Goal: Task Accomplishment & Management: Use online tool/utility

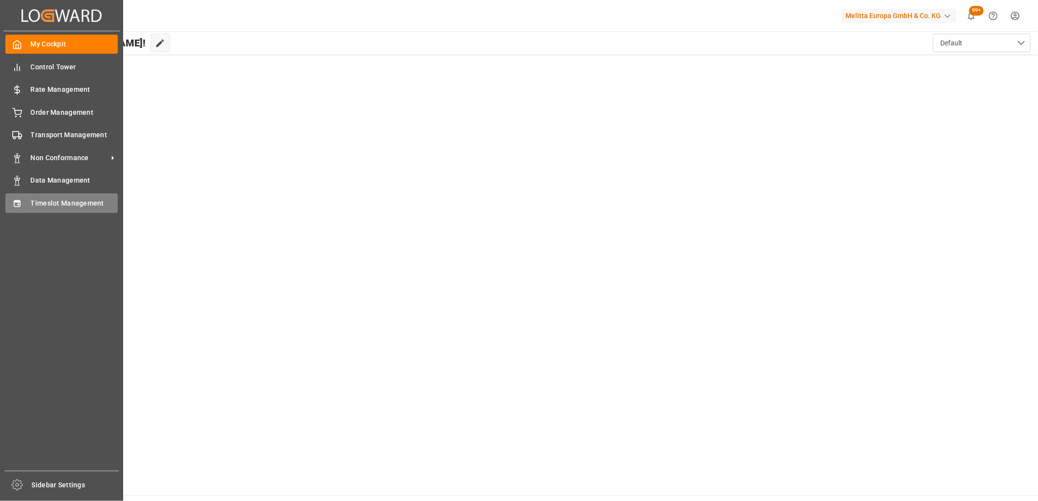
click at [30, 207] on div "Timeslot Management Timeslot Management" at bounding box center [61, 202] width 112 height 19
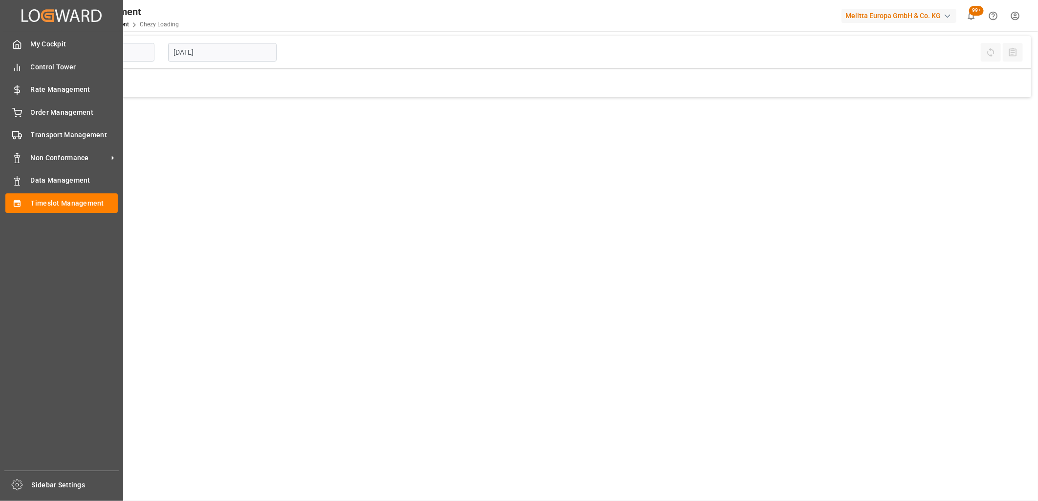
type input "Chezy Loading"
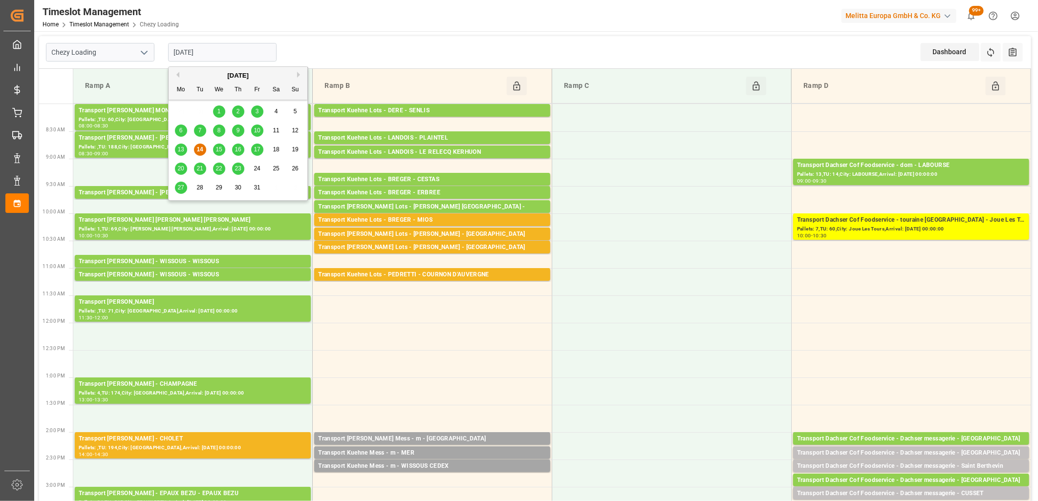
click at [226, 53] on input "[DATE]" at bounding box center [222, 52] width 108 height 19
click at [217, 150] on span "15" at bounding box center [218, 149] width 6 height 7
type input "[DATE]"
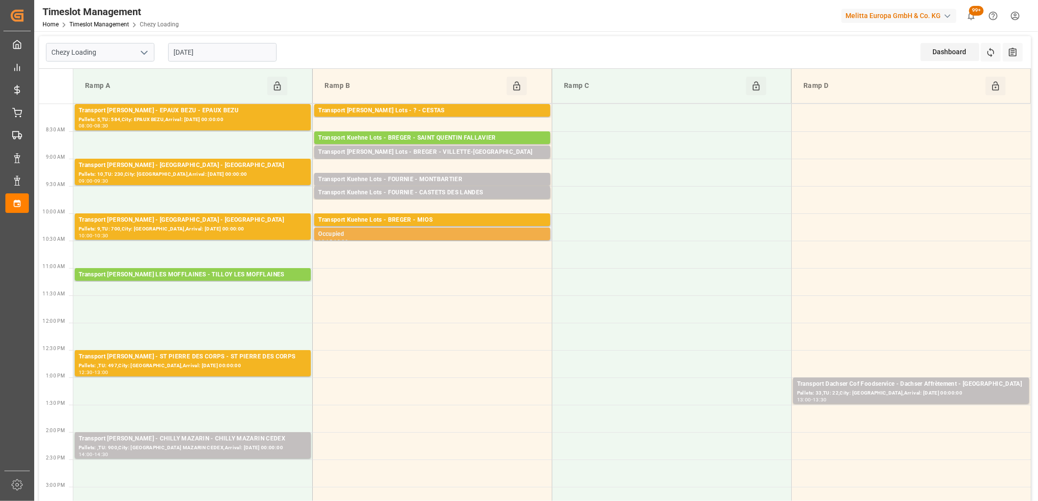
click at [340, 235] on div "Occupied" at bounding box center [432, 235] width 228 height 10
click at [384, 236] on div "Occupied" at bounding box center [432, 235] width 228 height 10
click at [333, 235] on div "Occupied" at bounding box center [432, 235] width 228 height 10
click at [355, 238] on div "Occupied" at bounding box center [432, 235] width 228 height 10
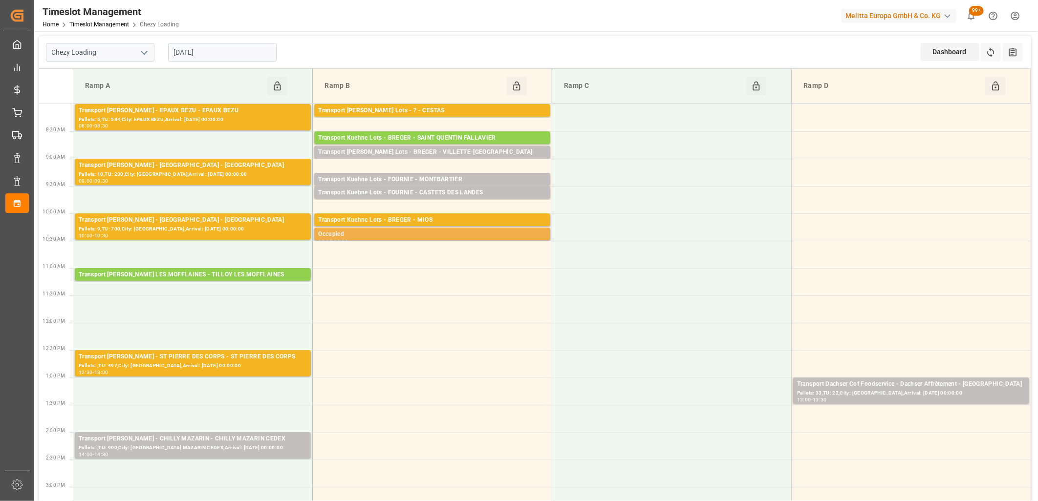
click at [355, 236] on div "Occupied" at bounding box center [432, 235] width 228 height 10
click at [399, 235] on div "Occupied" at bounding box center [432, 235] width 228 height 10
click at [399, 236] on div "Occupied" at bounding box center [432, 235] width 228 height 10
click at [401, 237] on div "Occupied" at bounding box center [432, 235] width 228 height 10
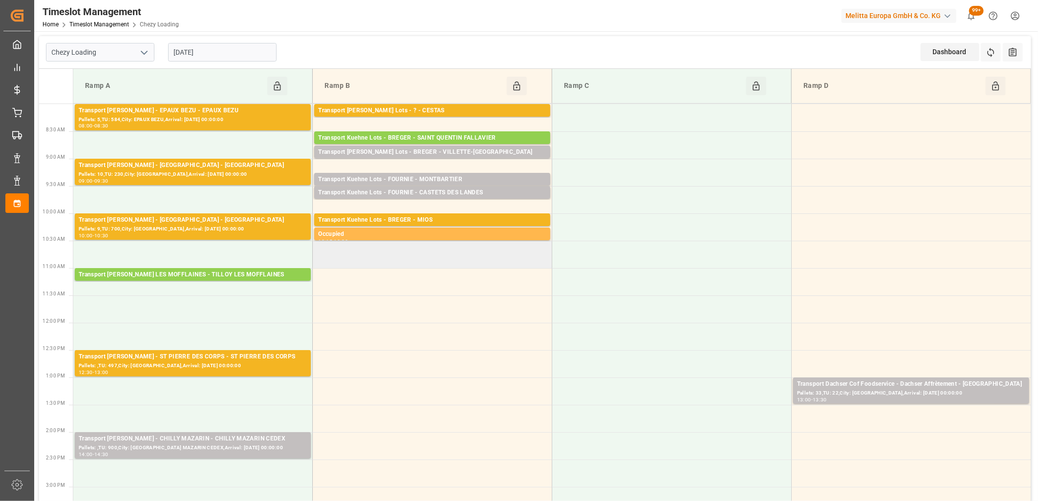
drag, startPoint x: 401, startPoint y: 237, endPoint x: 387, endPoint y: 255, distance: 22.4
click at [387, 255] on td at bounding box center [432, 254] width 239 height 27
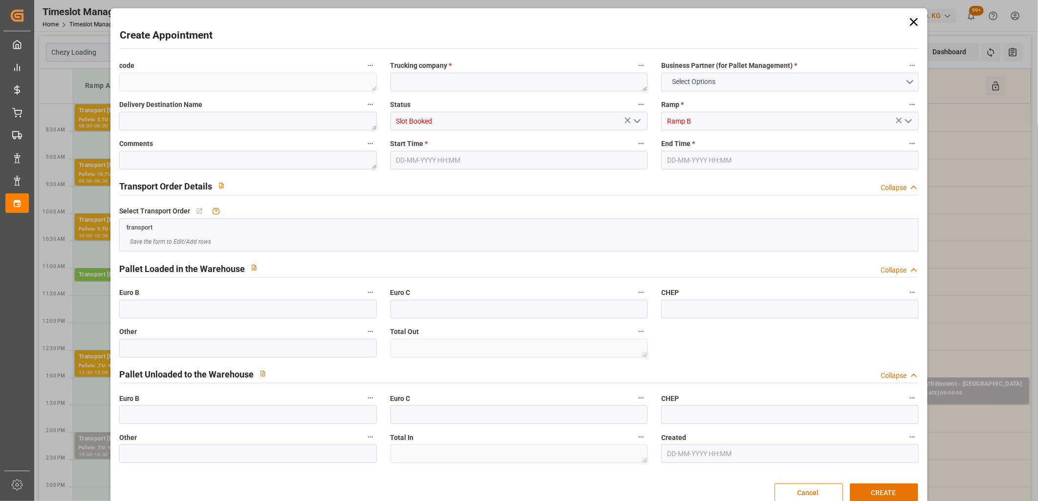
type input "0"
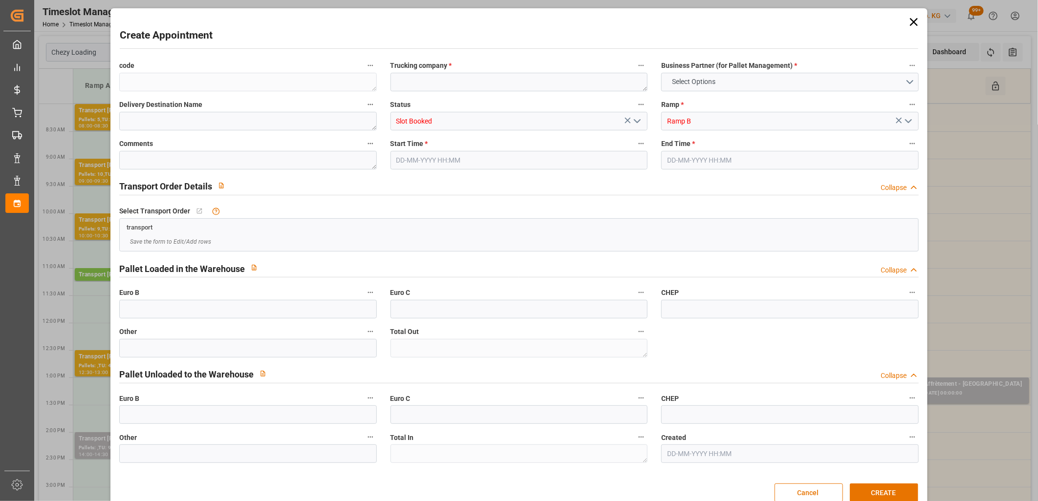
type input "0"
type input "15-10-2025 10:30"
type input "15-10-2025 11:00"
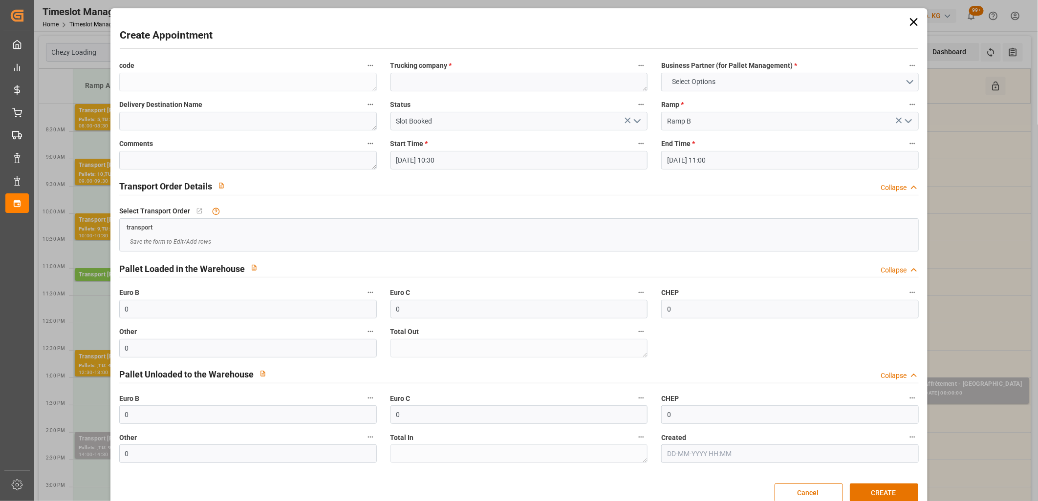
click at [386, 234] on div "Save the form to Edit/Add rows" at bounding box center [519, 242] width 798 height 19
click at [909, 21] on icon at bounding box center [914, 22] width 14 height 14
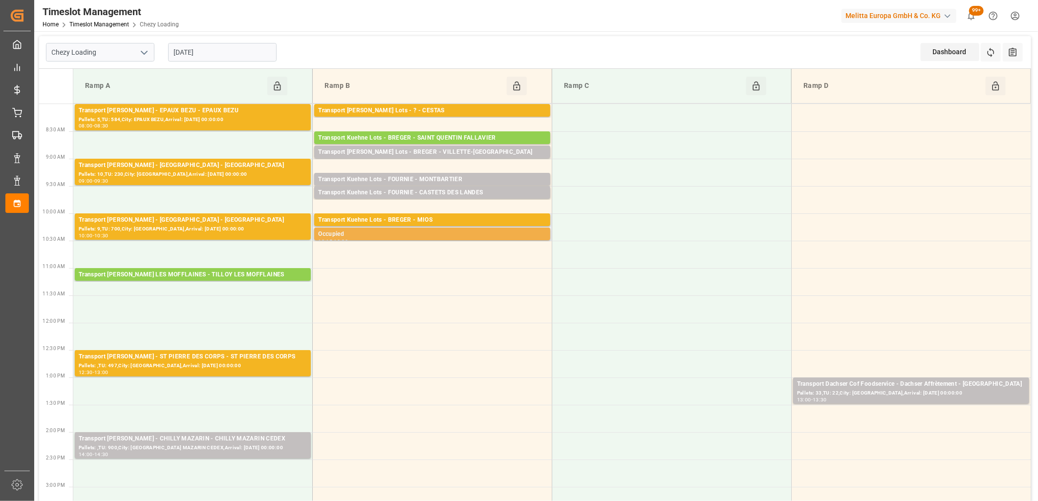
click at [383, 235] on div "Occupied" at bounding box center [432, 235] width 228 height 10
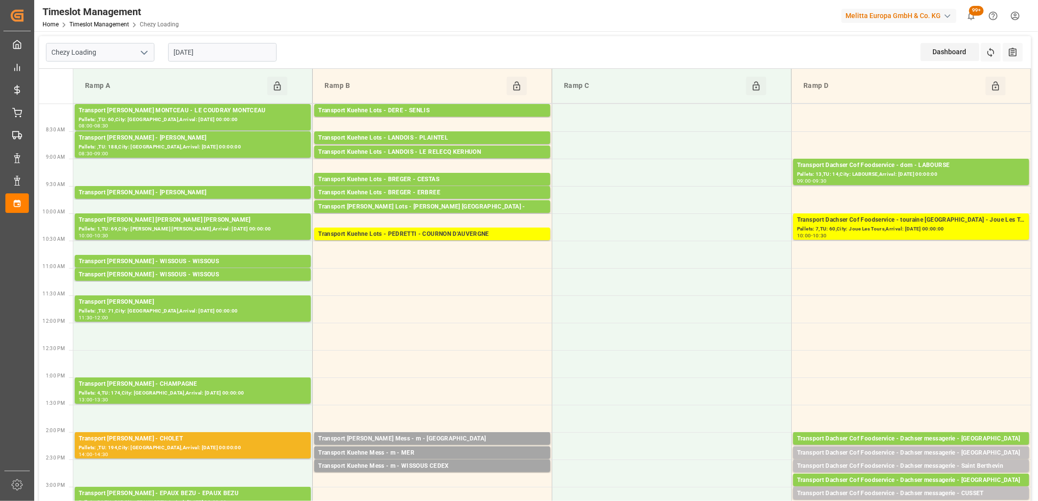
click at [236, 54] on input "[DATE]" at bounding box center [222, 52] width 108 height 19
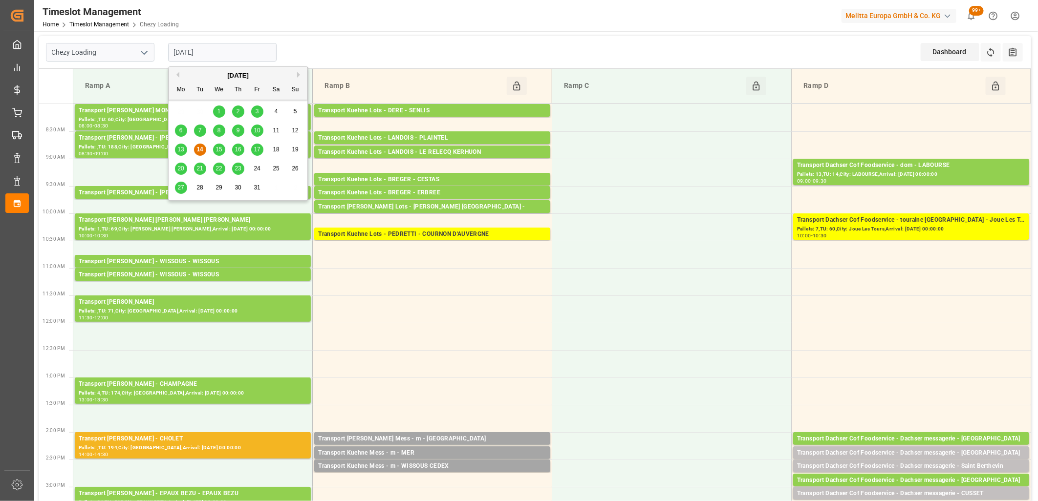
click at [218, 148] on span "15" at bounding box center [218, 149] width 6 height 7
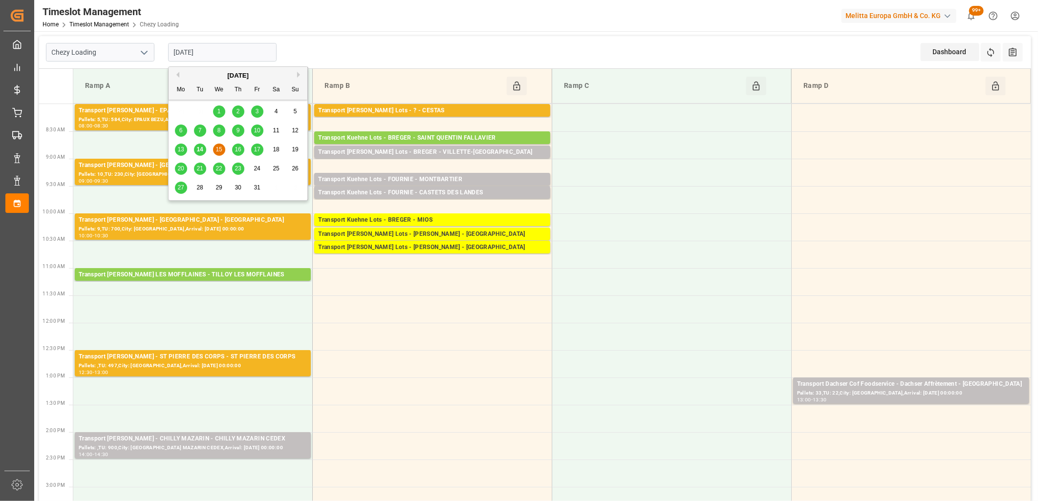
click at [233, 46] on input "15-10-2025" at bounding box center [222, 52] width 108 height 19
click at [196, 152] on span "14" at bounding box center [199, 149] width 6 height 7
type input "[DATE]"
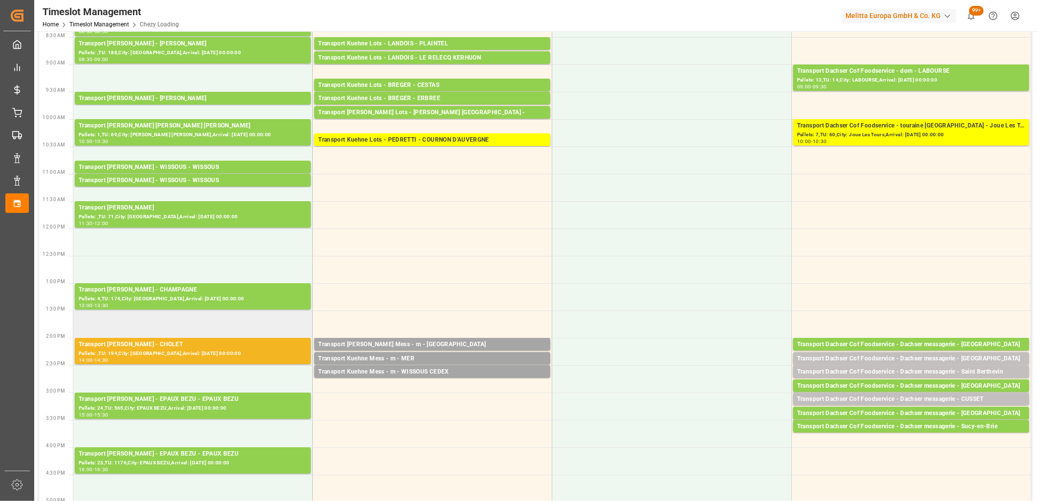
scroll to position [108, 0]
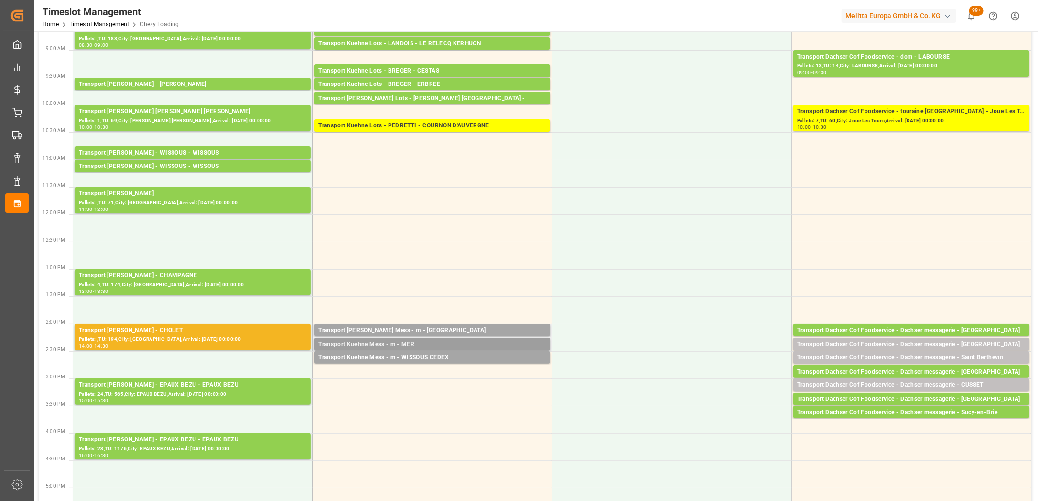
click at [430, 345] on div "Transport Kuehne Mess - m - MER" at bounding box center [432, 345] width 228 height 10
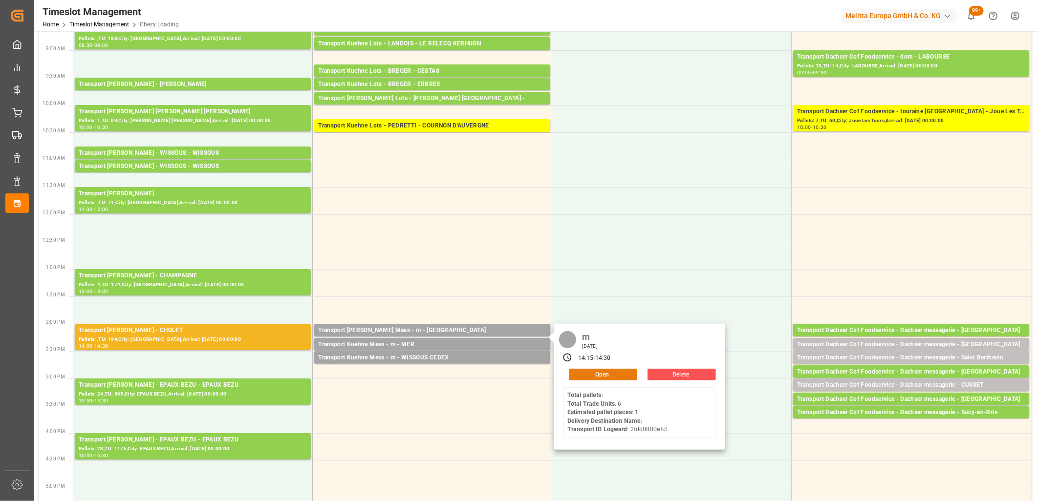
click at [577, 375] on button "Open" at bounding box center [603, 375] width 68 height 12
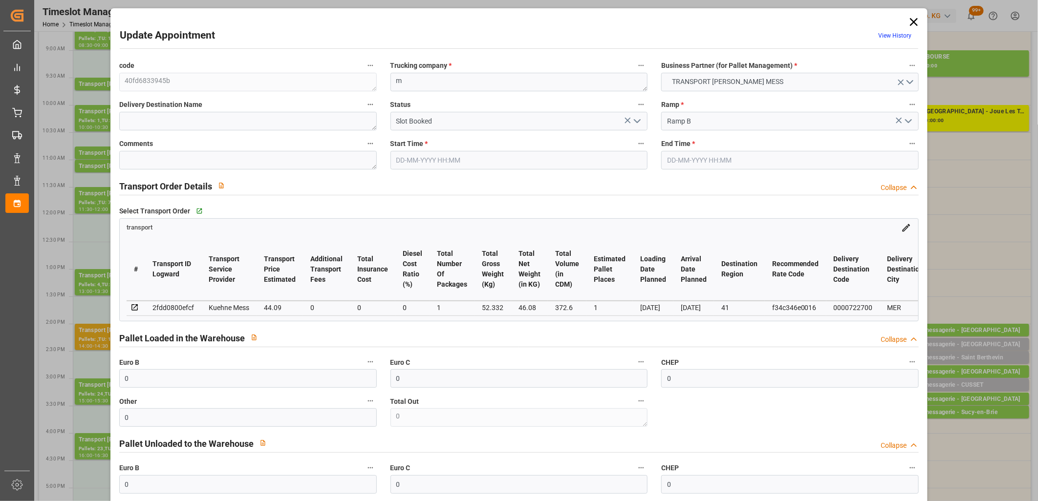
type input "0"
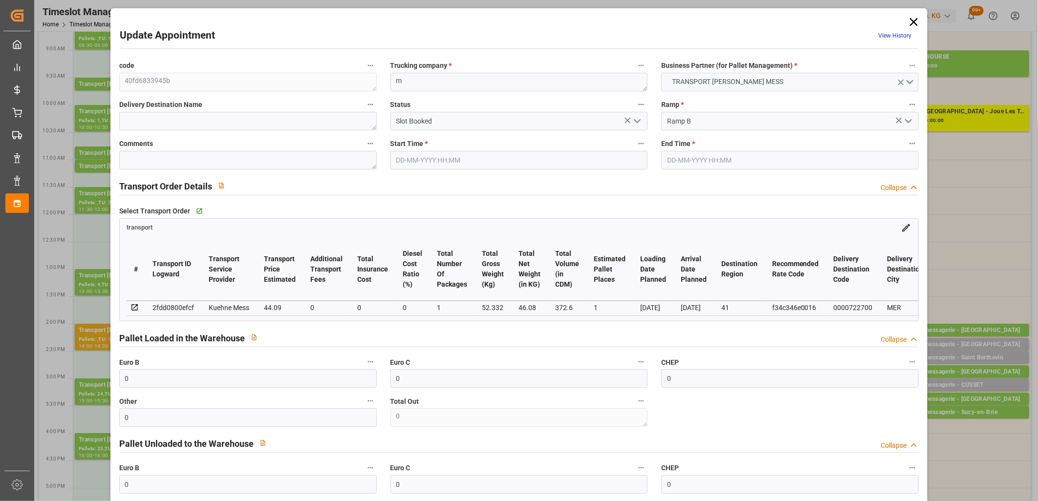
type input "0"
type input "1"
type input "44.09"
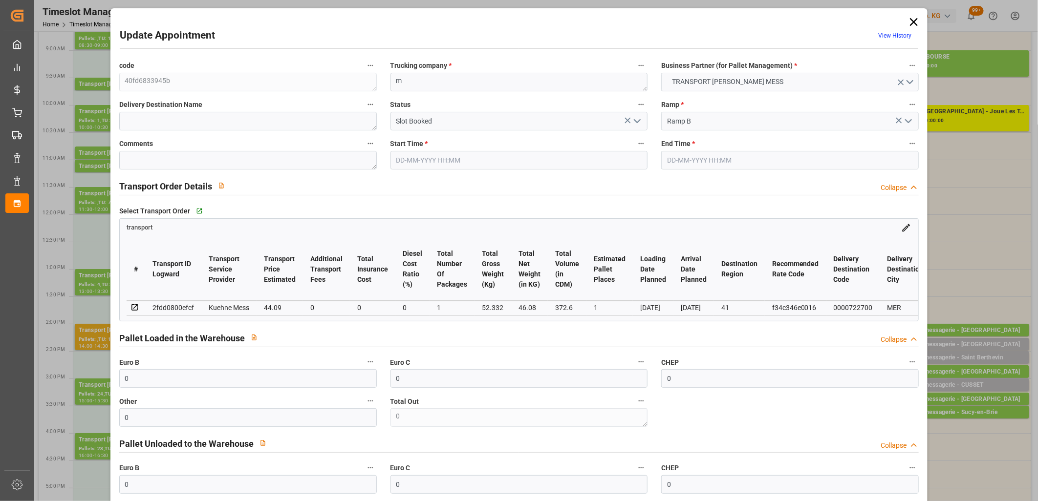
type input "0"
type input "44.09"
type input "0"
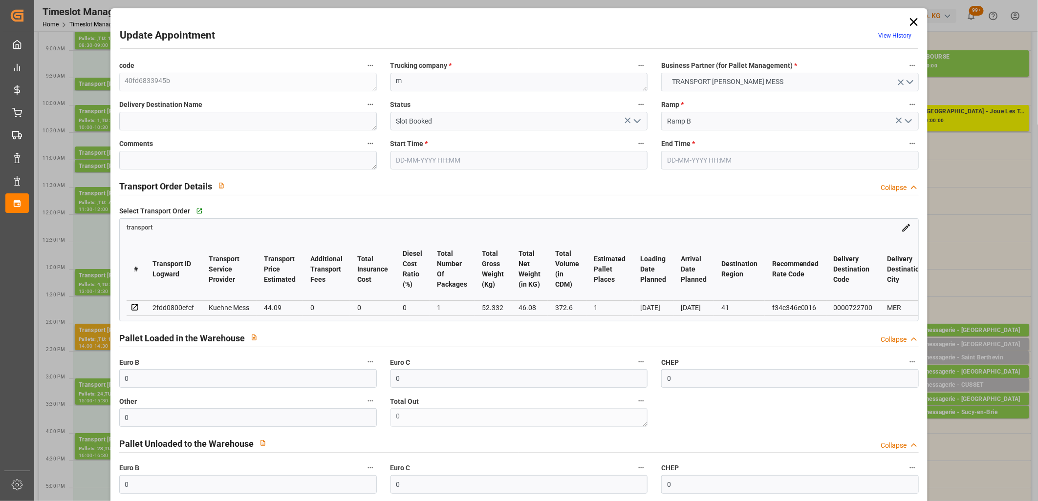
type input "1"
type input "46.08"
type input "75.332"
type input "372.6"
type input "41"
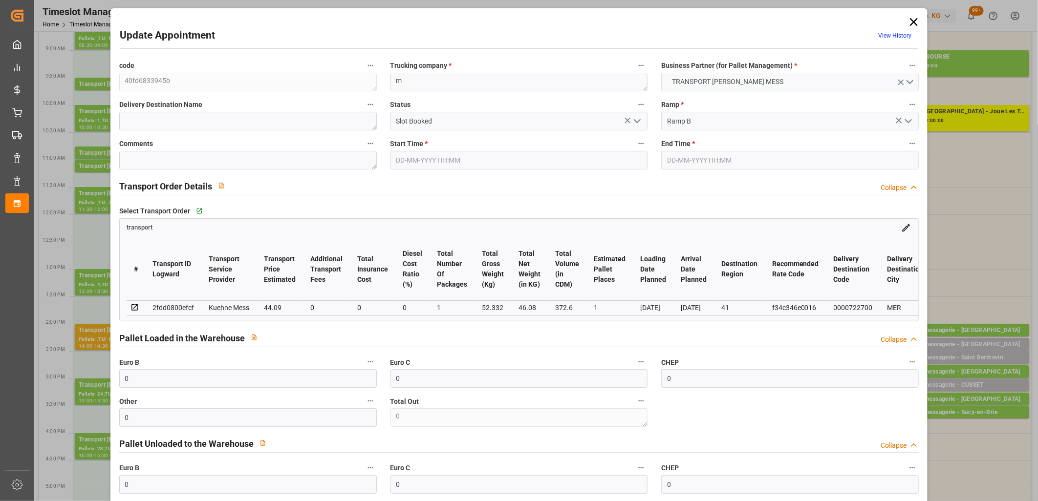
type input "0"
type input "6"
type input "1"
type input "101"
type input "52.332"
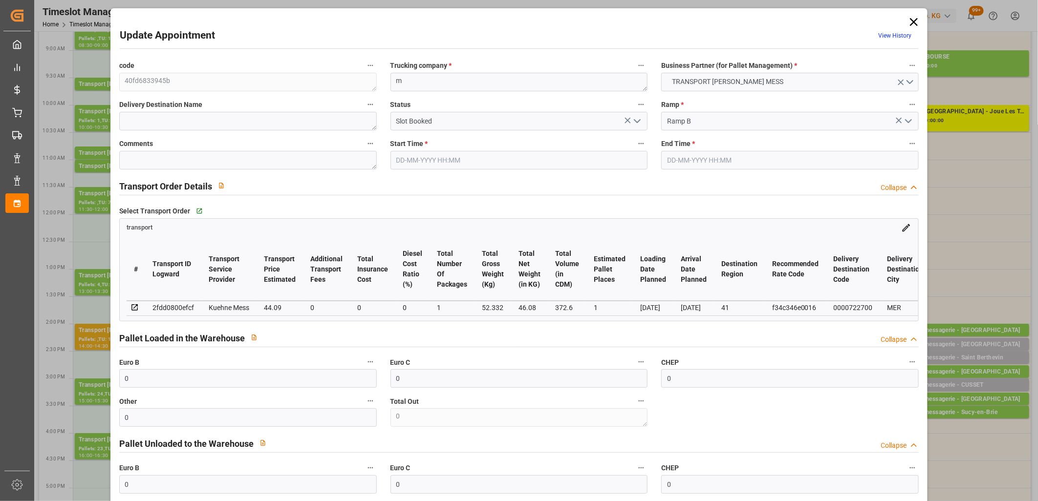
type input "0"
type input "4710.8598"
type input "0"
type input "21"
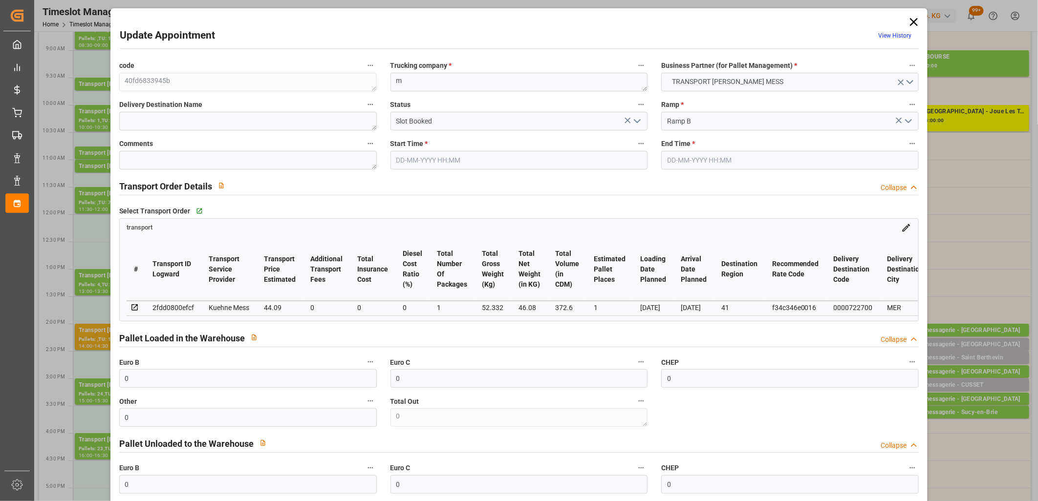
type input "35"
type input "14-10-2025 14:15"
type input "14-10-2025 14:30"
type input "13-10-2025 11:30"
type input "13-10-2025 11:29"
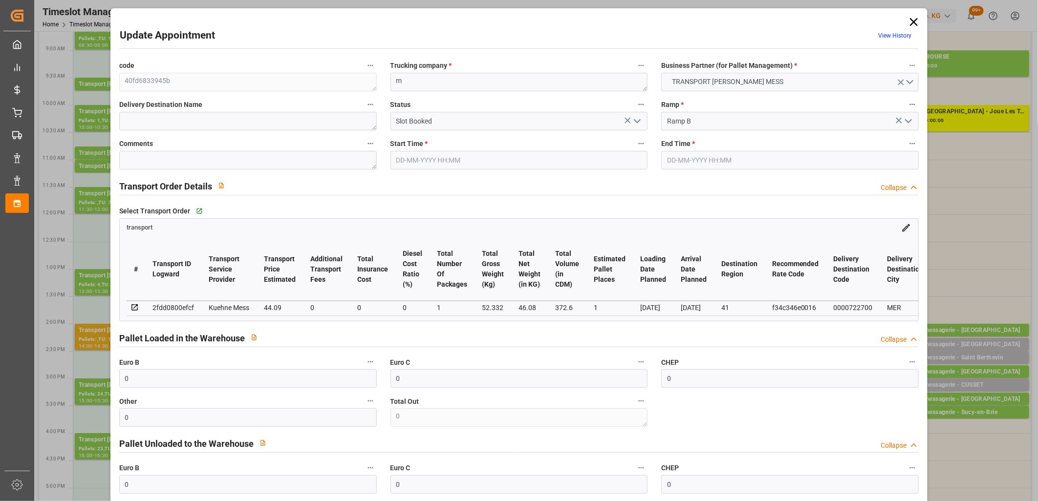
type input "[DATE]"
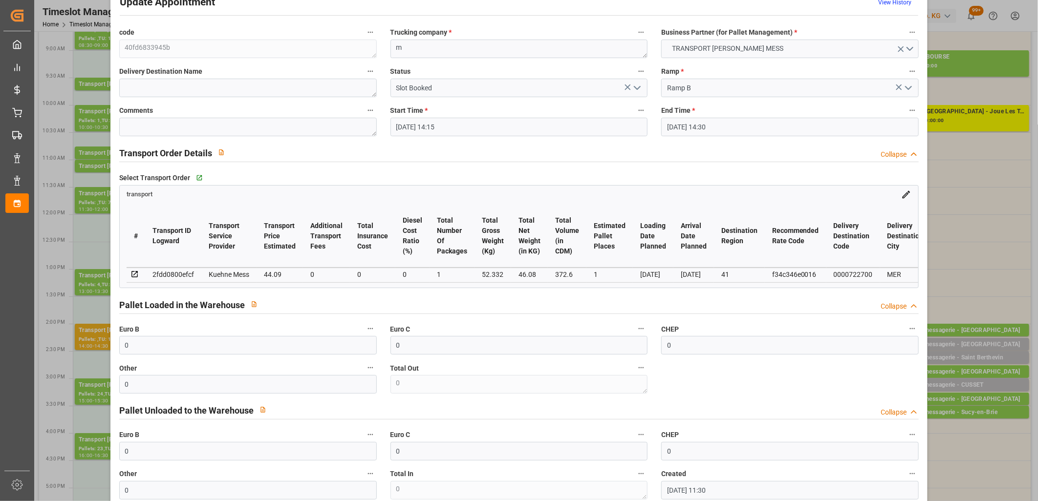
scroll to position [217, 0]
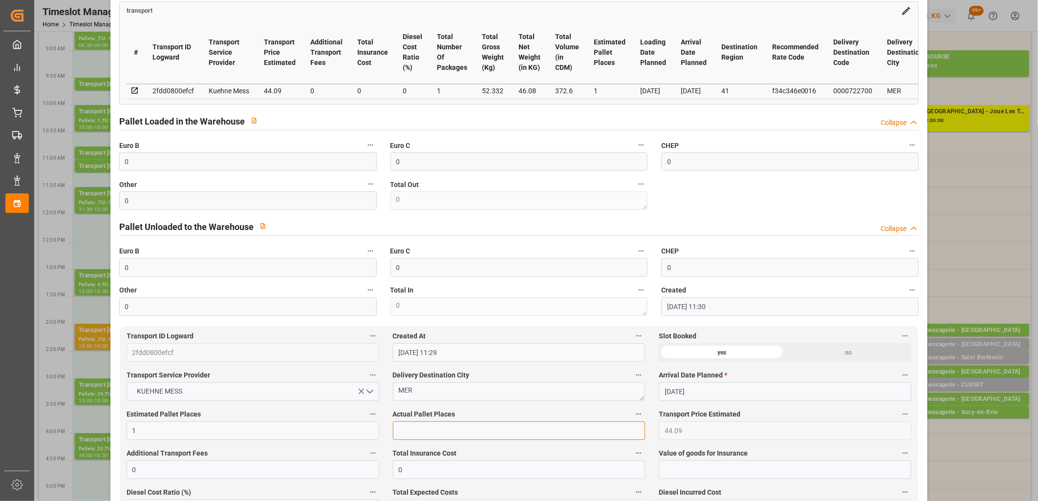
click at [417, 438] on input "text" at bounding box center [519, 431] width 253 height 19
type input "1"
click at [179, 209] on input "0" at bounding box center [247, 201] width 257 height 19
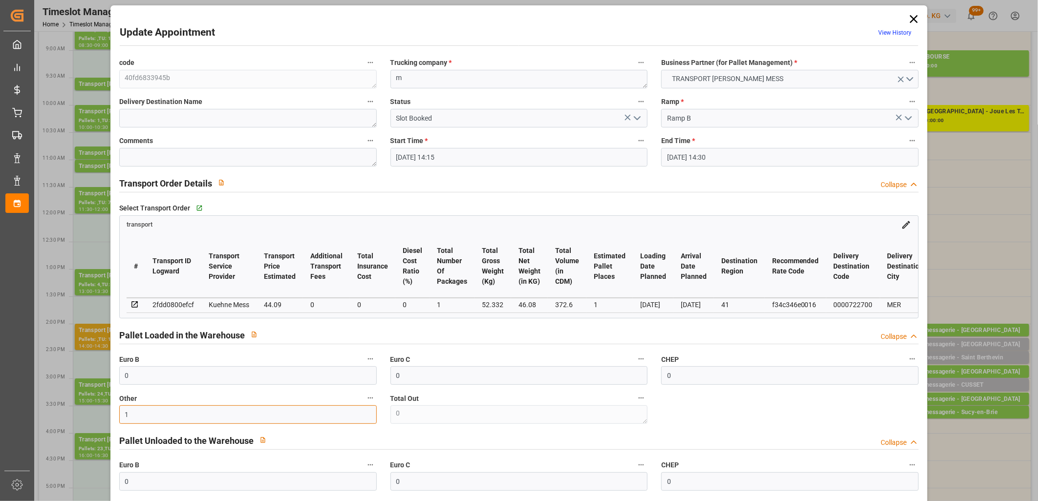
scroll to position [0, 0]
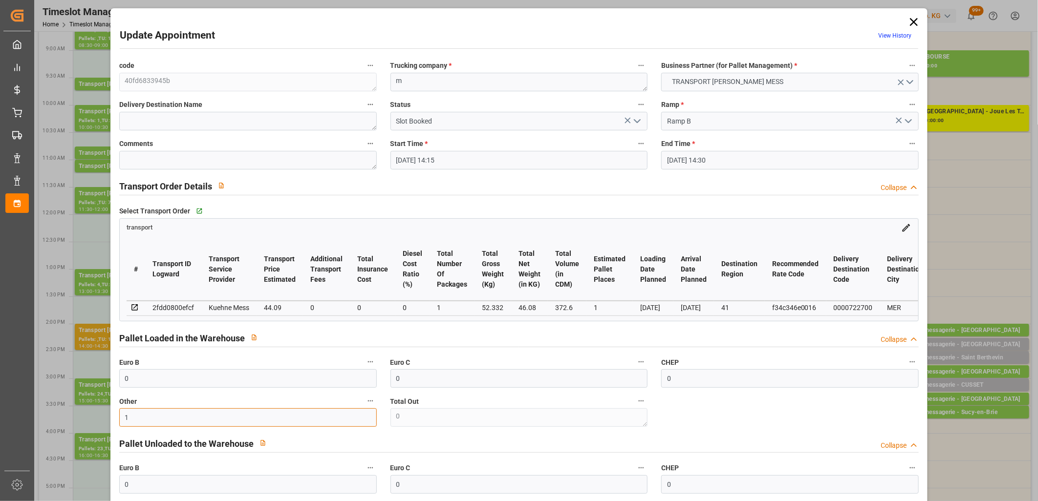
type input "1"
click at [634, 121] on polyline "open menu" at bounding box center [637, 121] width 6 height 3
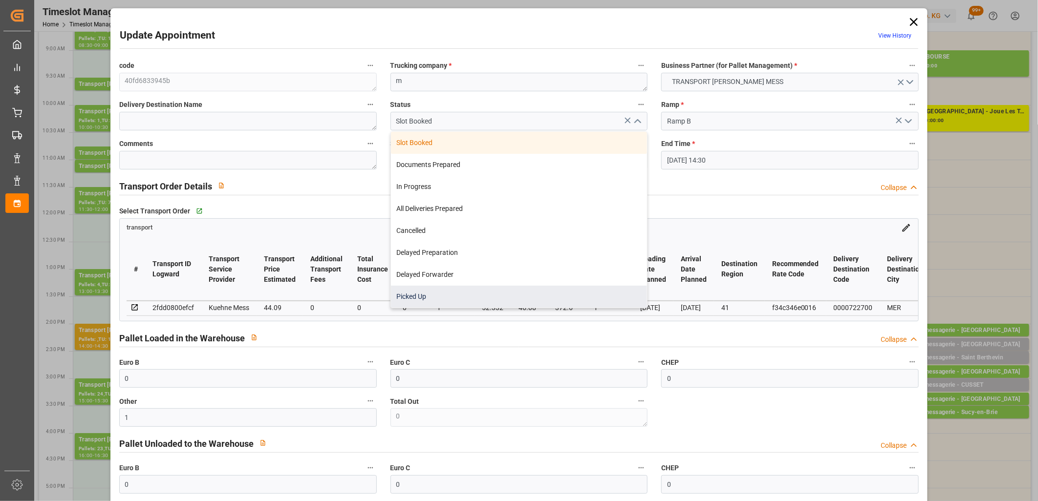
click at [559, 294] on div "Picked Up" at bounding box center [519, 297] width 257 height 22
type input "Picked Up"
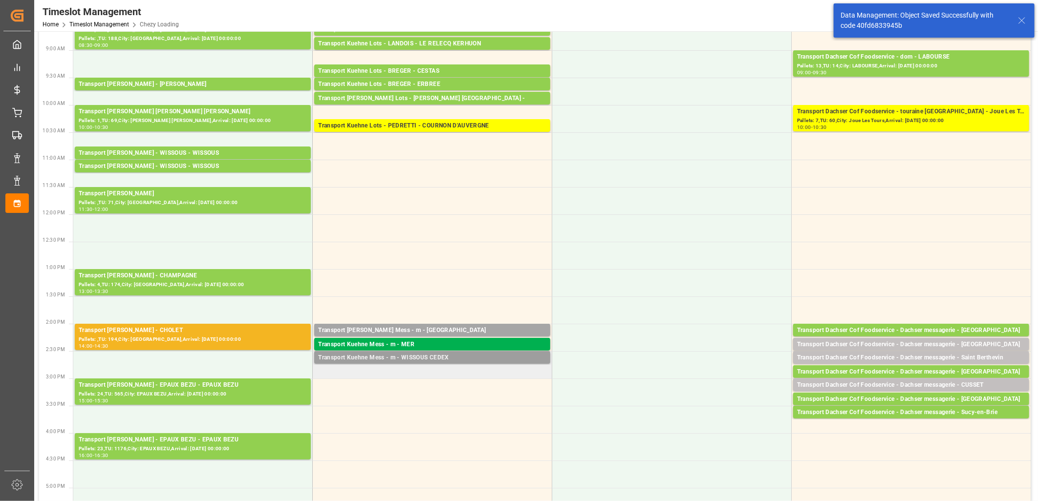
click at [386, 357] on div "Transport Kuehne Mess - m - WISSOUS CEDEX" at bounding box center [432, 358] width 228 height 10
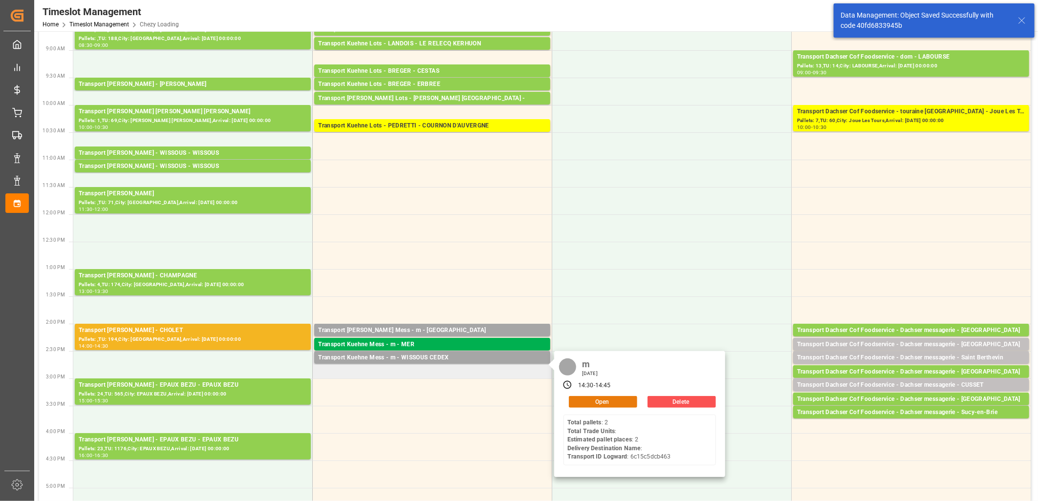
click at [570, 401] on button "Open" at bounding box center [603, 402] width 68 height 12
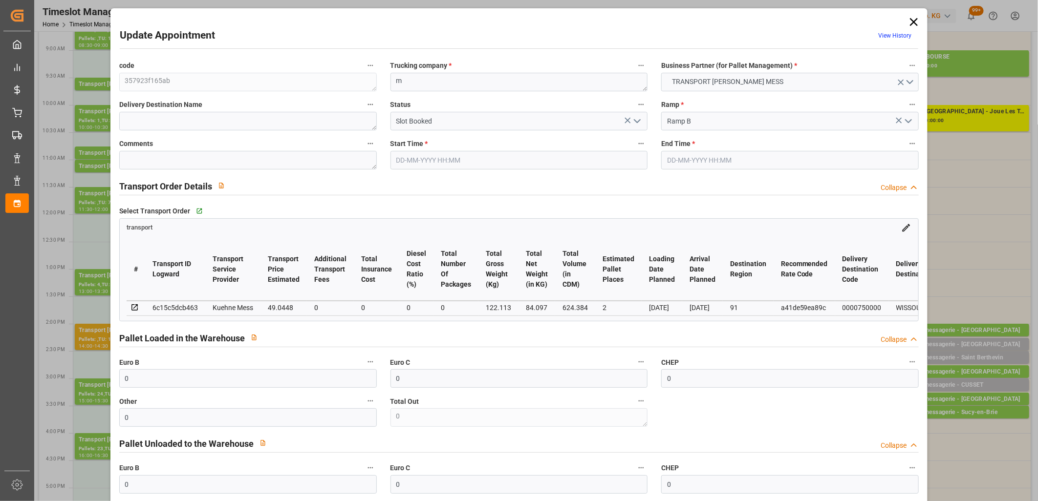
type input "14-10-2025 14:30"
type input "14-10-2025 14:45"
type input "13-10-2025 11:30"
type input "[DATE]"
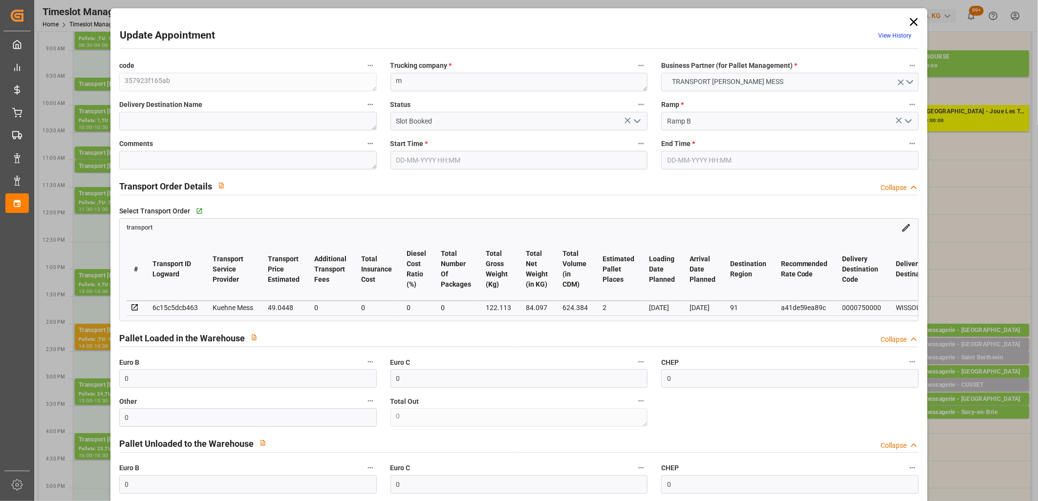
type input "[DATE]"
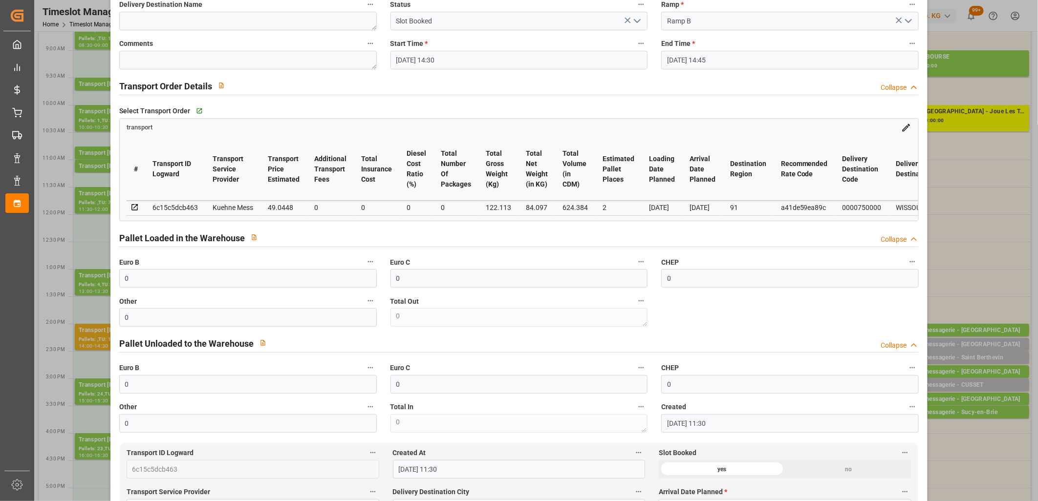
scroll to position [217, 0]
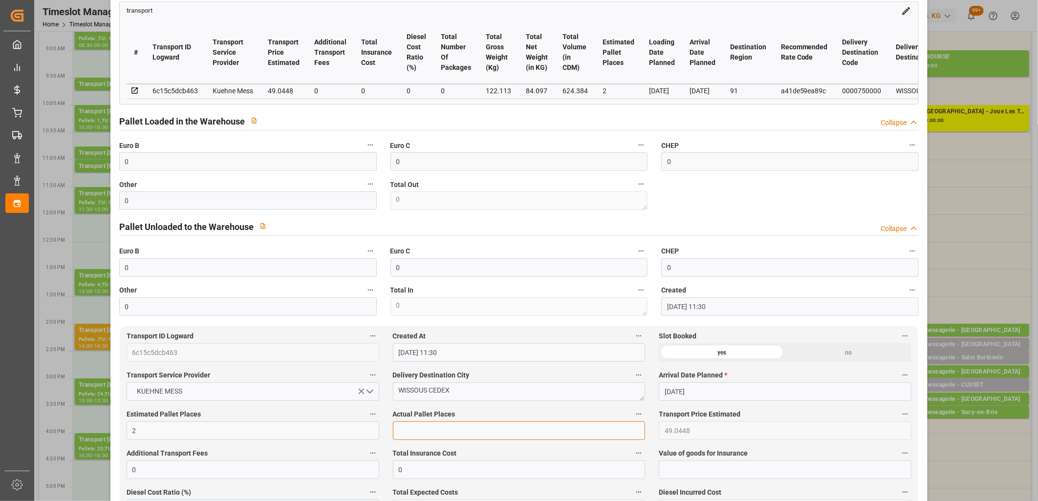
click at [440, 438] on input "text" at bounding box center [519, 431] width 253 height 19
type input "1"
click at [249, 205] on input "0" at bounding box center [247, 201] width 257 height 19
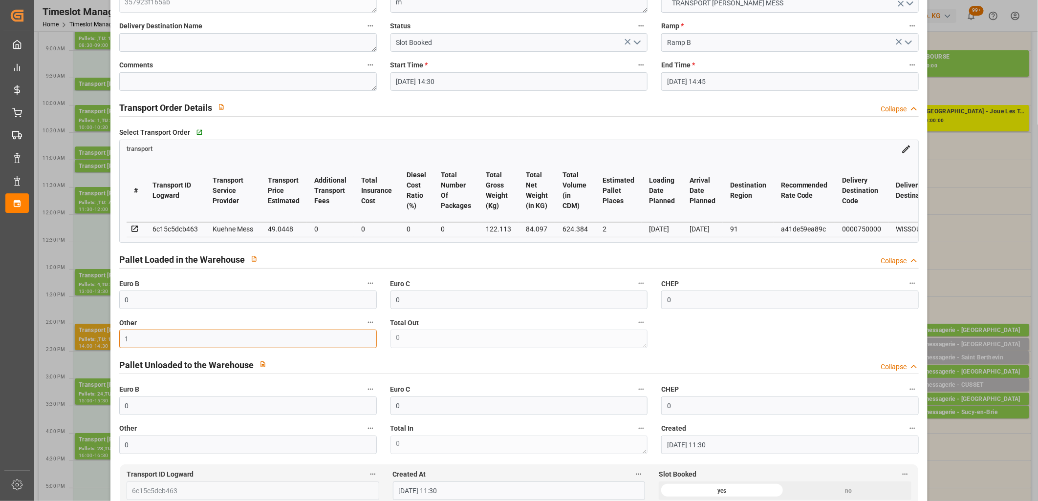
scroll to position [0, 0]
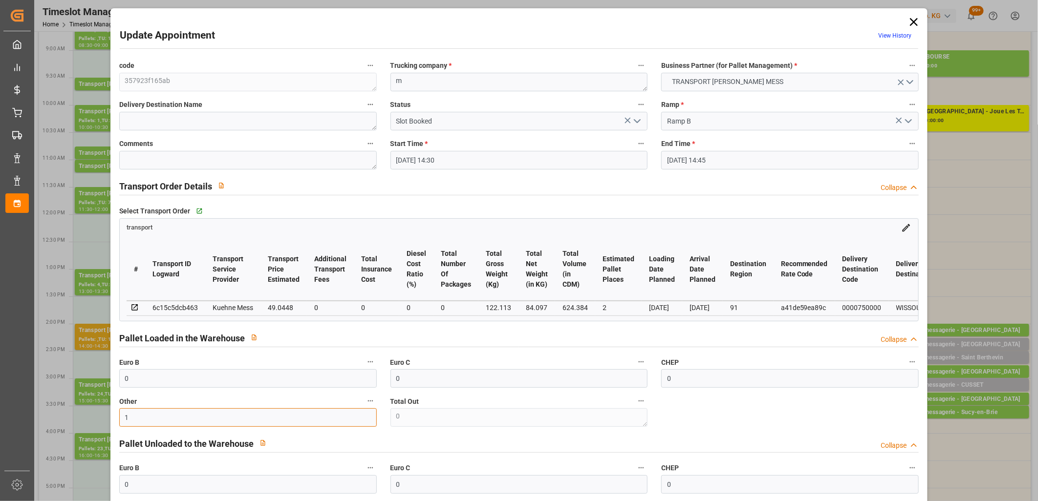
type input "1"
click at [639, 118] on icon "open menu" at bounding box center [637, 121] width 12 height 12
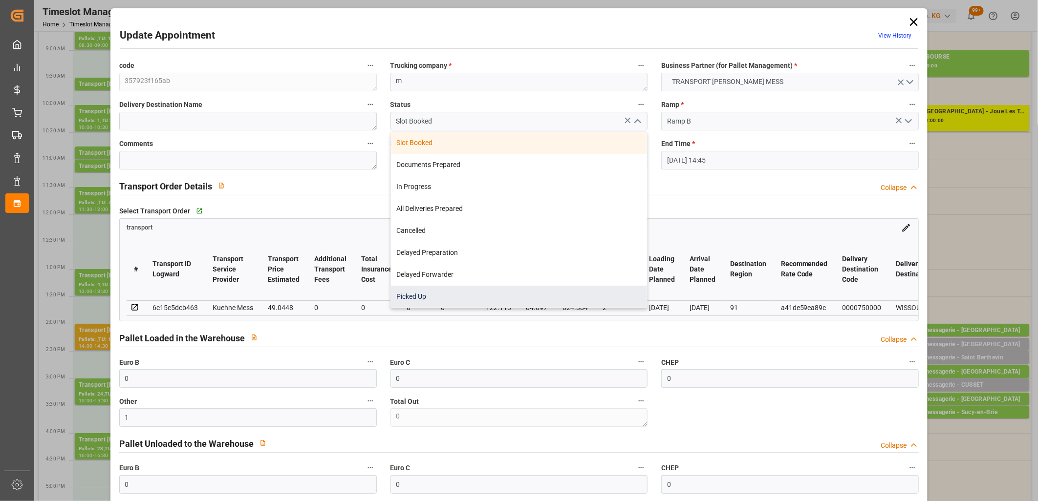
click at [528, 287] on div "Picked Up" at bounding box center [519, 297] width 257 height 22
type input "Picked Up"
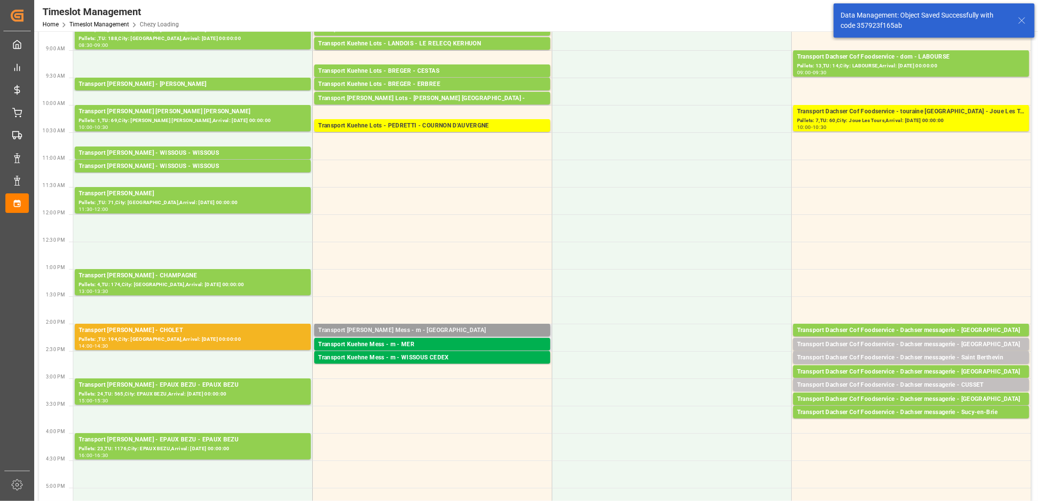
click at [404, 328] on div "Transport [PERSON_NAME] Mess - m - [GEOGRAPHIC_DATA]" at bounding box center [432, 331] width 228 height 10
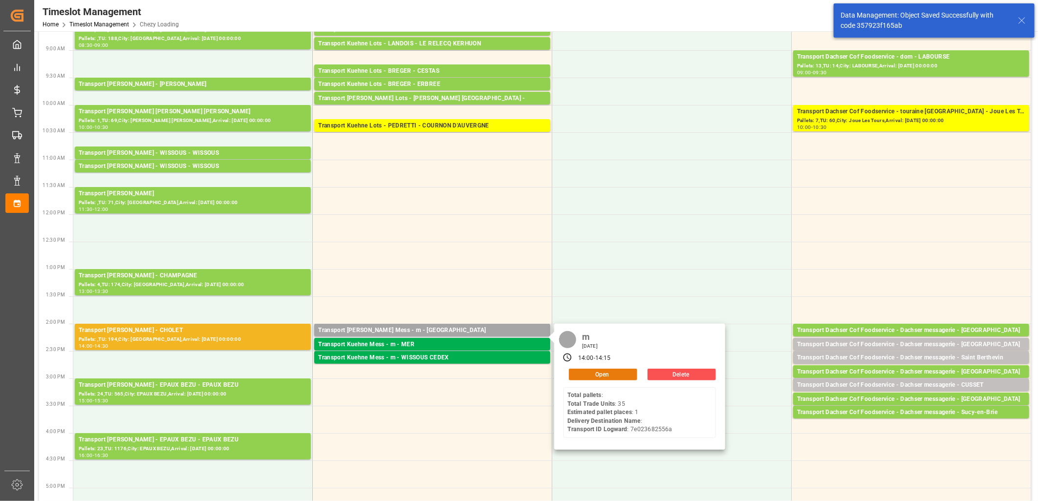
click at [582, 369] on button "Open" at bounding box center [603, 375] width 68 height 12
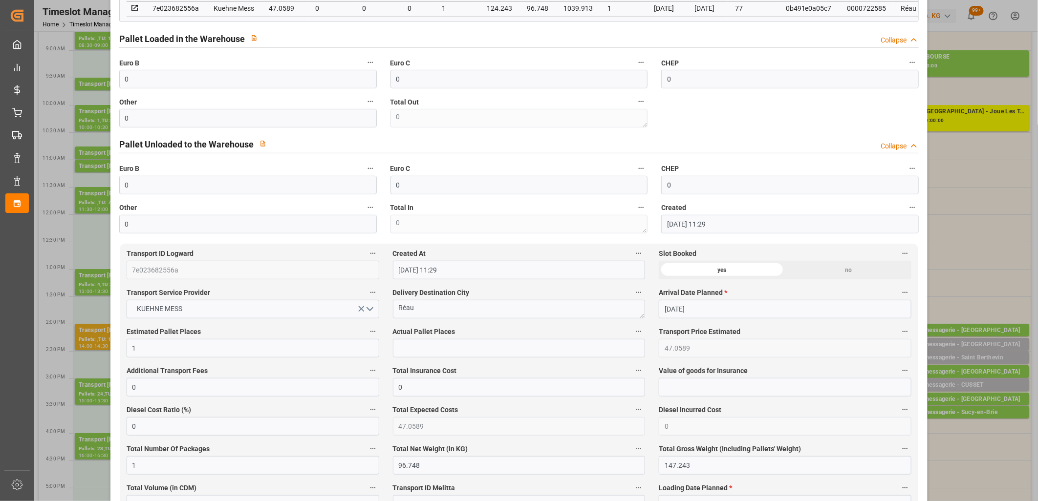
scroll to position [325, 0]
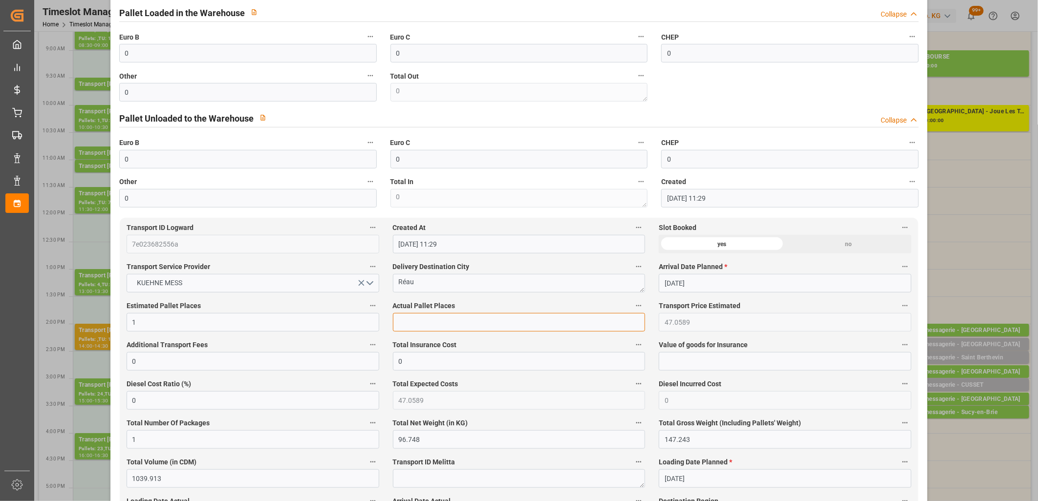
click at [479, 319] on input "text" at bounding box center [519, 322] width 253 height 19
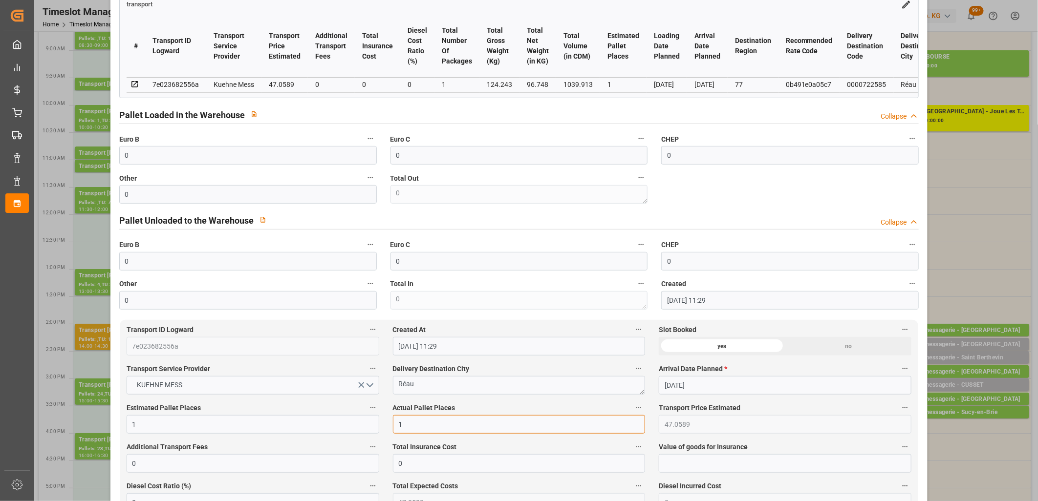
scroll to position [217, 0]
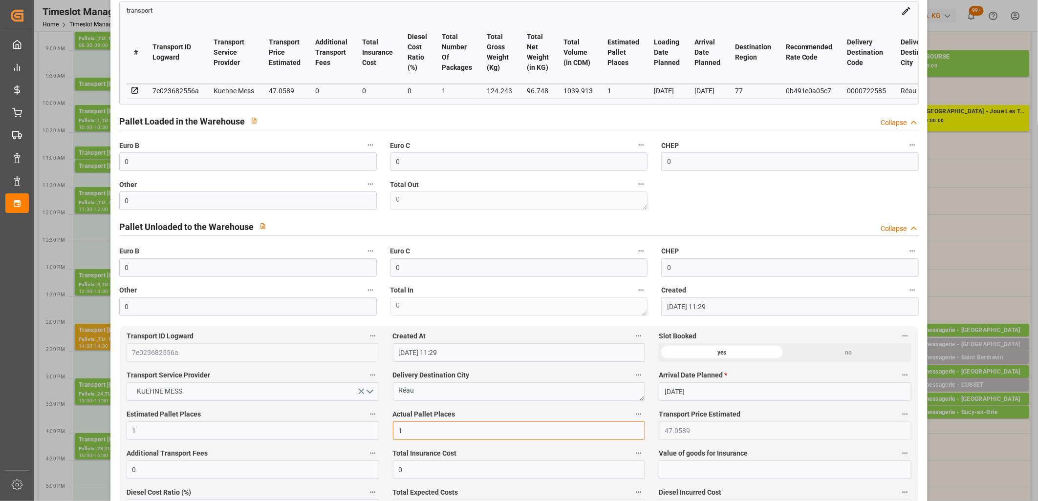
type input "1"
click at [134, 162] on input "0" at bounding box center [247, 161] width 257 height 19
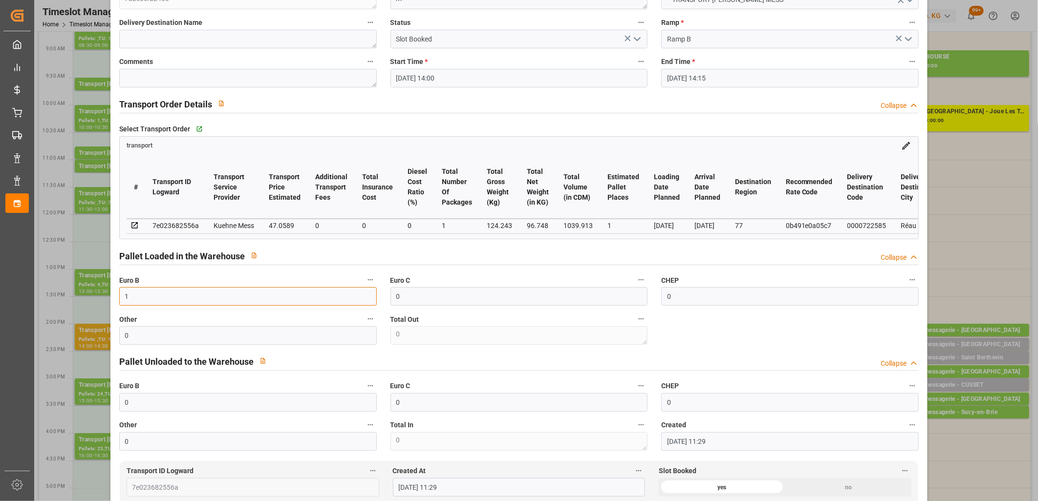
scroll to position [0, 0]
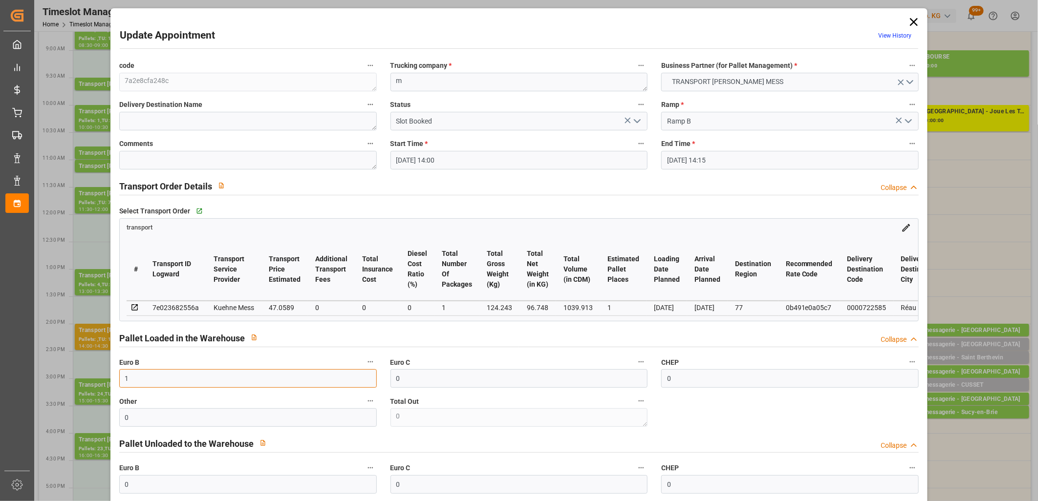
type input "1"
click at [634, 123] on icon "open menu" at bounding box center [637, 121] width 12 height 12
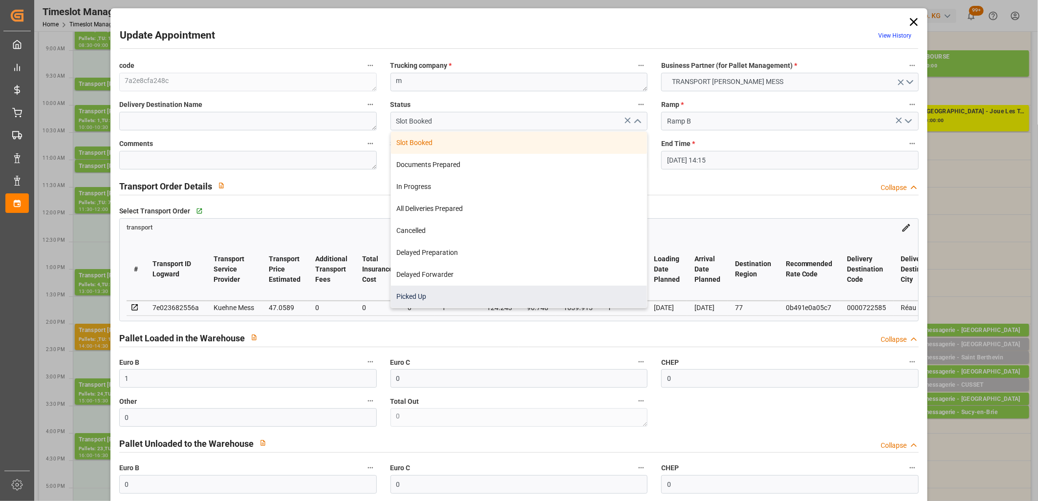
click at [502, 292] on div "Picked Up" at bounding box center [519, 297] width 257 height 22
type input "Picked Up"
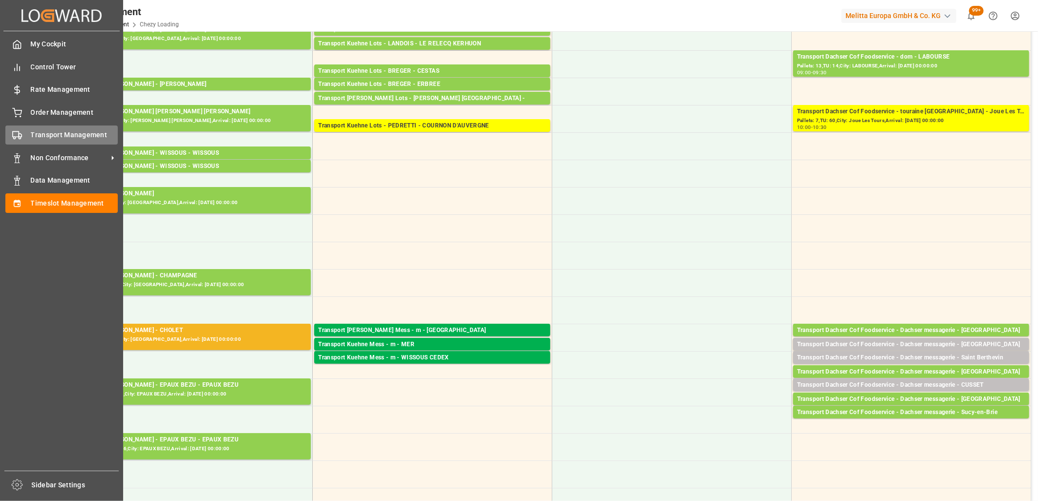
click at [19, 137] on circle at bounding box center [20, 138] width 2 height 2
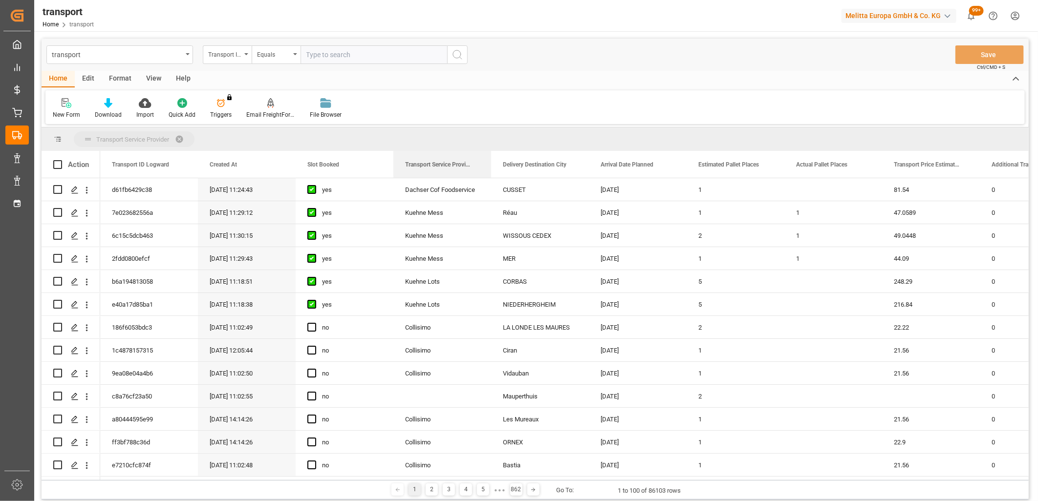
drag, startPoint x: 440, startPoint y: 165, endPoint x: 438, endPoint y: 142, distance: 23.0
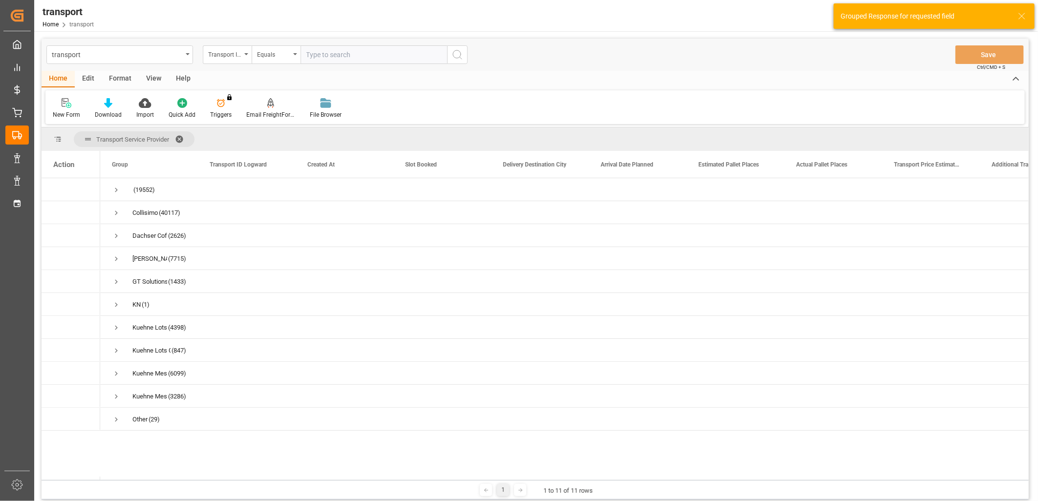
click at [228, 56] on div "Transport ID Logward" at bounding box center [224, 53] width 33 height 11
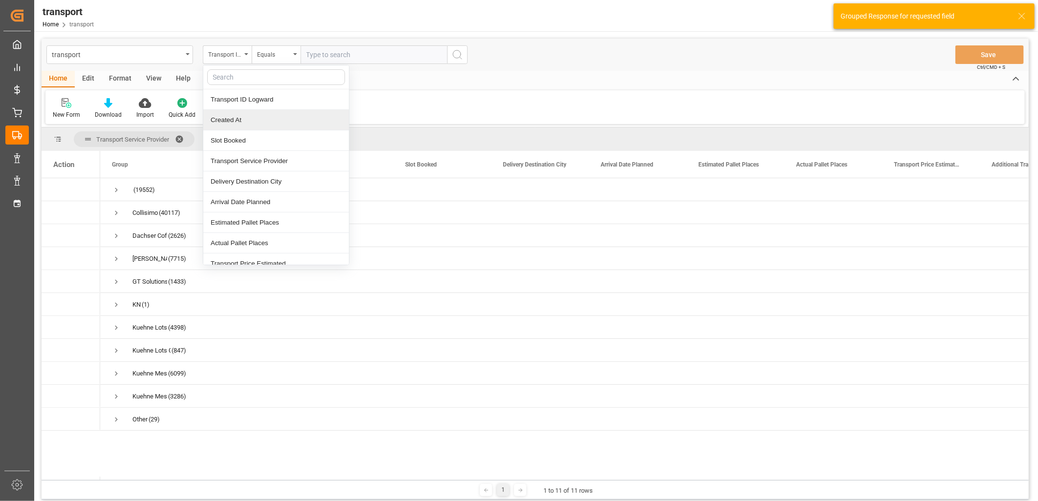
click at [222, 113] on div "Created At" at bounding box center [276, 120] width 146 height 21
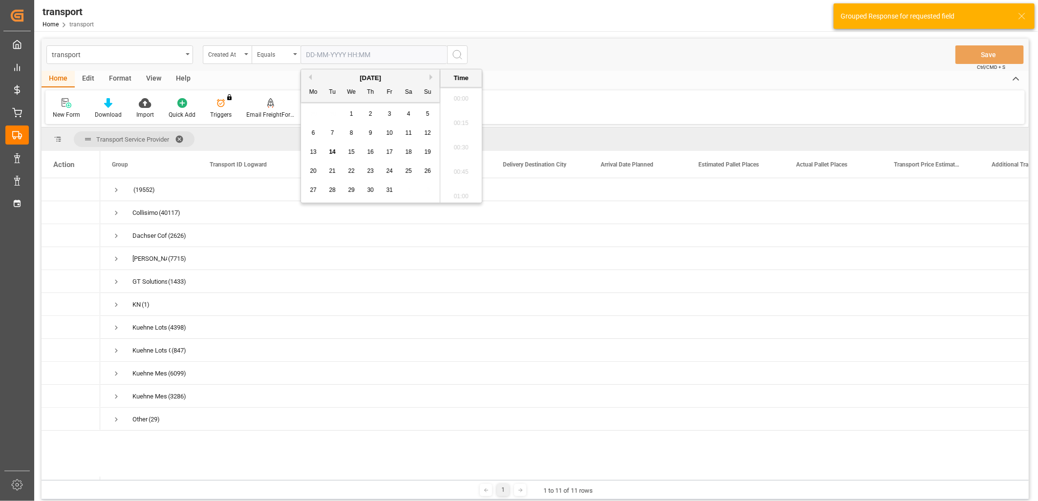
click at [323, 59] on input "text" at bounding box center [373, 54] width 147 height 19
click at [314, 148] on div "13" at bounding box center [313, 153] width 12 height 12
type input "13-10-2025 00:00"
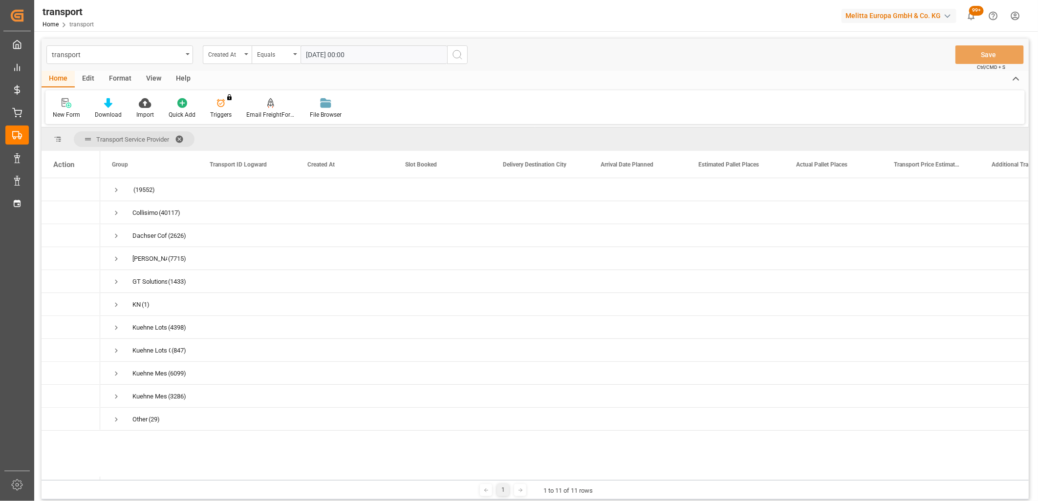
click at [455, 55] on icon "search button" at bounding box center [457, 55] width 12 height 12
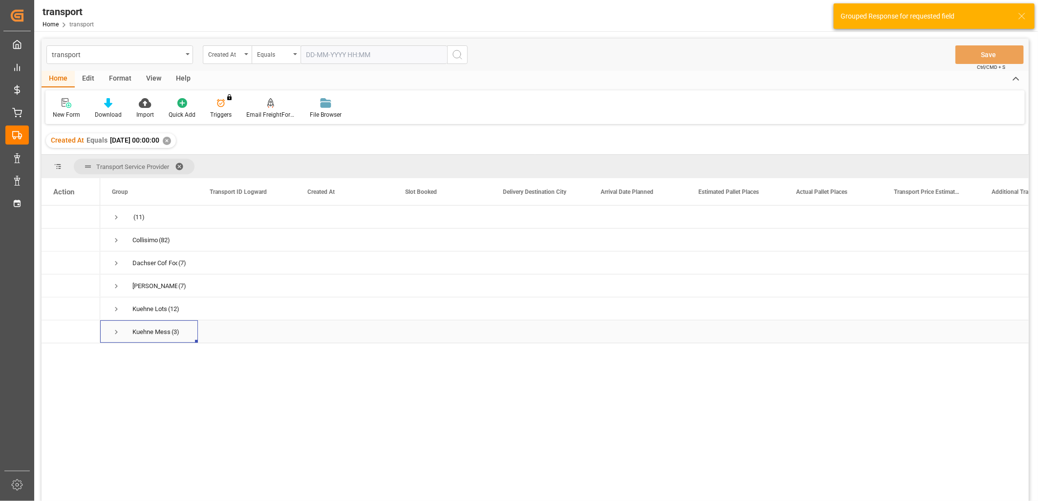
click at [116, 334] on span "Press SPACE to select this row." at bounding box center [116, 332] width 9 height 9
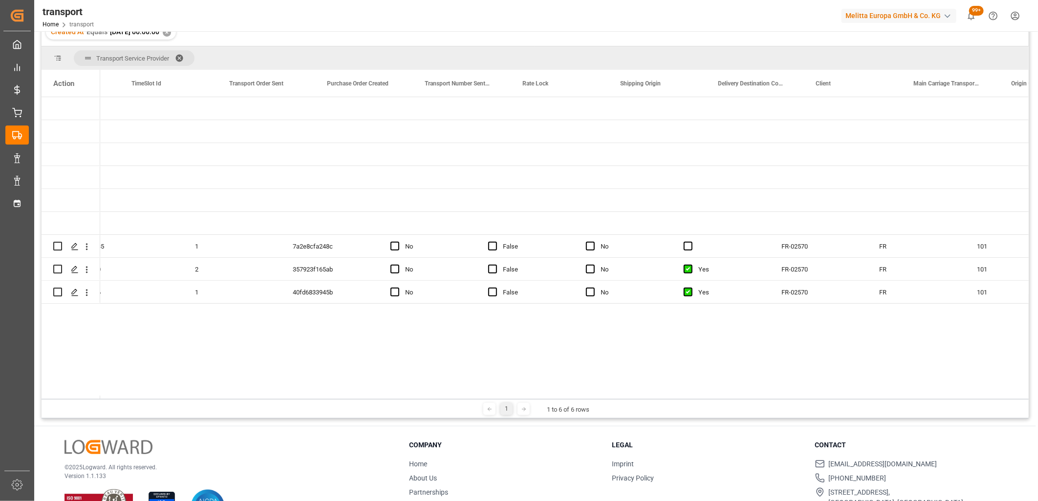
scroll to position [0, 2497]
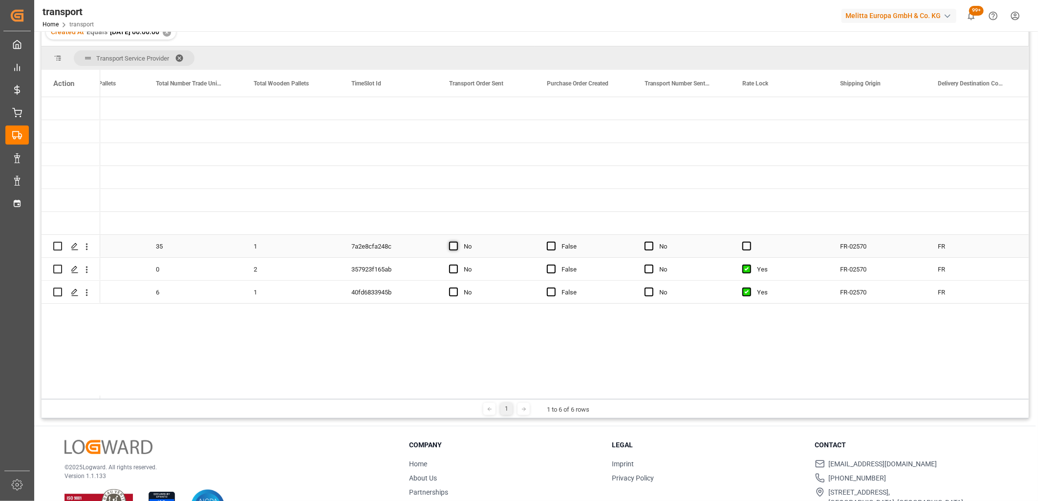
click at [453, 250] on span "Press SPACE to select this row." at bounding box center [453, 246] width 9 height 9
click at [456, 242] on input "Press SPACE to select this row." at bounding box center [456, 242] width 0 height 0
click at [452, 268] on span "Press SPACE to select this row." at bounding box center [453, 269] width 9 height 9
click at [456, 265] on input "Press SPACE to select this row." at bounding box center [456, 265] width 0 height 0
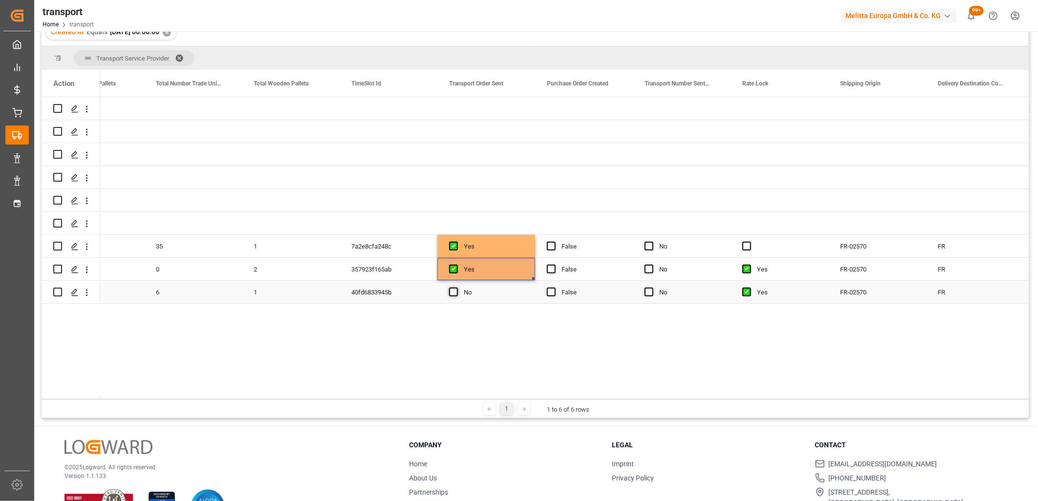
click at [452, 295] on span "Press SPACE to select this row." at bounding box center [453, 292] width 9 height 9
click at [456, 288] on input "Press SPACE to select this row." at bounding box center [456, 288] width 0 height 0
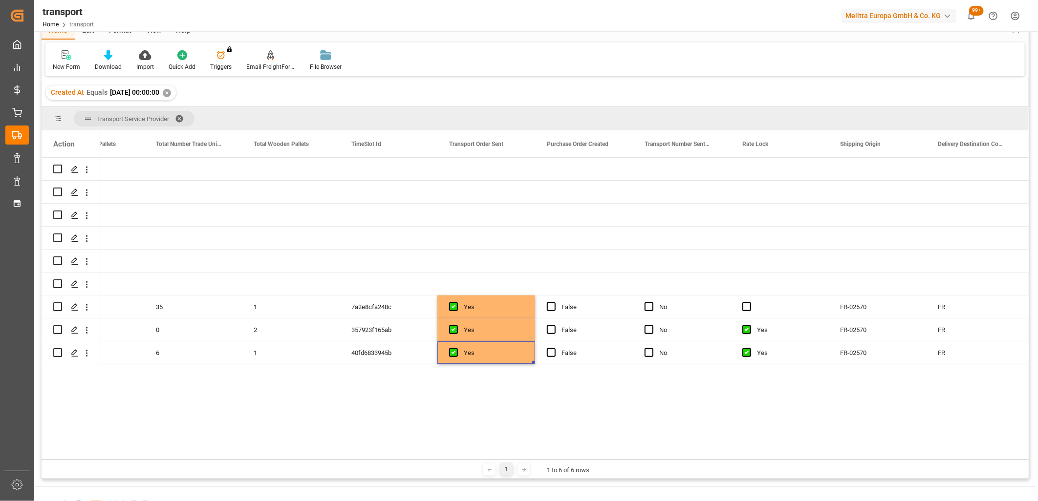
scroll to position [0, 0]
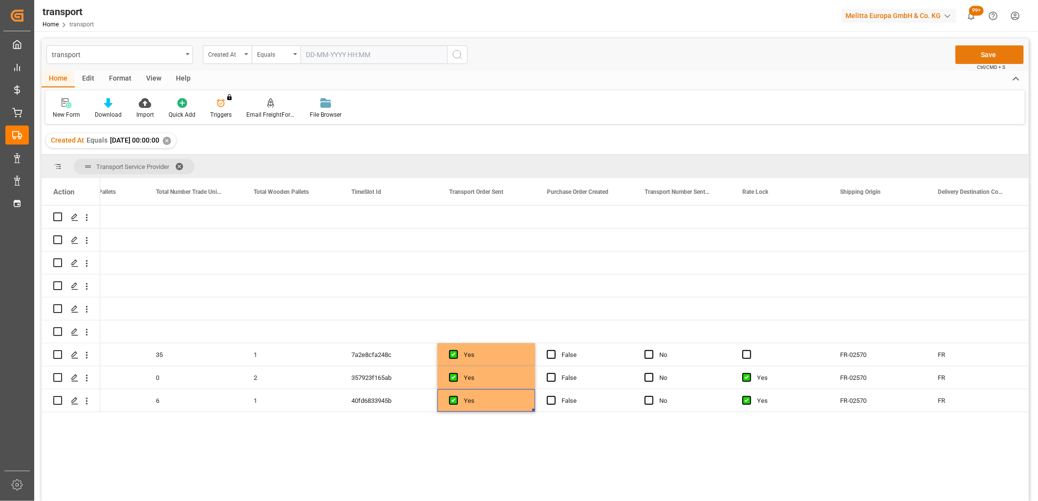
click at [984, 50] on button "Save" at bounding box center [989, 54] width 68 height 19
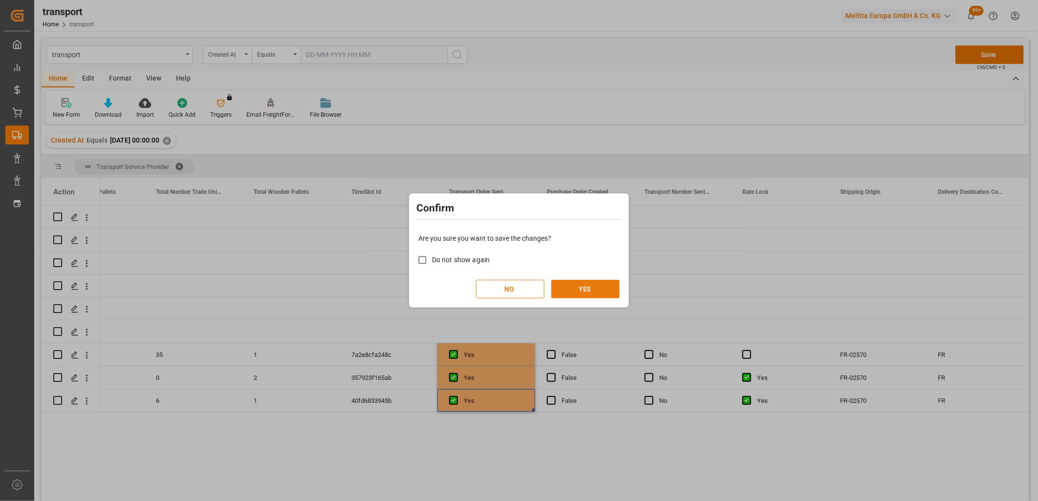
click at [580, 286] on button "YES" at bounding box center [585, 289] width 68 height 19
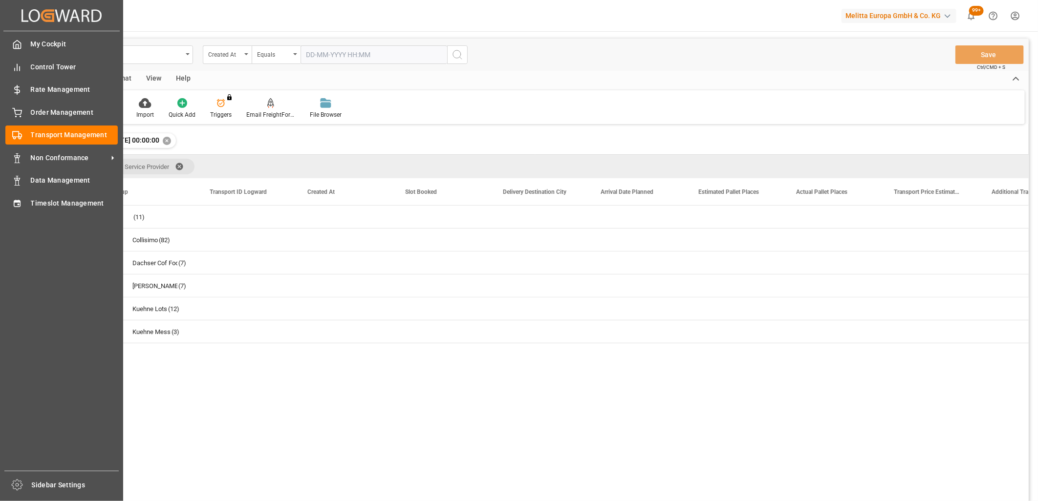
click at [30, 213] on div "My Cockpit My Cockpit Control Tower Control Tower Rate Management Rate Manageme…" at bounding box center [61, 251] width 116 height 440
click at [30, 210] on div "Timeslot Management Timeslot Management" at bounding box center [61, 202] width 112 height 19
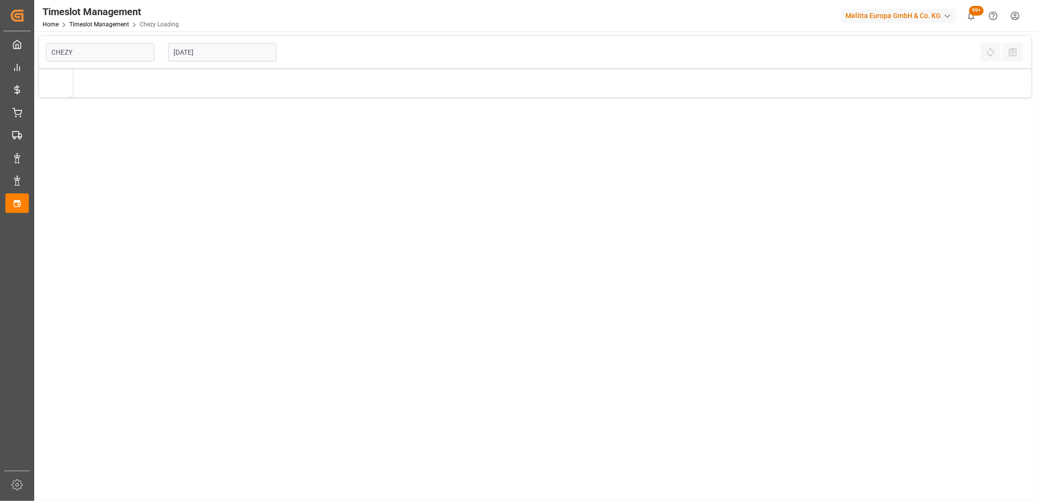
type input "Chezy Loading"
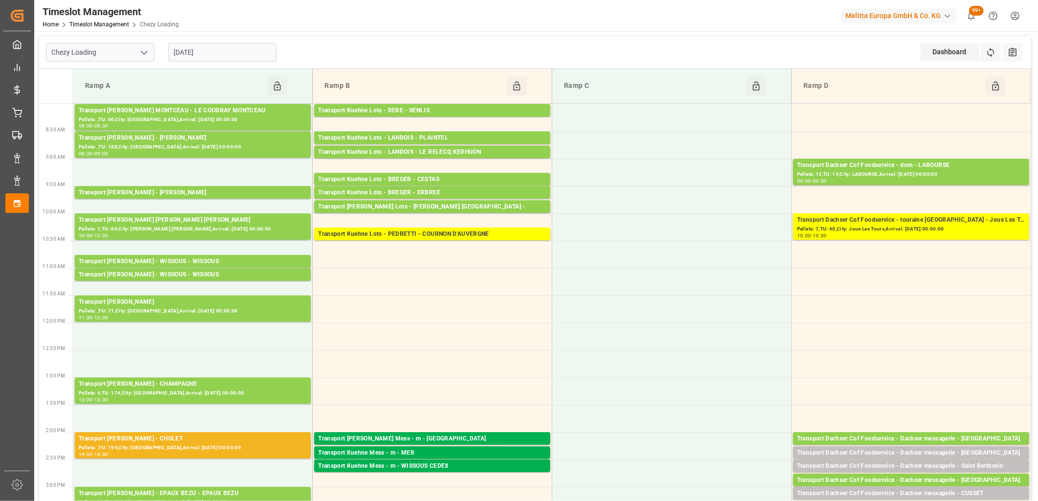
click at [237, 50] on input "[DATE]" at bounding box center [222, 52] width 108 height 19
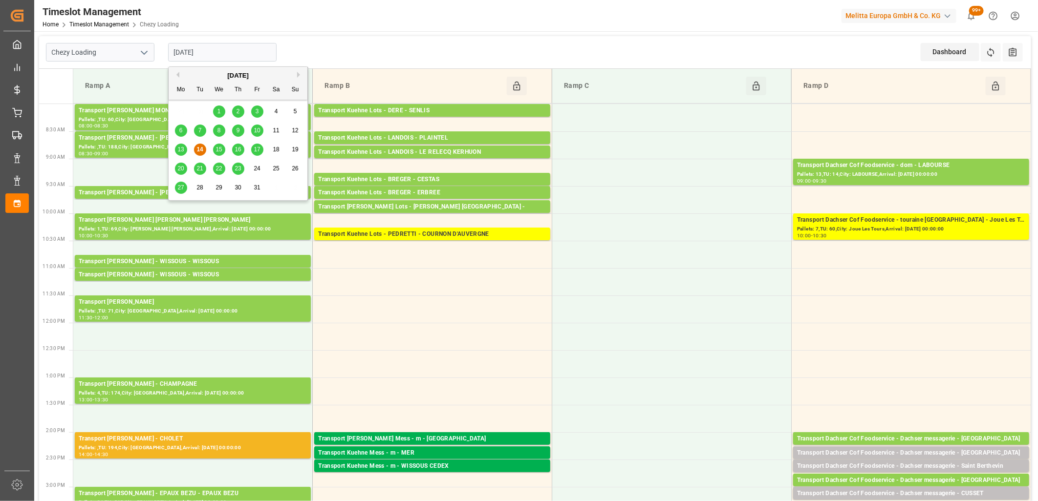
click at [219, 153] on div "15" at bounding box center [219, 150] width 12 height 12
type input "[DATE]"
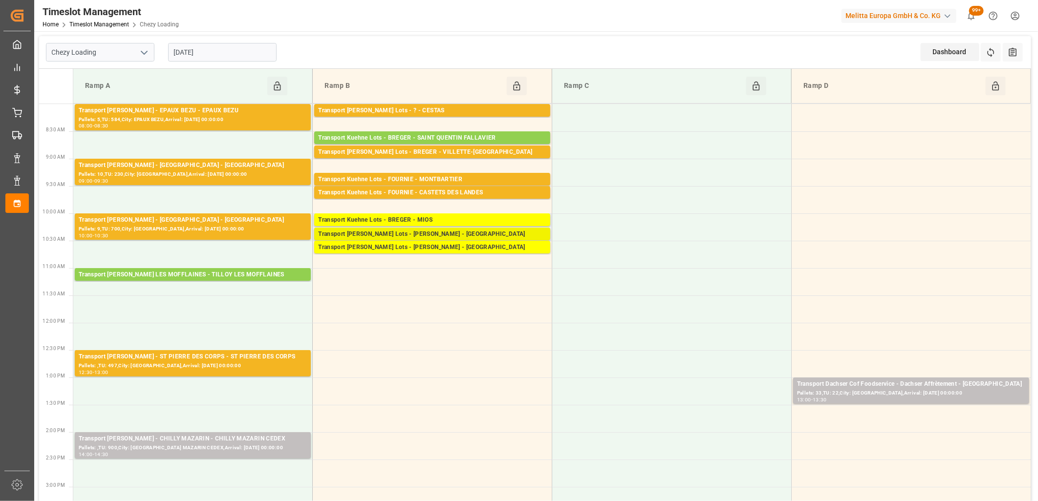
click at [391, 236] on div "Transport [PERSON_NAME] Lots - [PERSON_NAME] - [GEOGRAPHIC_DATA]" at bounding box center [432, 235] width 228 height 10
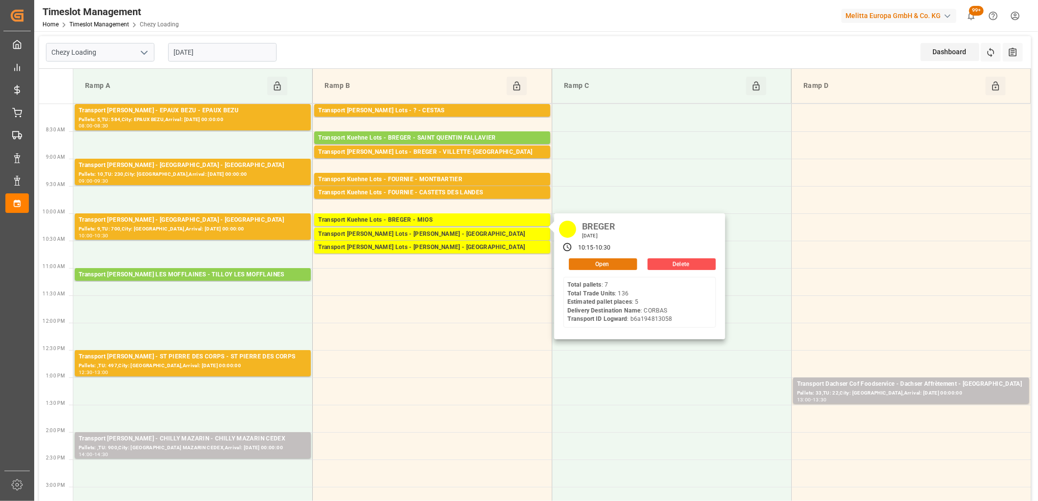
click at [578, 268] on button "Open" at bounding box center [603, 264] width 68 height 12
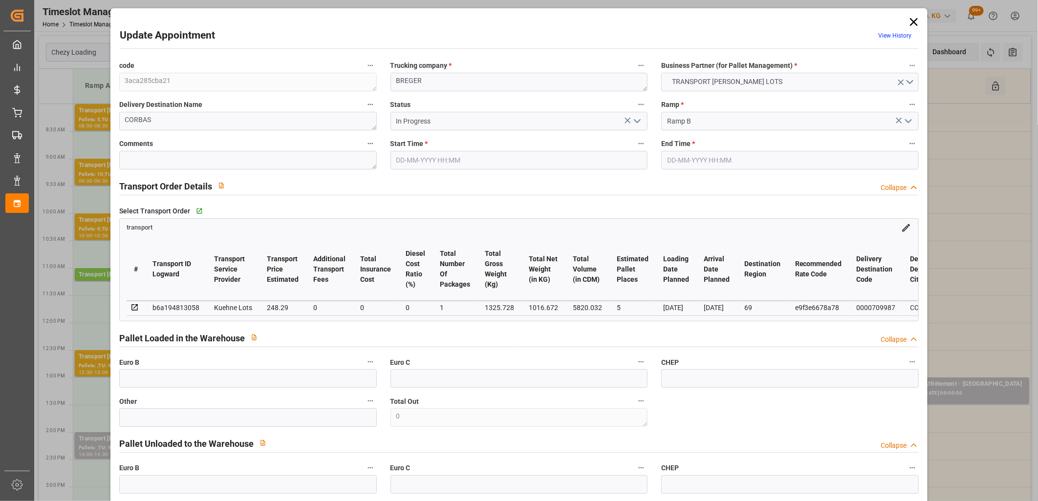
type input "15-10-2025 10:15"
type input "15-10-2025 10:30"
type input "13-10-2025 14:06"
type input "13-10-2025 11:18"
type input "[DATE]"
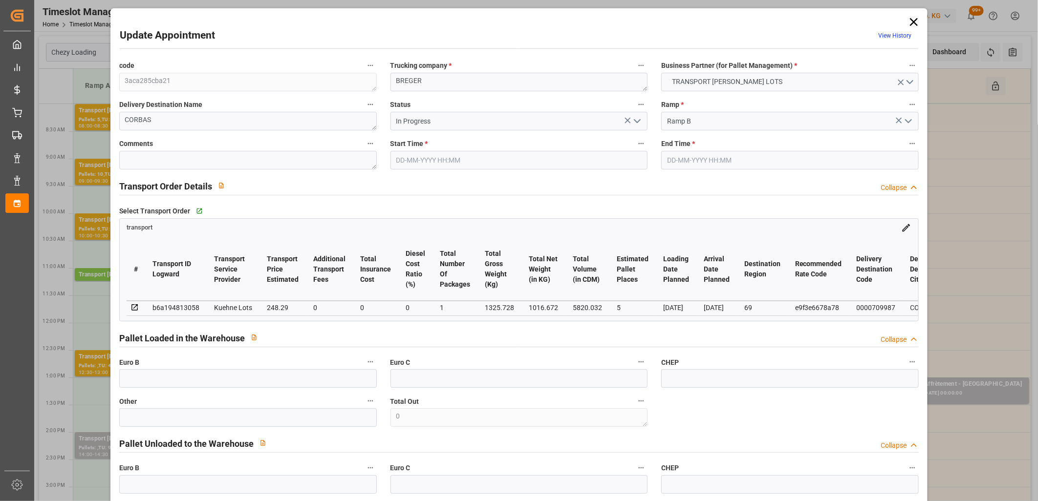
type input "[DATE]"
click at [635, 123] on polyline "open menu" at bounding box center [637, 121] width 6 height 3
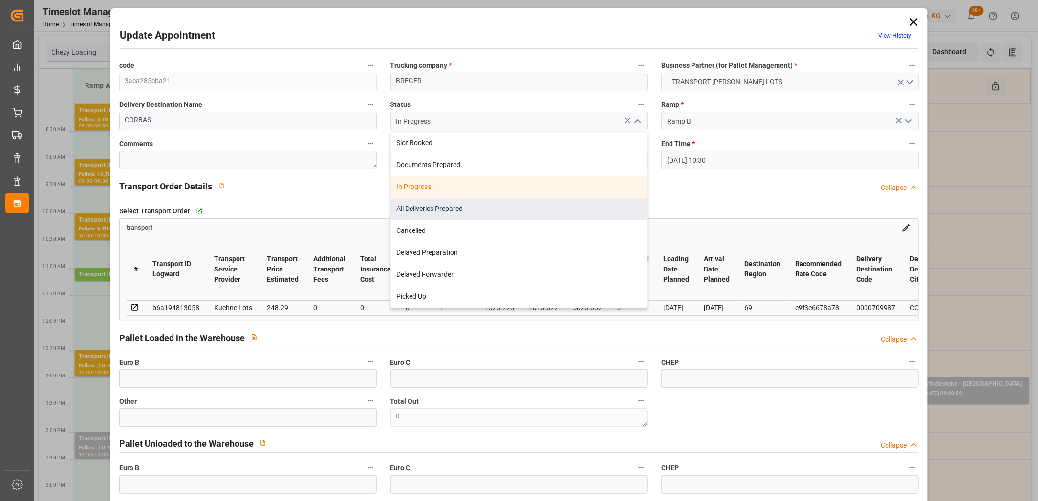
click at [606, 211] on div "All Deliveries Prepared" at bounding box center [519, 209] width 257 height 22
type input "All Deliveries Prepared"
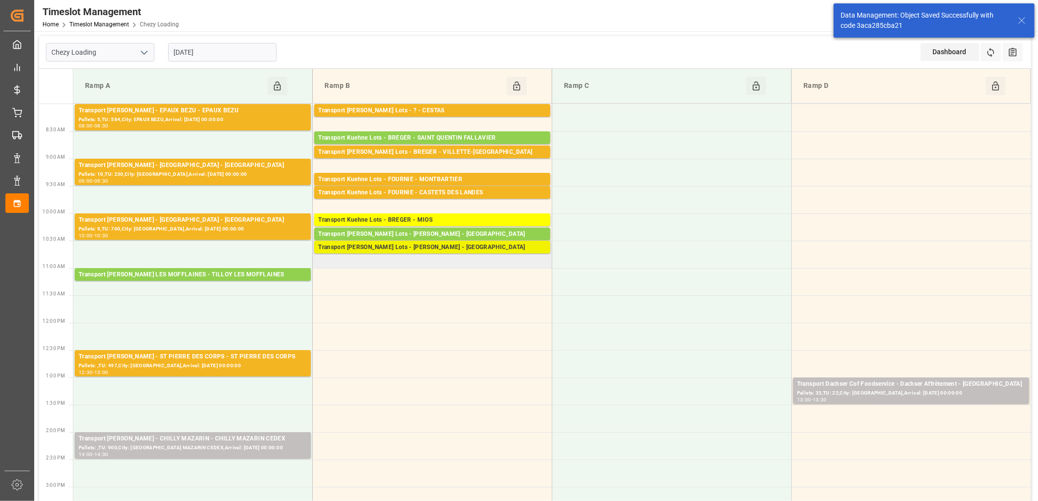
click at [409, 248] on div "Transport [PERSON_NAME] Lots - [PERSON_NAME] - [GEOGRAPHIC_DATA]" at bounding box center [432, 248] width 228 height 10
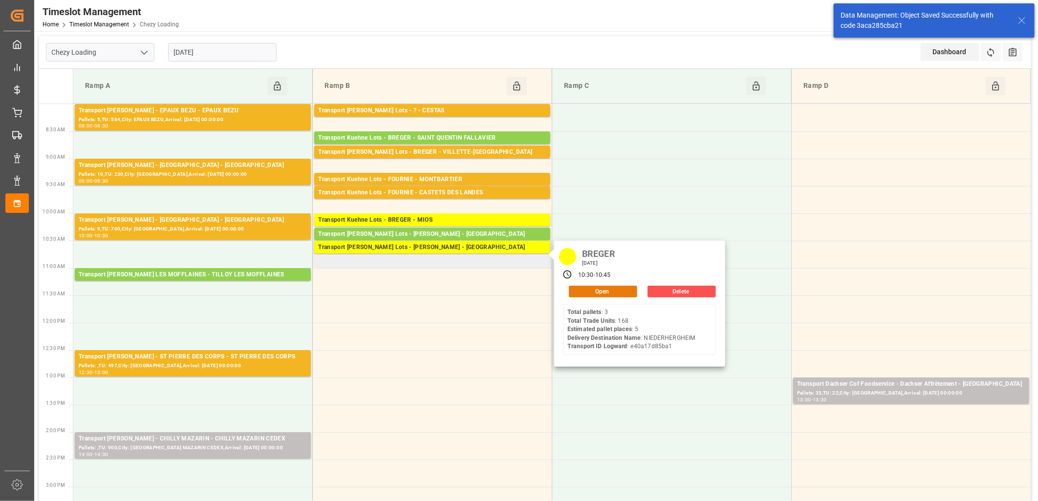
click at [572, 290] on button "Open" at bounding box center [603, 292] width 68 height 12
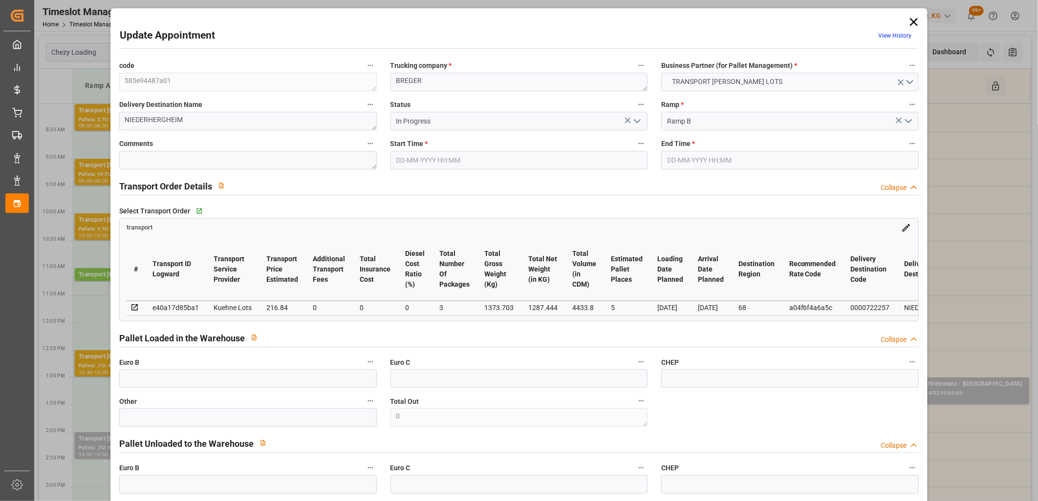
type input "15-10-2025 10:30"
type input "15-10-2025 10:45"
type input "13-10-2025 14:07"
type input "13-10-2025 11:18"
type input "[DATE]"
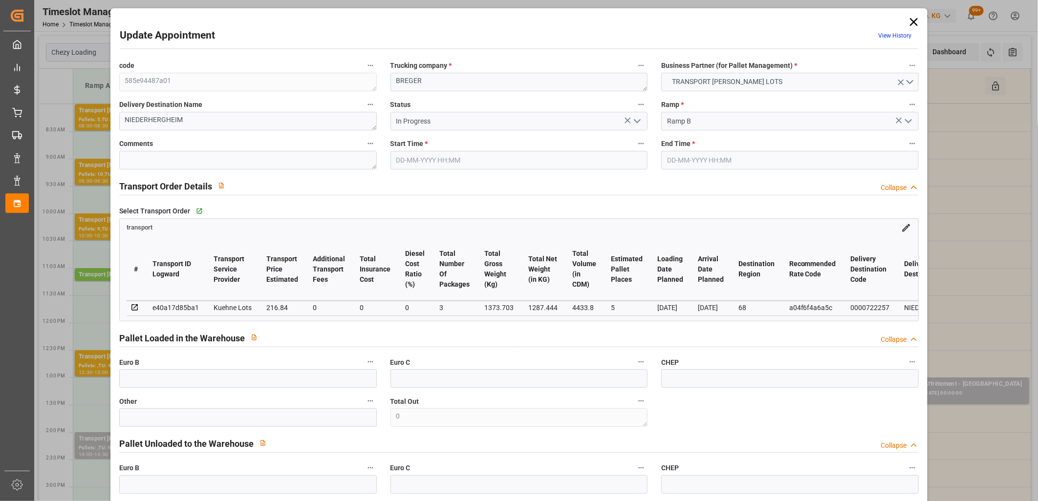
type input "[DATE]"
click at [632, 121] on icon "open menu" at bounding box center [637, 121] width 12 height 12
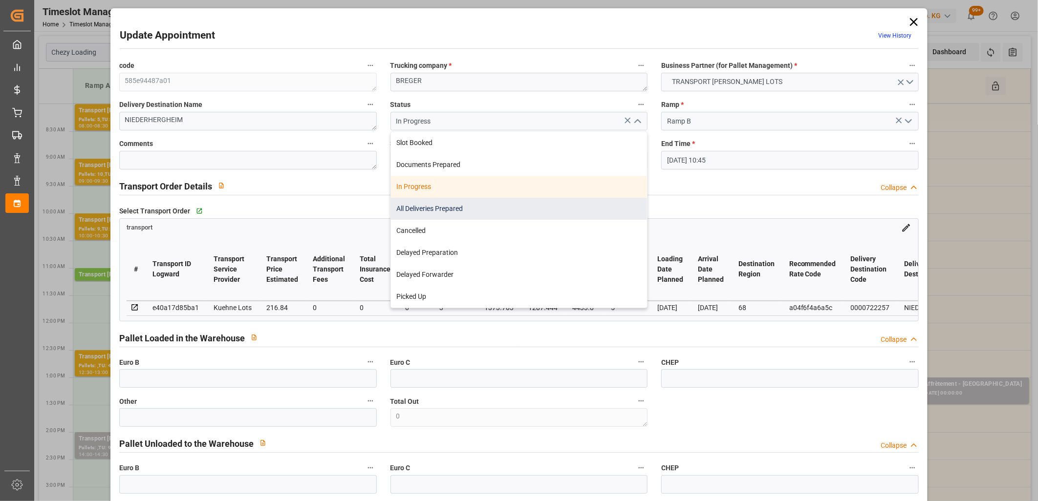
click at [570, 208] on div "All Deliveries Prepared" at bounding box center [519, 209] width 257 height 22
type input "All Deliveries Prepared"
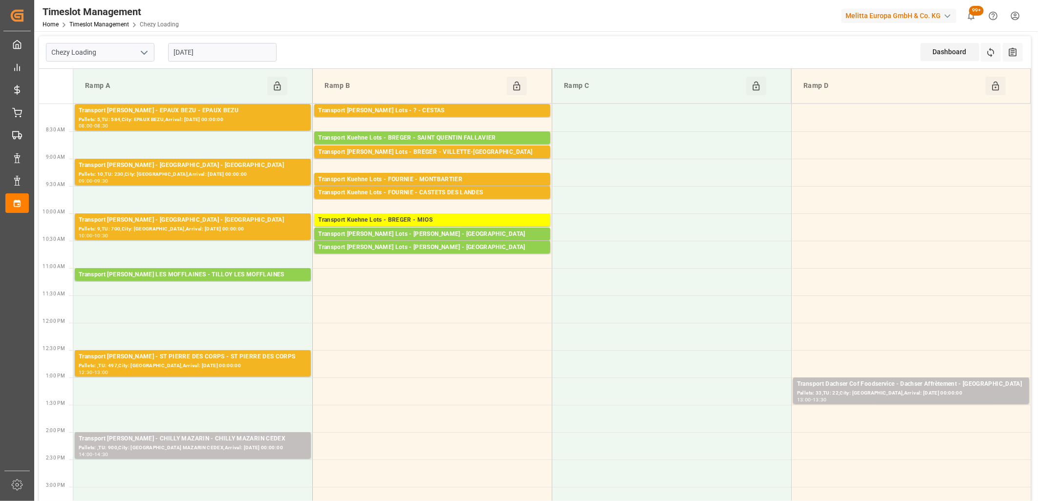
click at [219, 55] on input "[DATE]" at bounding box center [222, 52] width 108 height 19
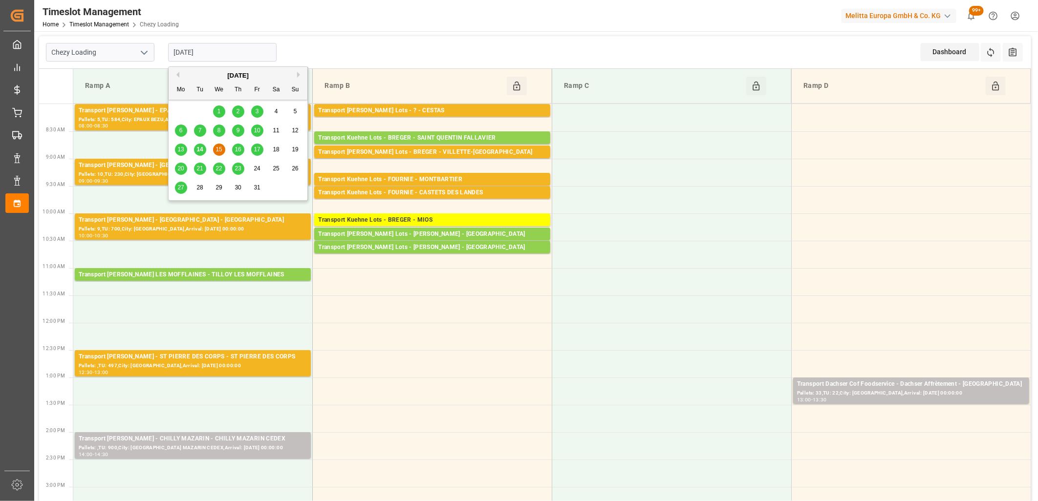
click at [197, 152] on span "14" at bounding box center [199, 149] width 6 height 7
type input "[DATE]"
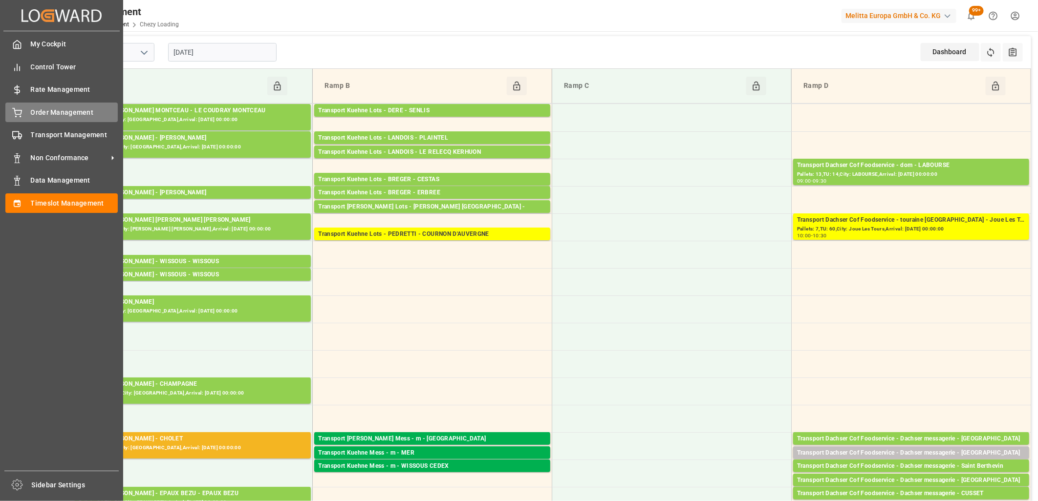
click at [28, 112] on div "Order Management Order Management" at bounding box center [61, 112] width 112 height 19
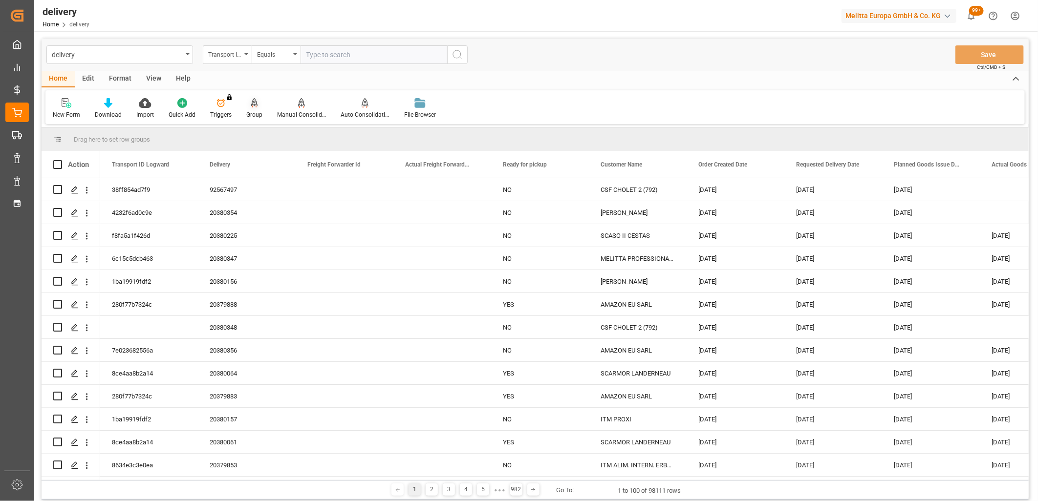
click at [251, 105] on icon at bounding box center [254, 102] width 7 height 8
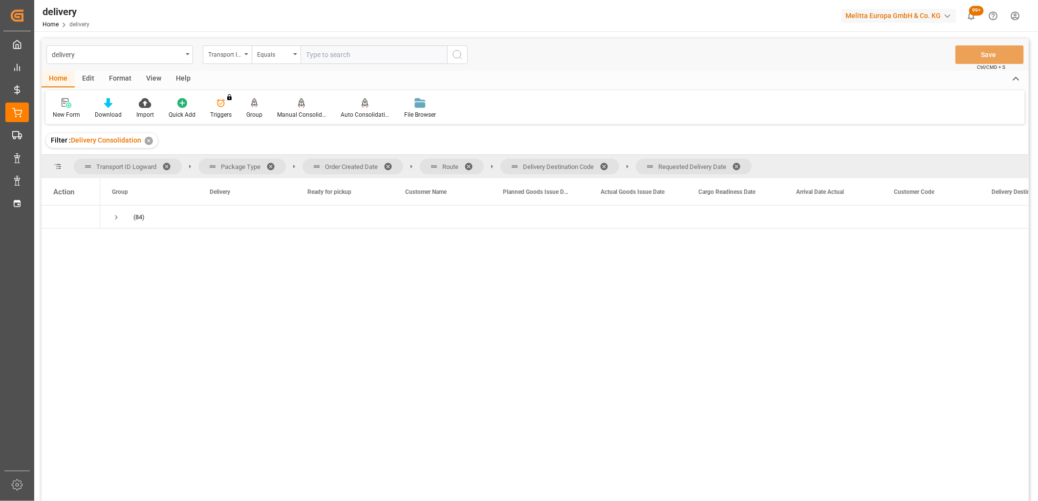
click at [738, 165] on span at bounding box center [740, 166] width 16 height 9
click at [608, 163] on span at bounding box center [607, 166] width 16 height 9
click at [468, 165] on span at bounding box center [472, 166] width 16 height 9
click at [389, 163] on span at bounding box center [392, 166] width 16 height 9
click at [113, 220] on div "(84)" at bounding box center [149, 217] width 98 height 22
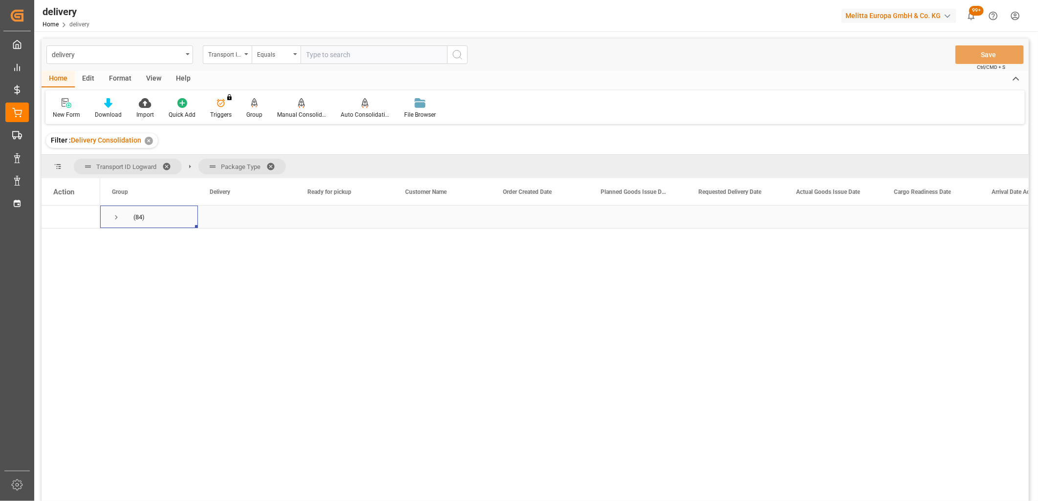
click at [115, 218] on span "Press SPACE to select this row." at bounding box center [116, 217] width 9 height 9
click at [135, 265] on span "Press SPACE to select this row." at bounding box center [136, 263] width 9 height 9
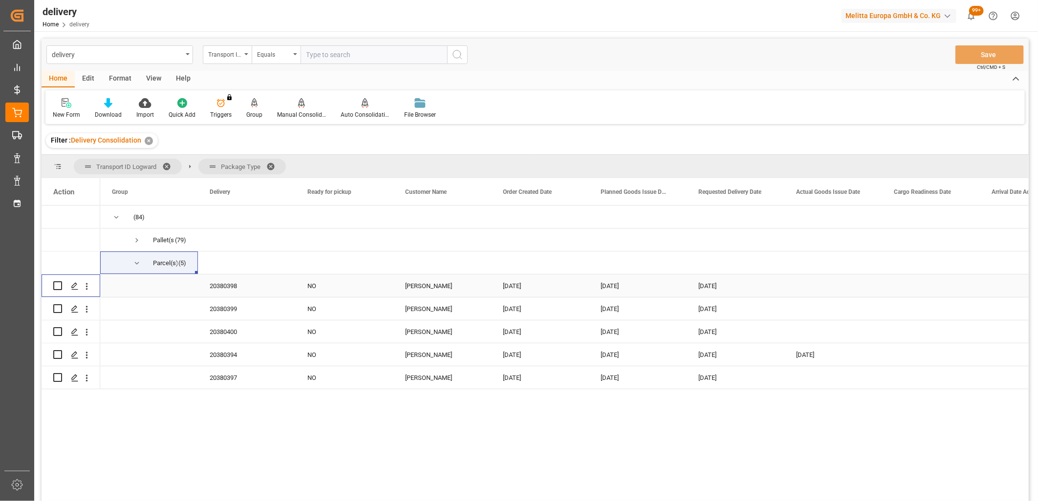
click at [60, 284] on input "Press Space to toggle row selection (unchecked)" at bounding box center [57, 285] width 9 height 9
checkbox input "true"
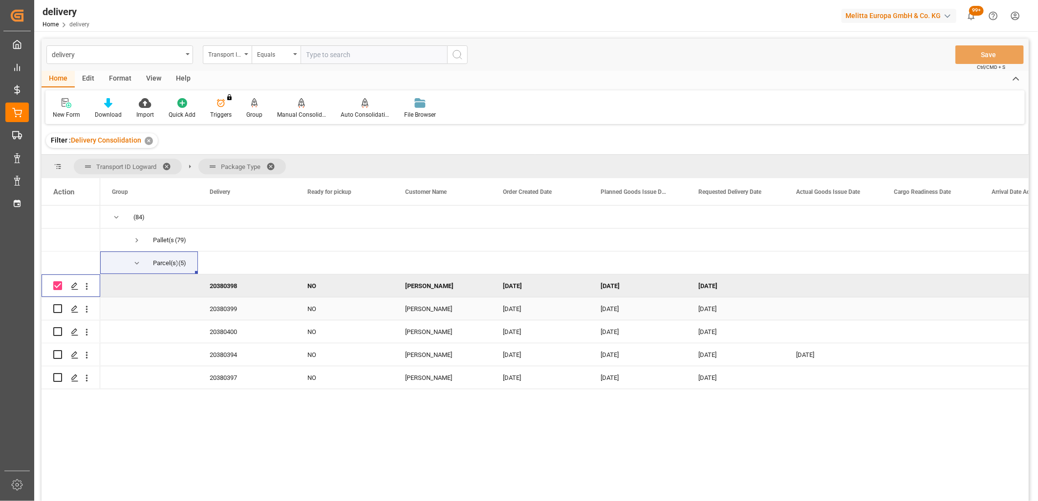
click at [61, 309] on input "Press Space to toggle row selection (unchecked)" at bounding box center [57, 308] width 9 height 9
checkbox input "true"
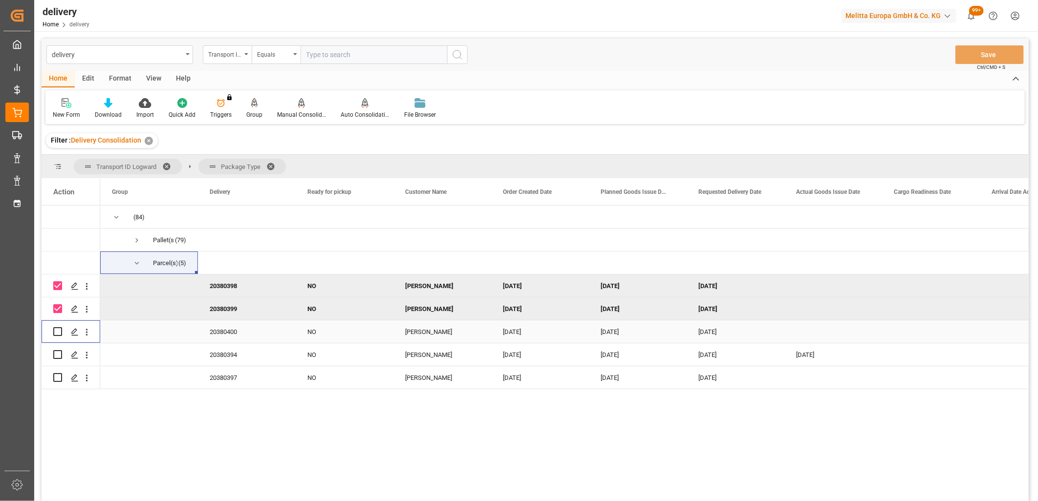
click at [61, 332] on input "Press Space to toggle row selection (unchecked)" at bounding box center [57, 331] width 9 height 9
checkbox input "true"
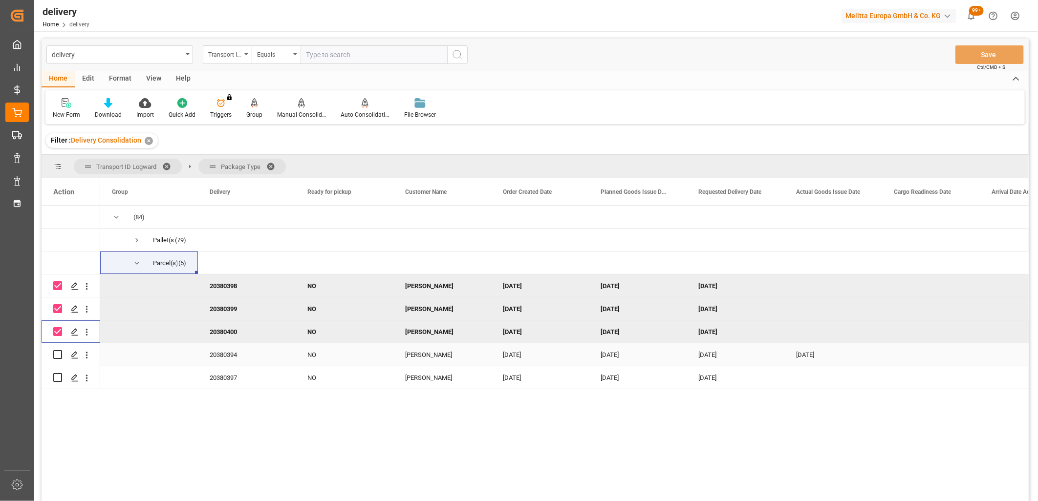
click at [60, 354] on input "Press Space to toggle row selection (unchecked)" at bounding box center [57, 354] width 9 height 9
checkbox input "true"
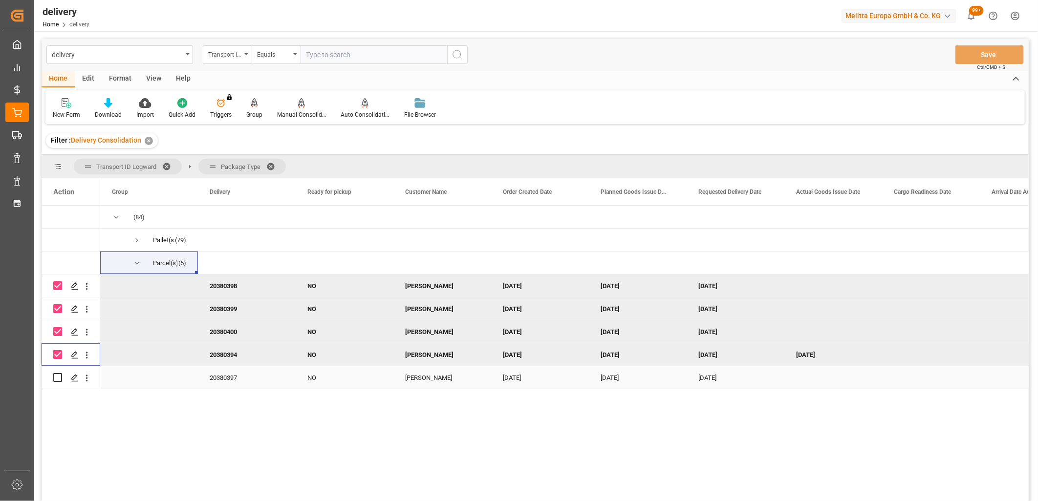
click at [58, 378] on input "Press Space to toggle row selection (unchecked)" at bounding box center [57, 377] width 9 height 9
checkbox input "true"
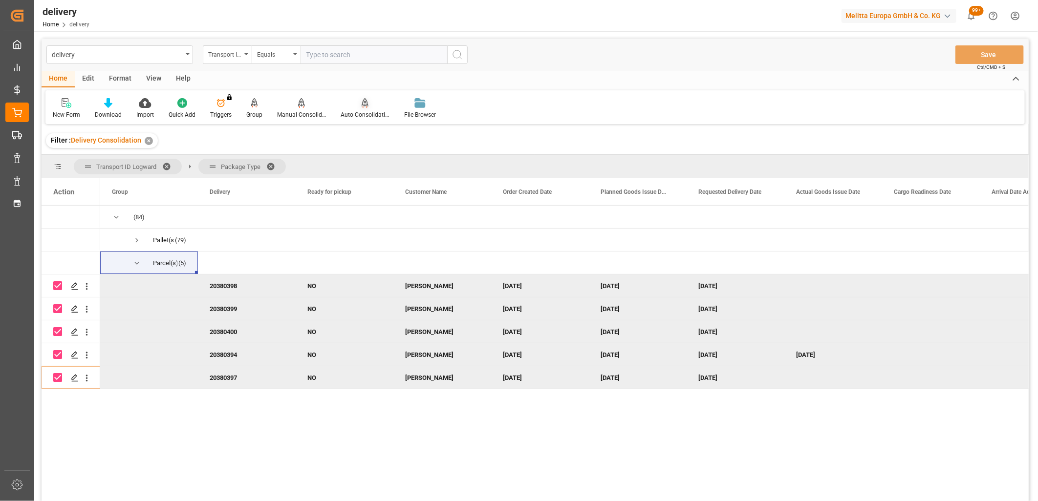
click at [364, 107] on icon at bounding box center [365, 108] width 4 height 2
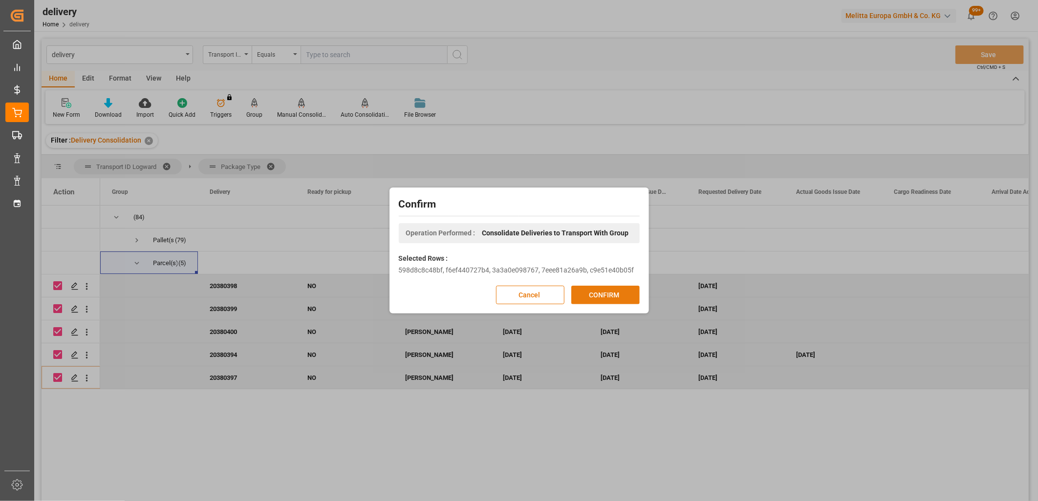
click at [617, 300] on button "CONFIRM" at bounding box center [605, 295] width 68 height 19
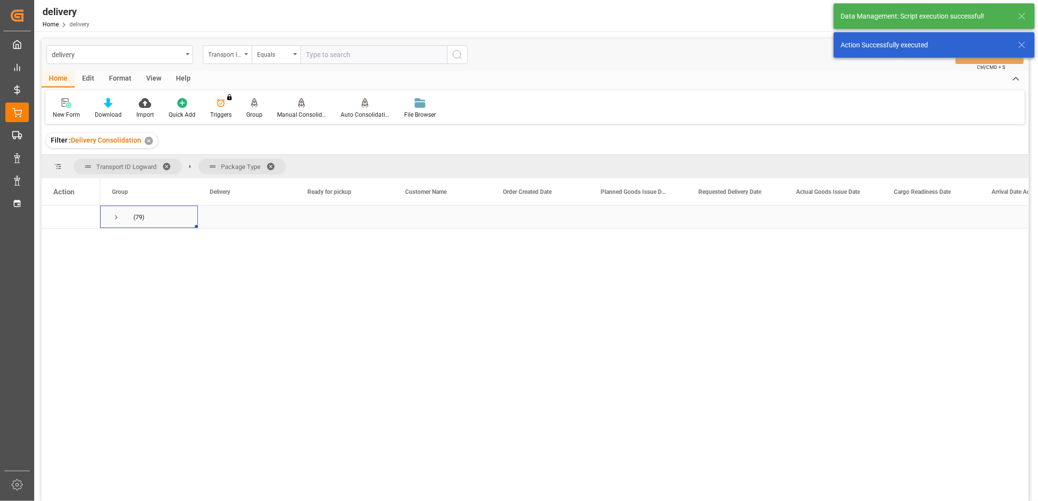
click at [115, 219] on span "Press SPACE to select this row." at bounding box center [116, 217] width 9 height 9
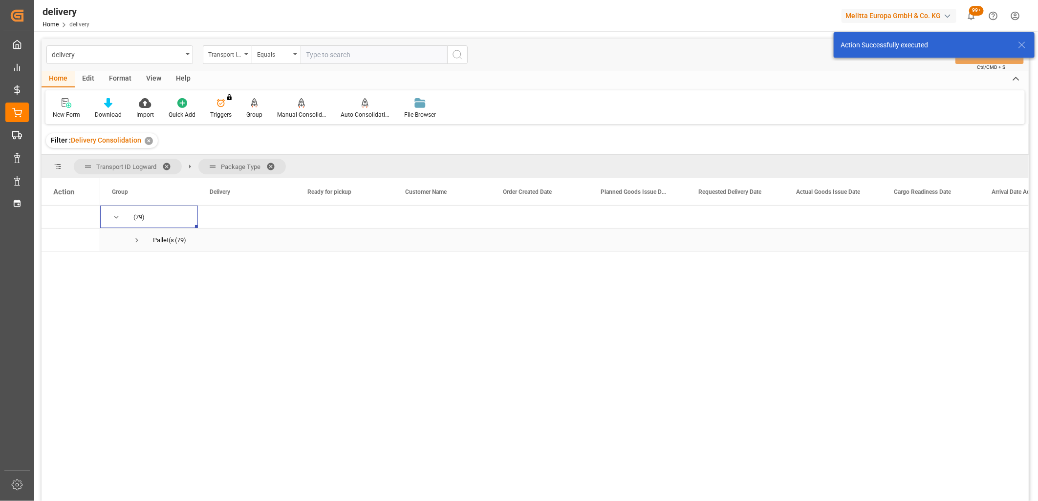
click at [137, 240] on span "Press SPACE to select this row." at bounding box center [136, 240] width 9 height 9
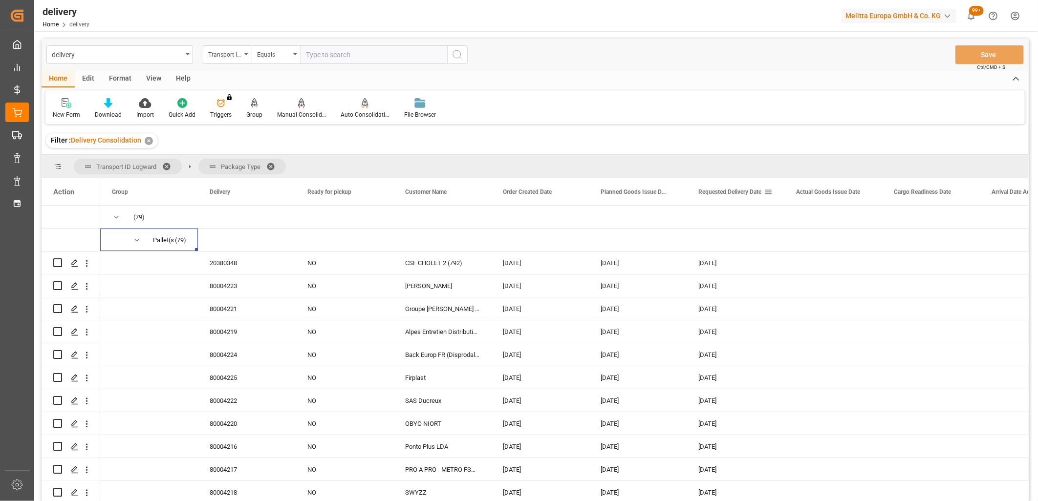
click at [706, 193] on span "Requested Delivery Date" at bounding box center [729, 192] width 63 height 7
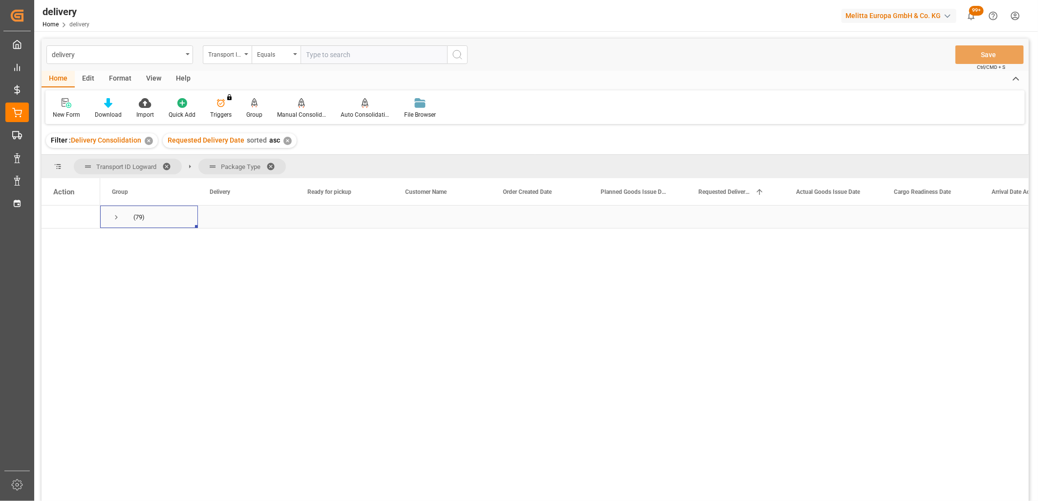
click at [118, 216] on span "Press SPACE to select this row." at bounding box center [116, 217] width 9 height 9
click at [135, 241] on span "Press SPACE to select this row." at bounding box center [136, 240] width 9 height 9
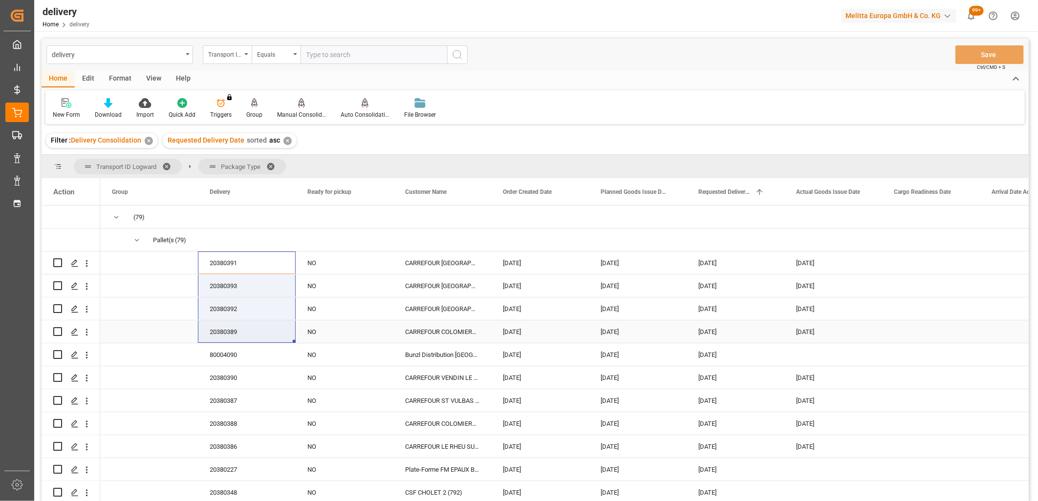
drag, startPoint x: 227, startPoint y: 262, endPoint x: 226, endPoint y: 326, distance: 64.0
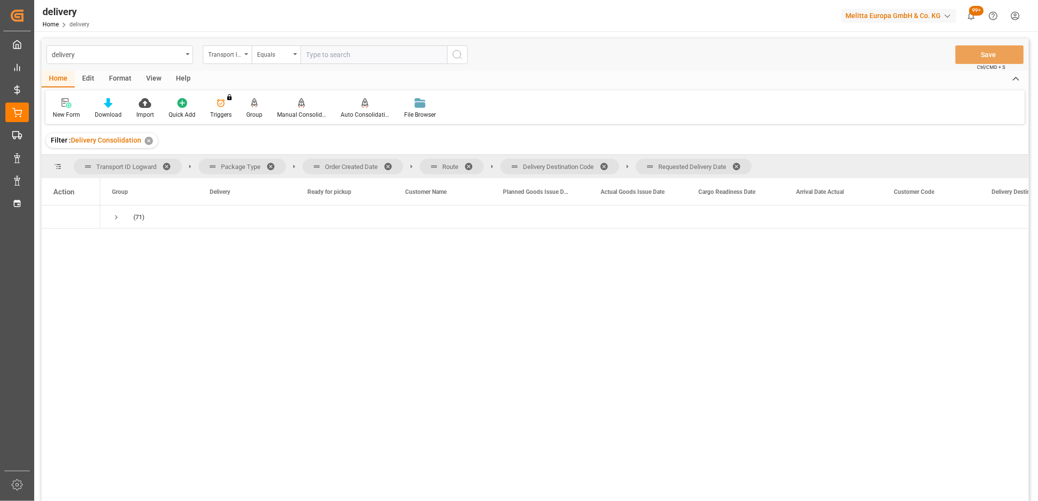
click at [741, 165] on span at bounding box center [740, 166] width 16 height 9
click at [607, 167] on span at bounding box center [607, 166] width 16 height 9
click at [470, 164] on span at bounding box center [472, 166] width 16 height 9
click at [391, 166] on span at bounding box center [392, 166] width 16 height 9
click at [115, 217] on span "Press SPACE to select this row." at bounding box center [116, 217] width 9 height 9
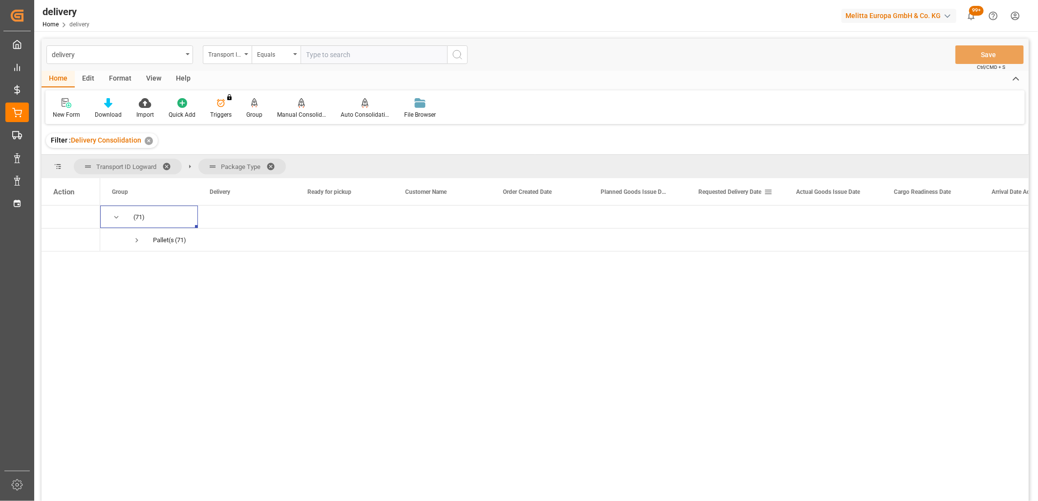
click at [716, 193] on span "Requested Delivery Date" at bounding box center [729, 192] width 63 height 7
click at [113, 220] on span "Press SPACE to select this row." at bounding box center [116, 217] width 9 height 9
click at [137, 239] on span "Press SPACE to select this row." at bounding box center [136, 240] width 9 height 9
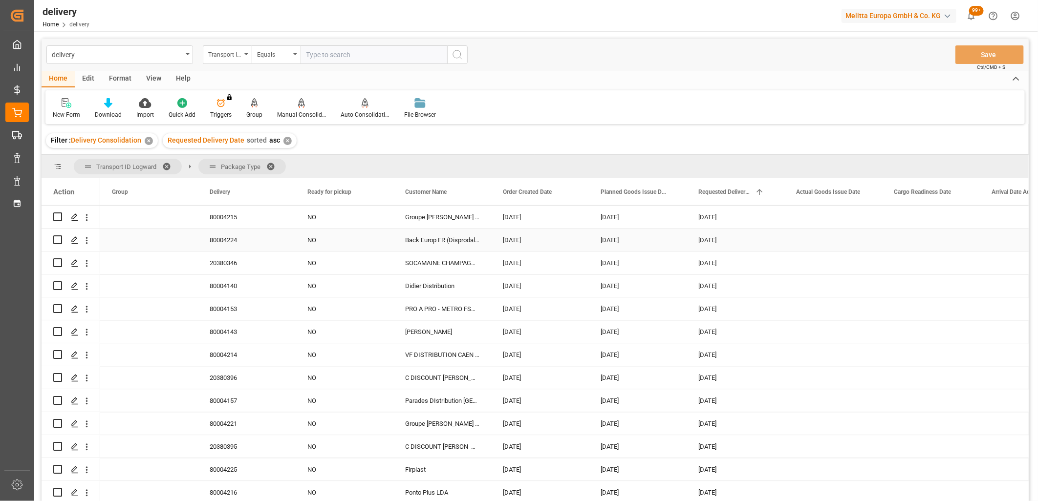
scroll to position [1380, 0]
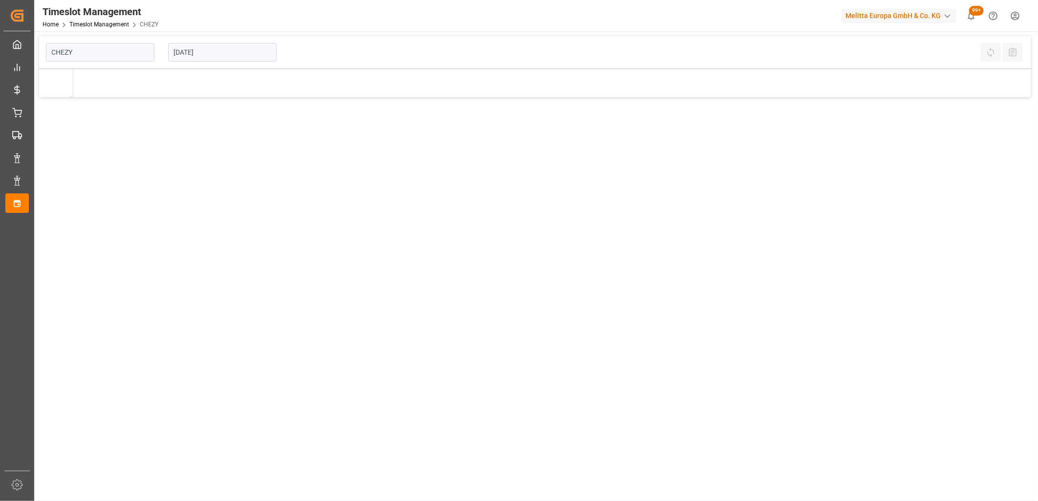
type input "Chezy Loading"
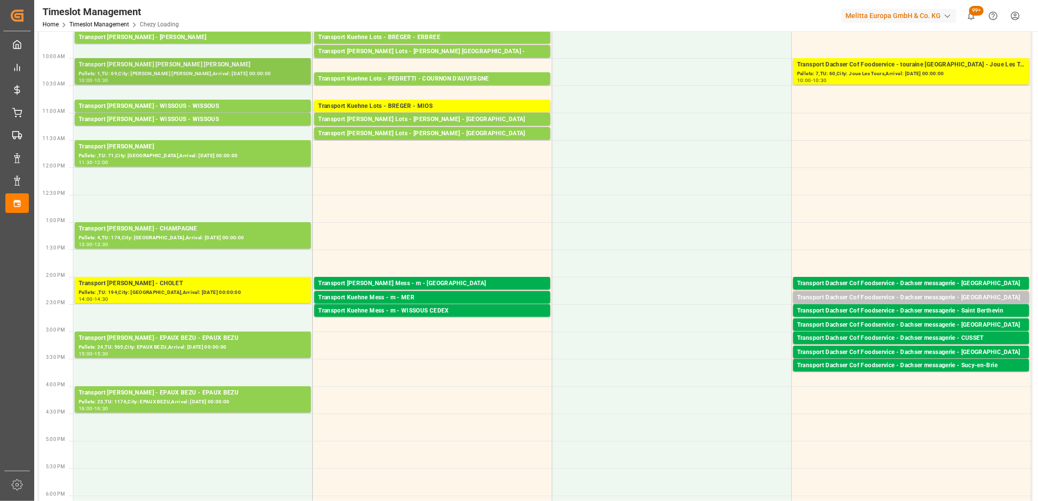
scroll to position [163, 0]
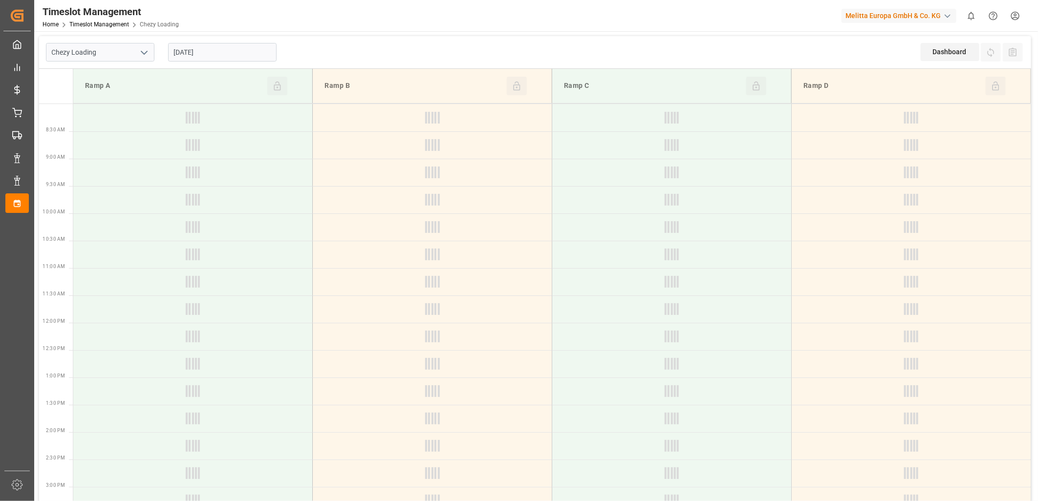
type input "Chezy Loading"
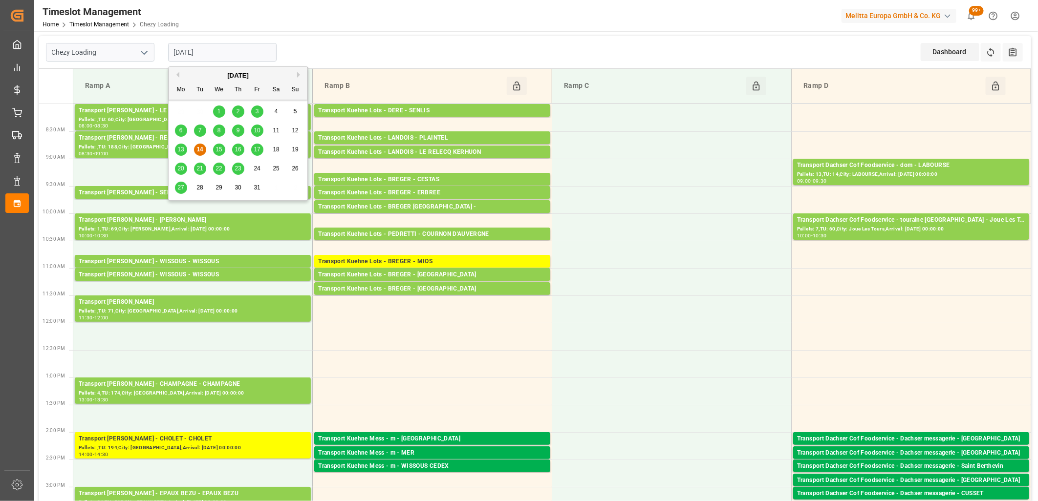
click at [245, 53] on input "[DATE]" at bounding box center [222, 52] width 108 height 19
click at [220, 149] on span "15" at bounding box center [218, 149] width 6 height 7
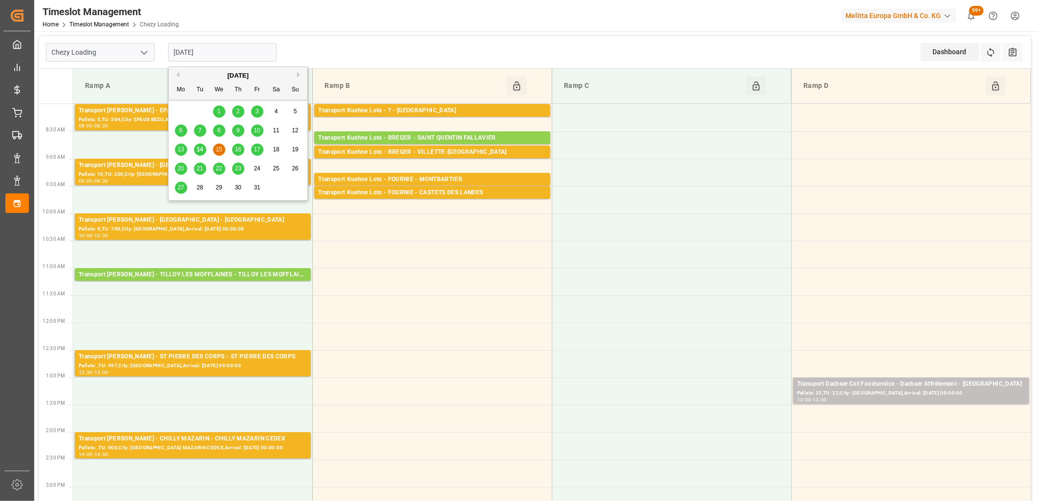
click at [233, 54] on input "[DATE]" at bounding box center [222, 52] width 108 height 19
click at [237, 148] on span "16" at bounding box center [238, 149] width 6 height 7
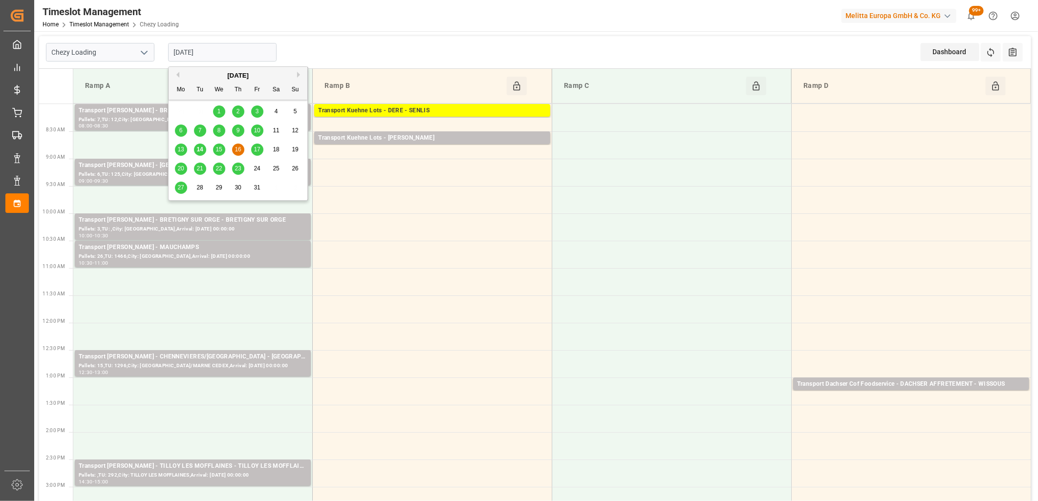
click at [227, 52] on input "[DATE]" at bounding box center [222, 52] width 108 height 19
click at [257, 152] on span "17" at bounding box center [257, 149] width 6 height 7
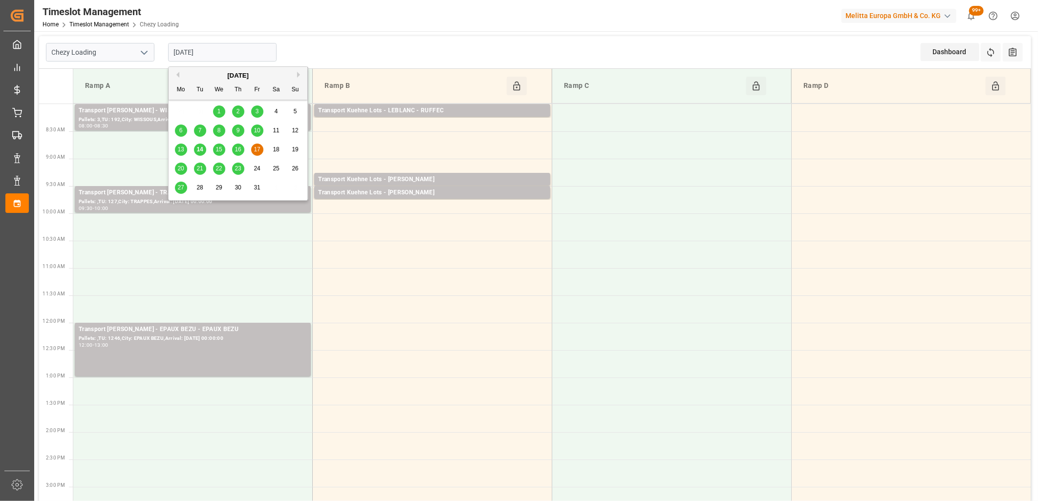
drag, startPoint x: 245, startPoint y: 51, endPoint x: 223, endPoint y: 96, distance: 50.5
click at [245, 51] on input "[DATE]" at bounding box center [222, 52] width 108 height 19
click at [179, 170] on span "20" at bounding box center [180, 168] width 6 height 7
type input "[DATE]"
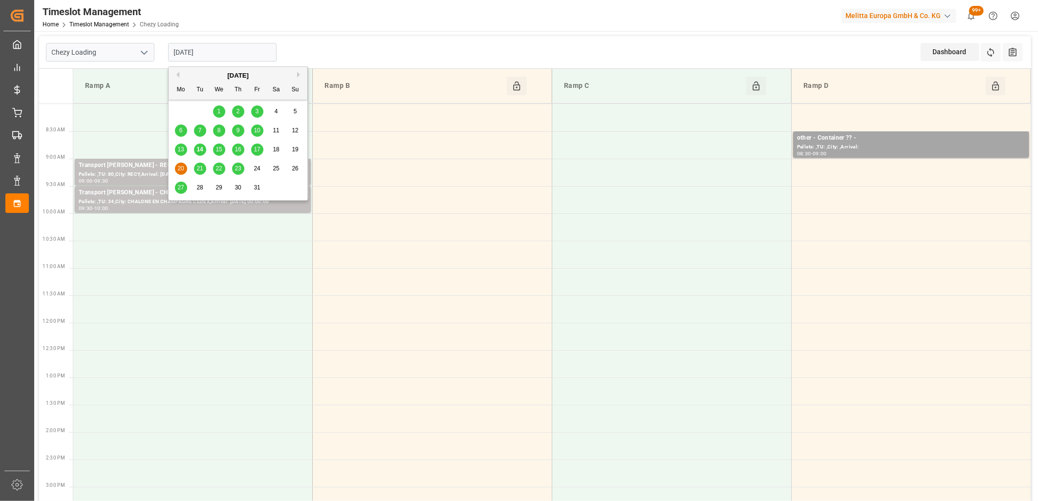
click at [230, 55] on input "[DATE]" at bounding box center [222, 52] width 108 height 19
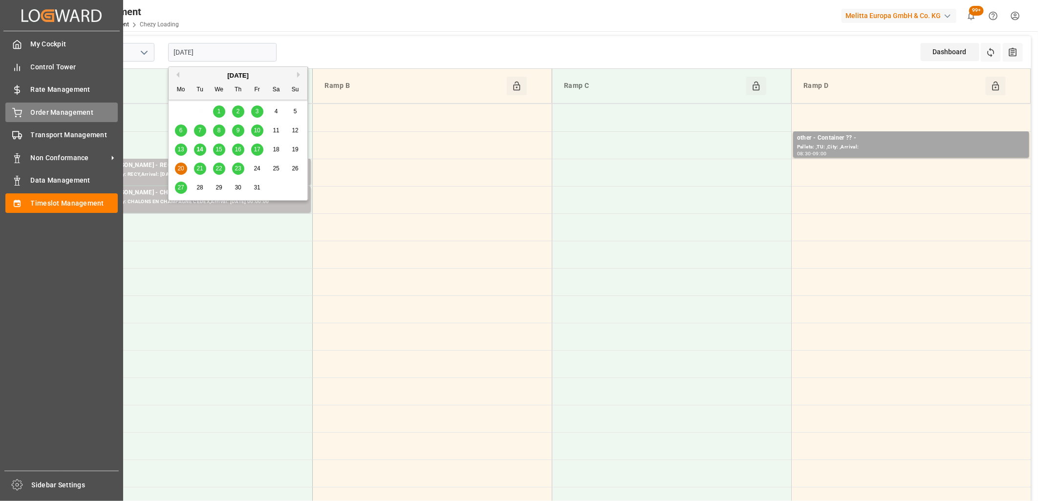
click at [28, 109] on div "Order Management Order Management" at bounding box center [61, 112] width 112 height 19
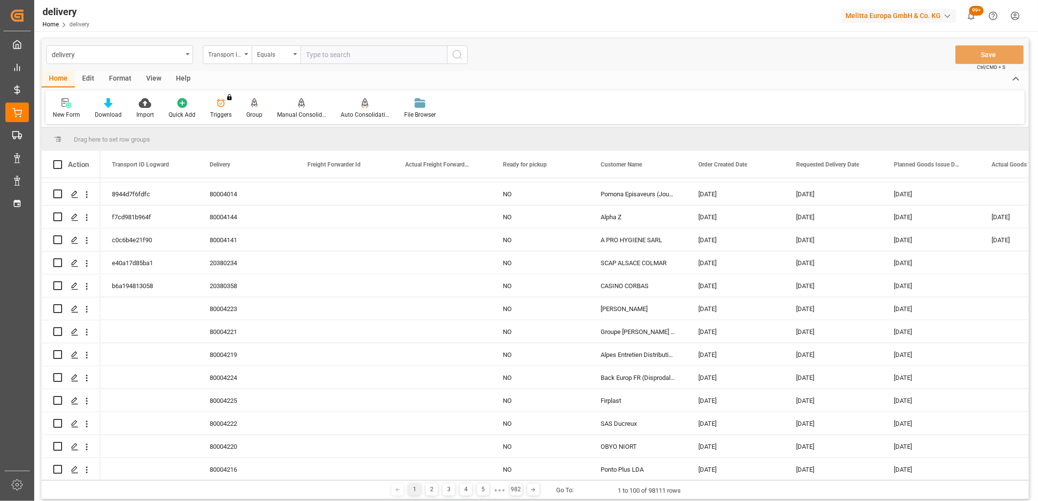
scroll to position [597, 0]
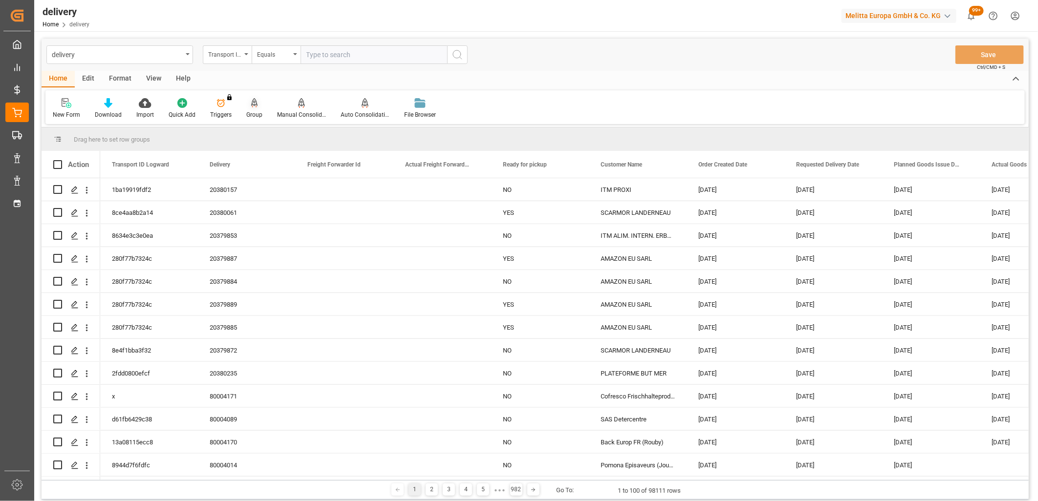
click at [253, 101] on icon at bounding box center [254, 103] width 7 height 10
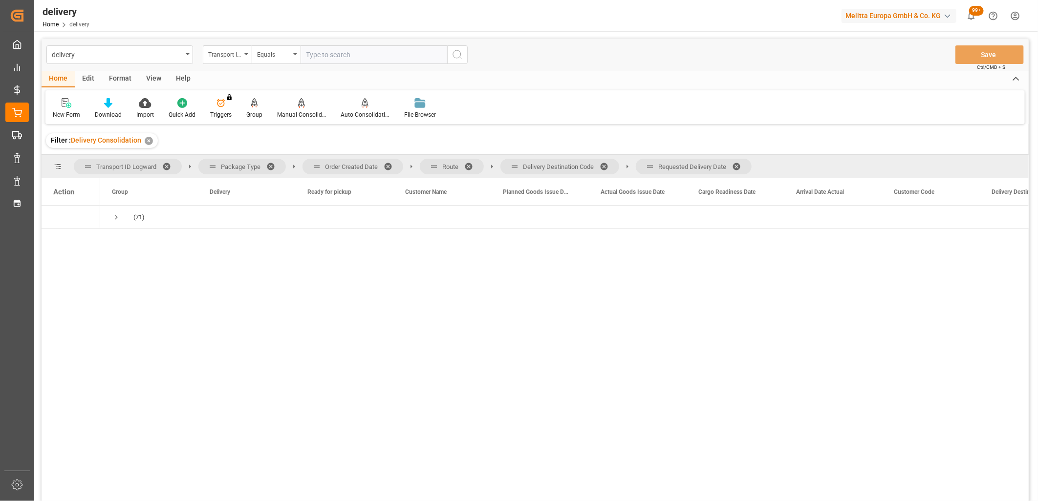
click at [741, 168] on span at bounding box center [740, 166] width 16 height 9
click at [608, 165] on span at bounding box center [607, 166] width 16 height 9
click at [470, 164] on span at bounding box center [472, 166] width 16 height 9
click at [390, 164] on span at bounding box center [392, 166] width 16 height 9
click at [741, 192] on span "Requested Delivery Date" at bounding box center [729, 192] width 63 height 7
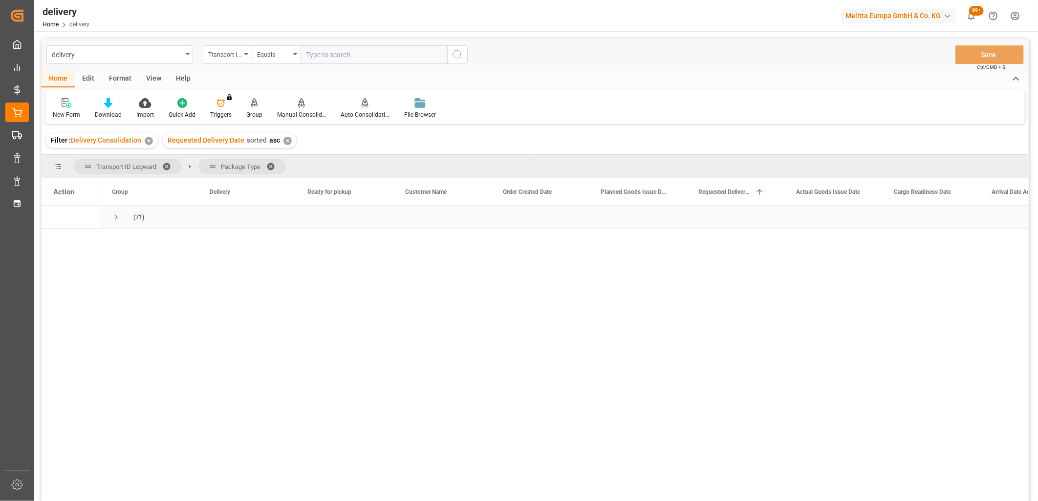
click at [115, 218] on span "Press SPACE to select this row." at bounding box center [116, 217] width 9 height 9
click at [135, 238] on span "Press SPACE to select this row." at bounding box center [136, 240] width 9 height 9
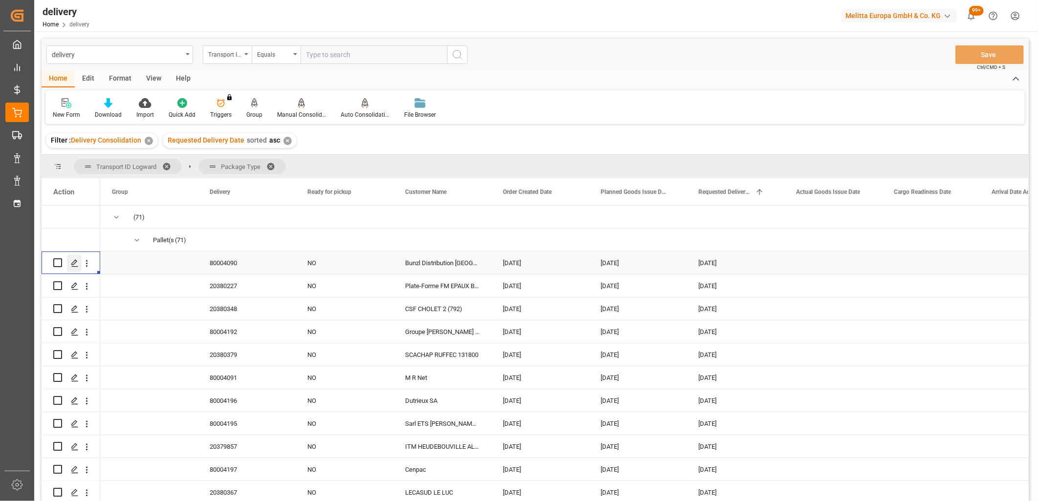
click at [77, 265] on icon "Press SPACE to select this row." at bounding box center [75, 263] width 8 height 8
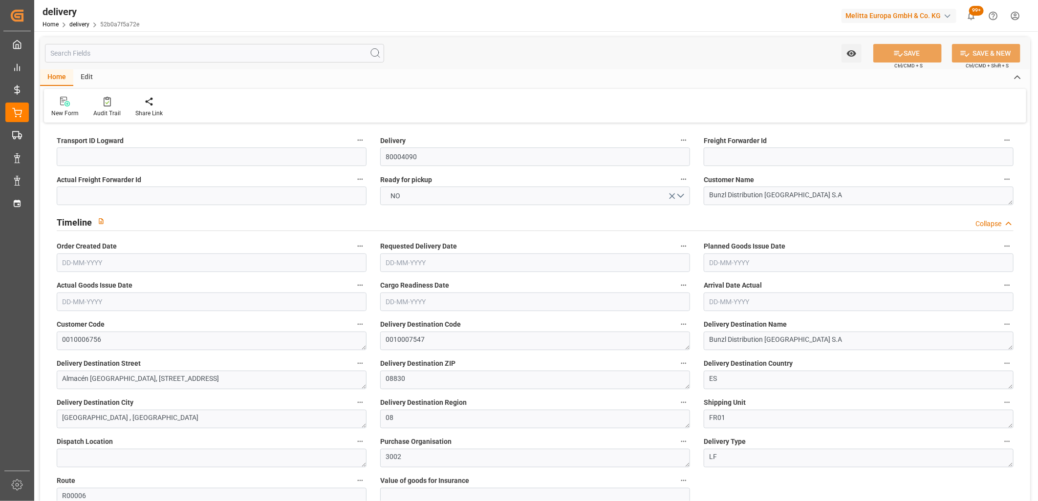
type input "[DATE]"
type input "10-10-2025 01:00"
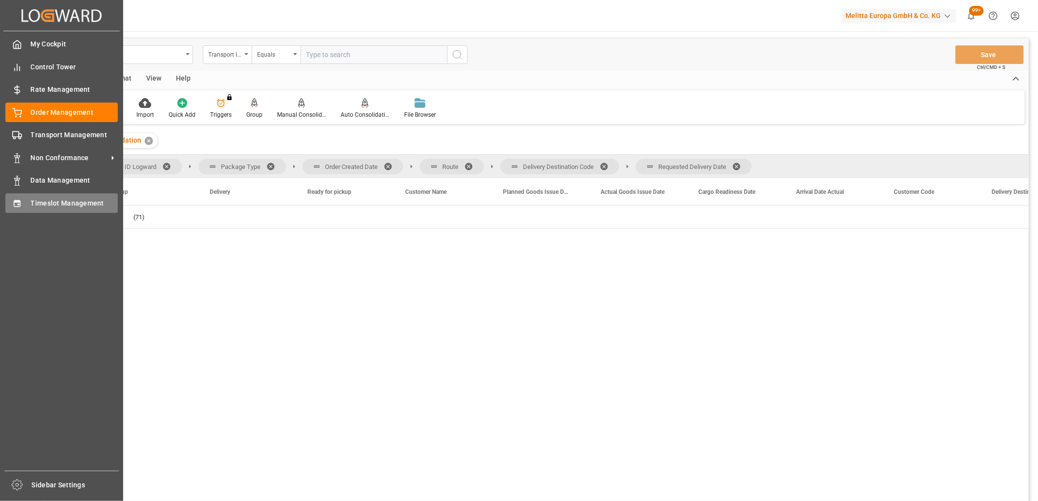
click at [21, 199] on icon at bounding box center [17, 204] width 10 height 10
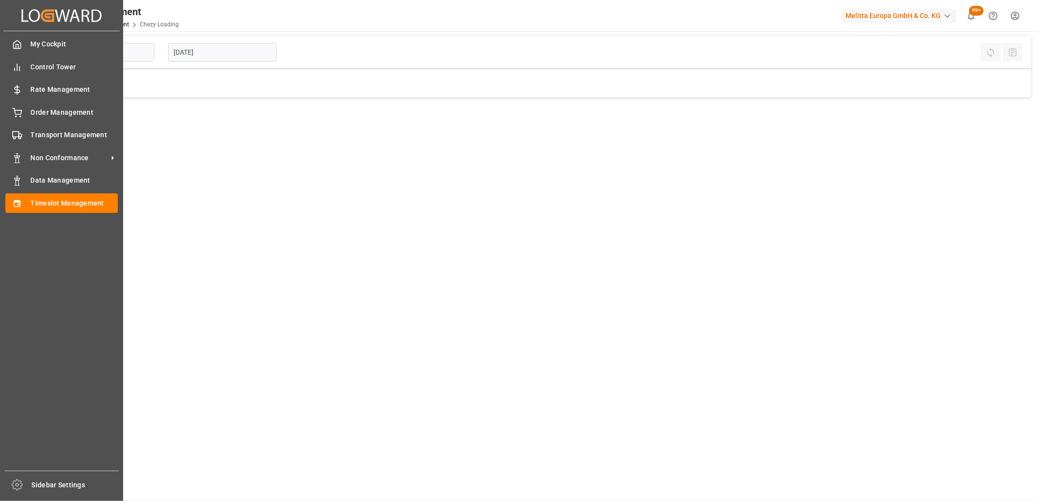
type input "Chezy Loading"
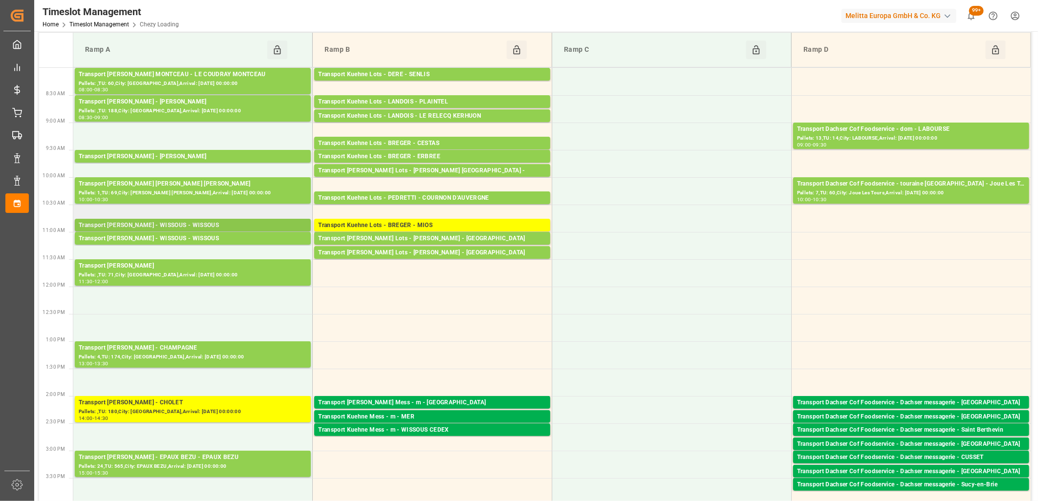
scroll to position [54, 0]
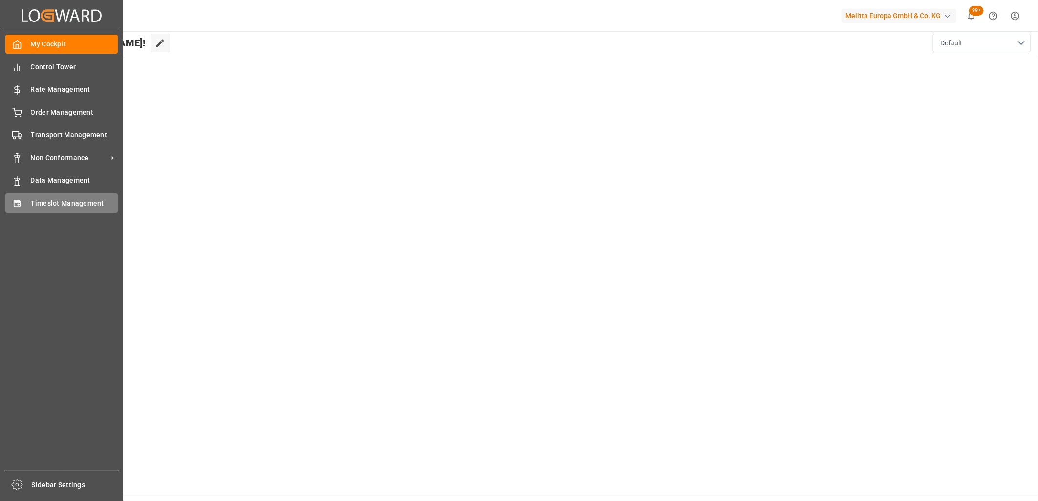
click at [27, 203] on div "Timeslot Management Timeslot Management" at bounding box center [61, 202] width 112 height 19
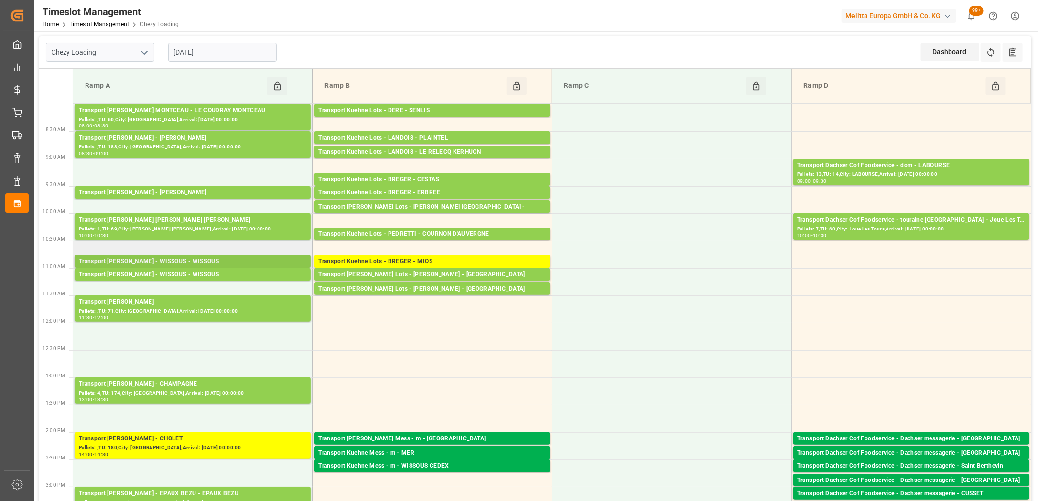
click at [202, 261] on div "Transport [PERSON_NAME] - WISSOUS - WISSOUS" at bounding box center [193, 262] width 228 height 10
click at [198, 257] on div "Transport [PERSON_NAME] - WISSOUS - WISSOUS" at bounding box center [193, 262] width 228 height 10
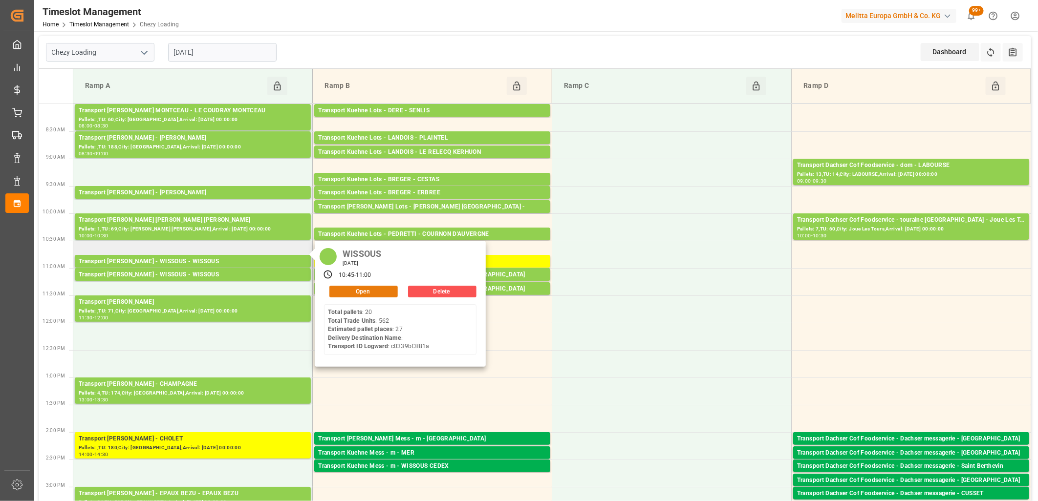
click at [347, 289] on button "Open" at bounding box center [363, 292] width 68 height 12
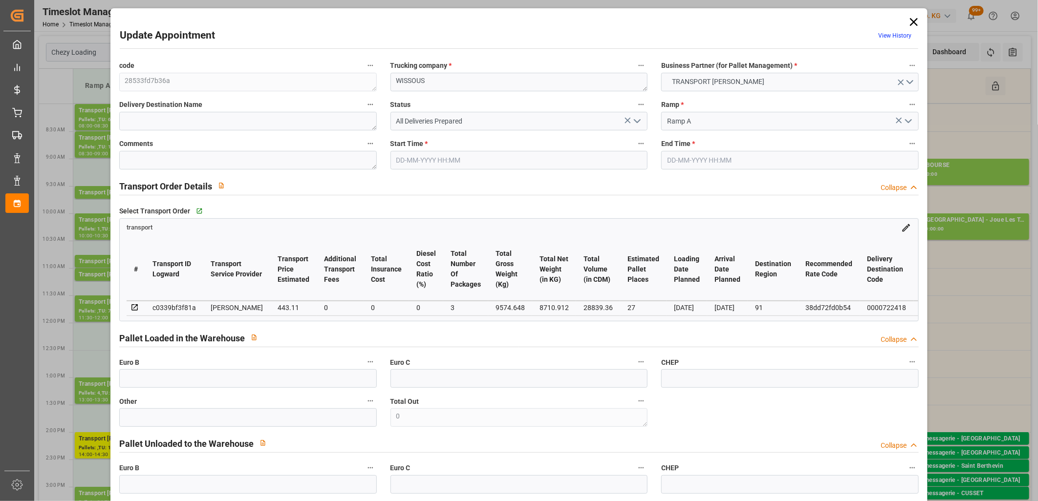
type input "14-10-2025 10:45"
type input "14-10-2025 11:00"
type input "09-10-2025 13:50"
type input "09-10-2025 11:27"
type input "[DATE]"
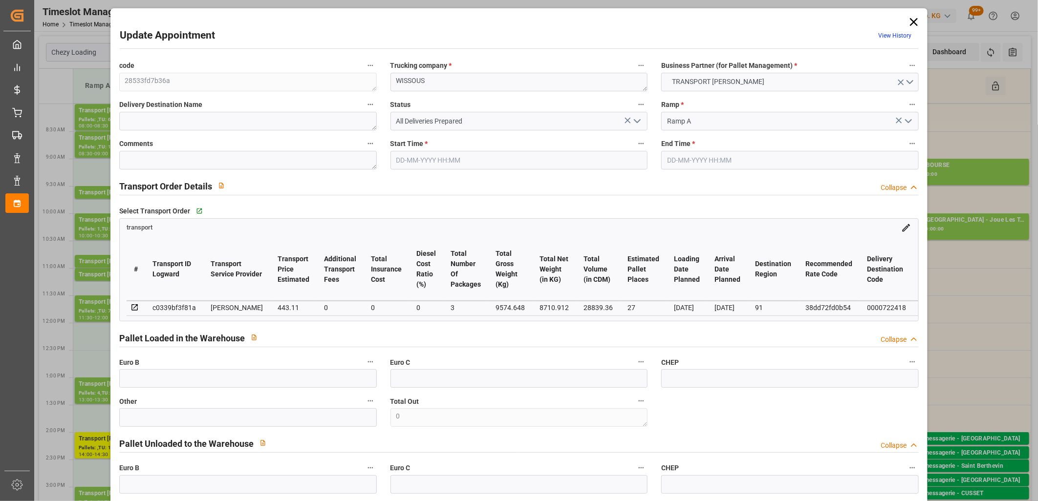
type input "[DATE]"
click at [171, 308] on div "c0339bf3f81a" at bounding box center [173, 308] width 43 height 12
copy div "c0339bf3f81a"
drag, startPoint x: 914, startPoint y: 21, endPoint x: 908, endPoint y: 22, distance: 6.0
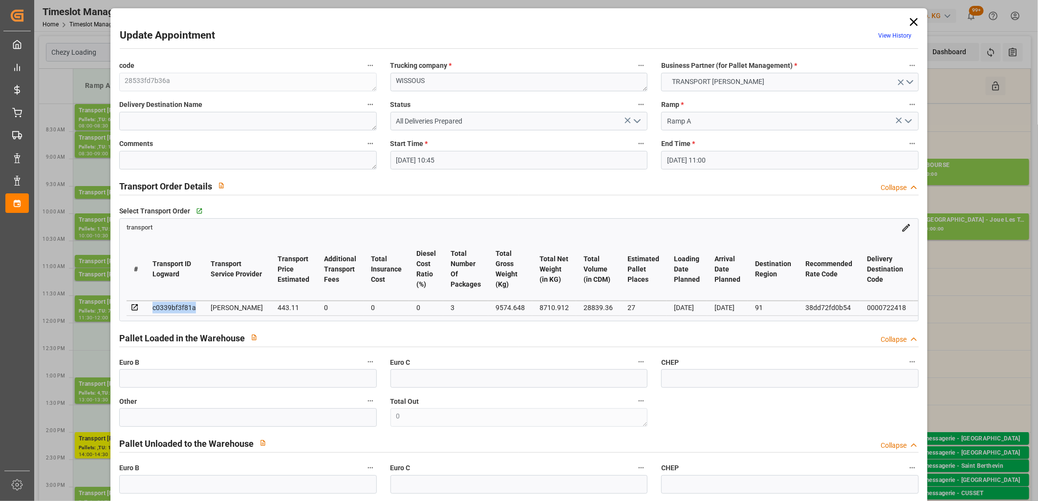
click at [914, 21] on icon at bounding box center [914, 22] width 14 height 14
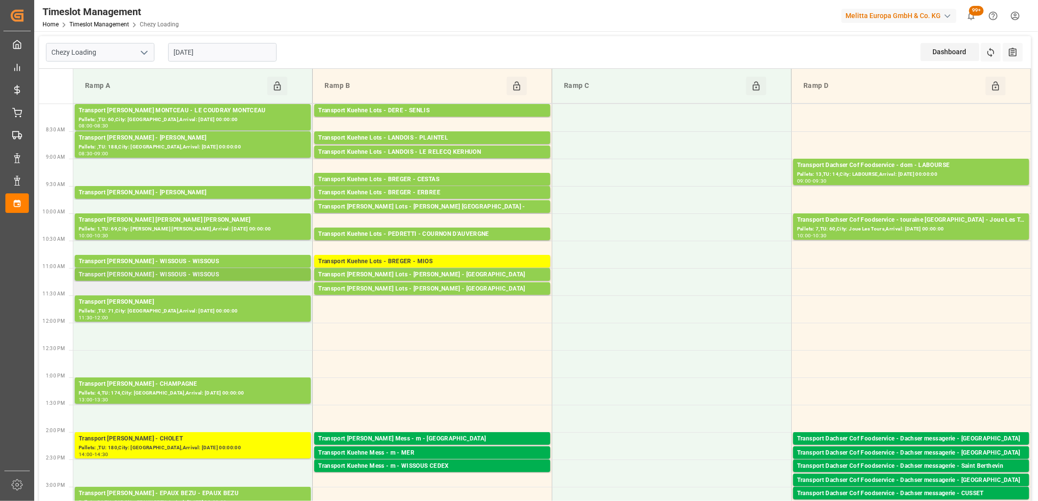
click at [198, 274] on div "Transport [PERSON_NAME] - WISSOUS - WISSOUS" at bounding box center [193, 275] width 228 height 10
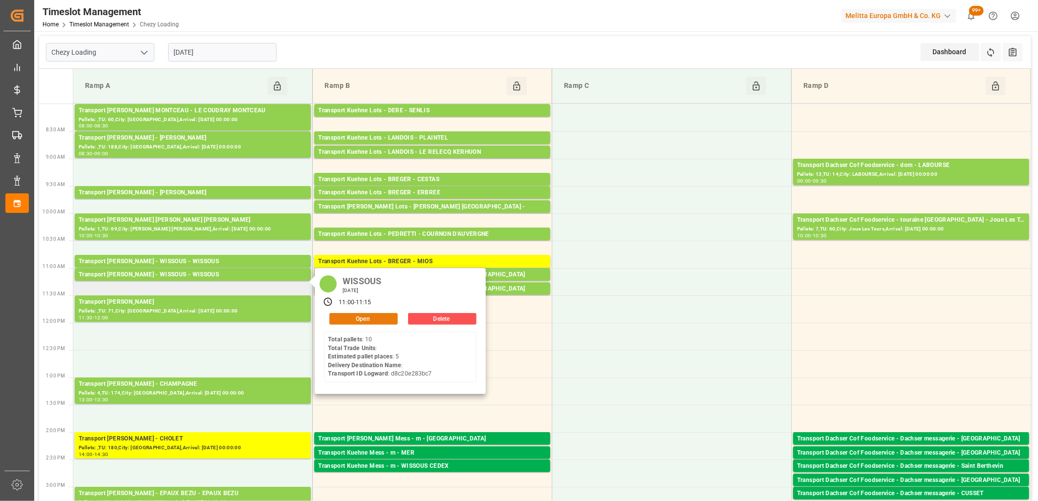
click at [367, 320] on button "Open" at bounding box center [363, 319] width 68 height 12
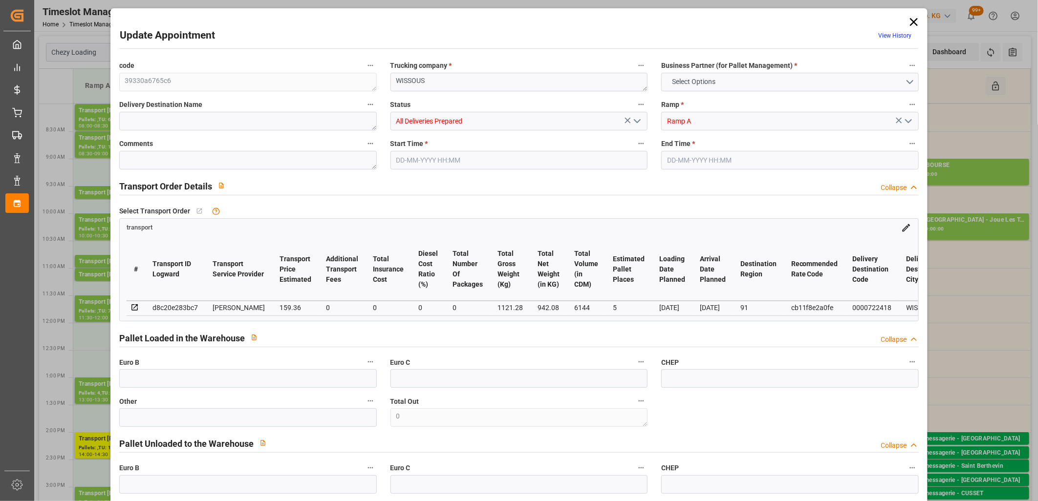
type input "5"
type input "159.36"
type input "0"
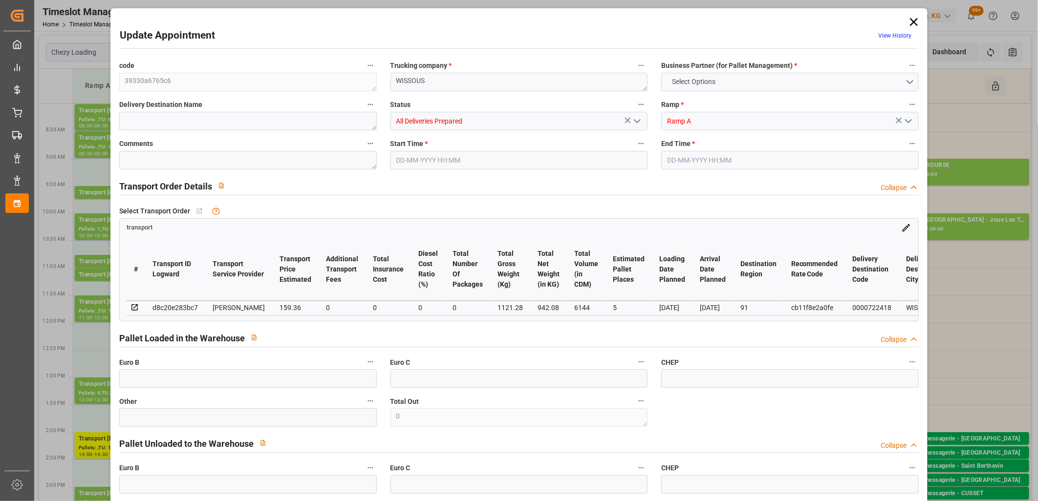
type input "153.9736"
type input "-5.3864"
type input "0"
type input "942.08"
type input "1400"
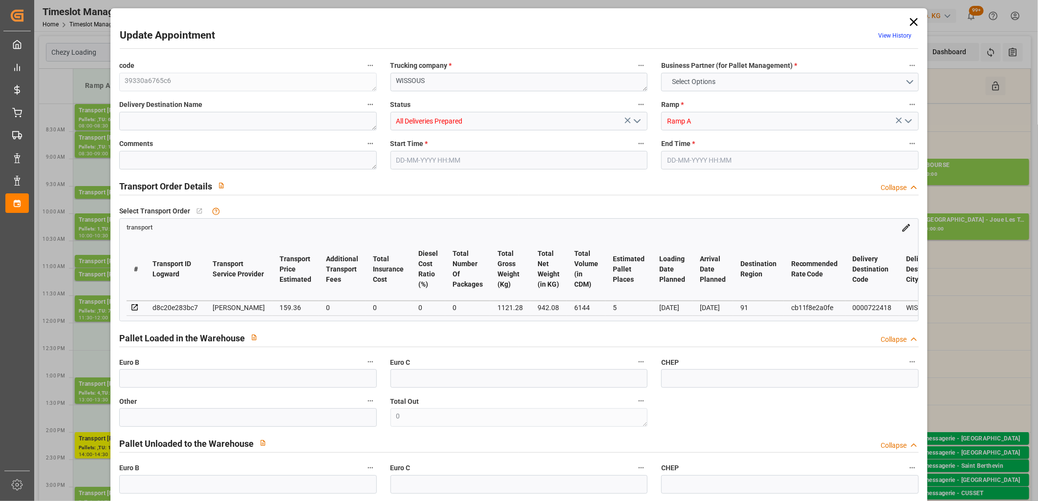
type input "6144"
type input "91"
type input "10"
type input "0"
type input "10"
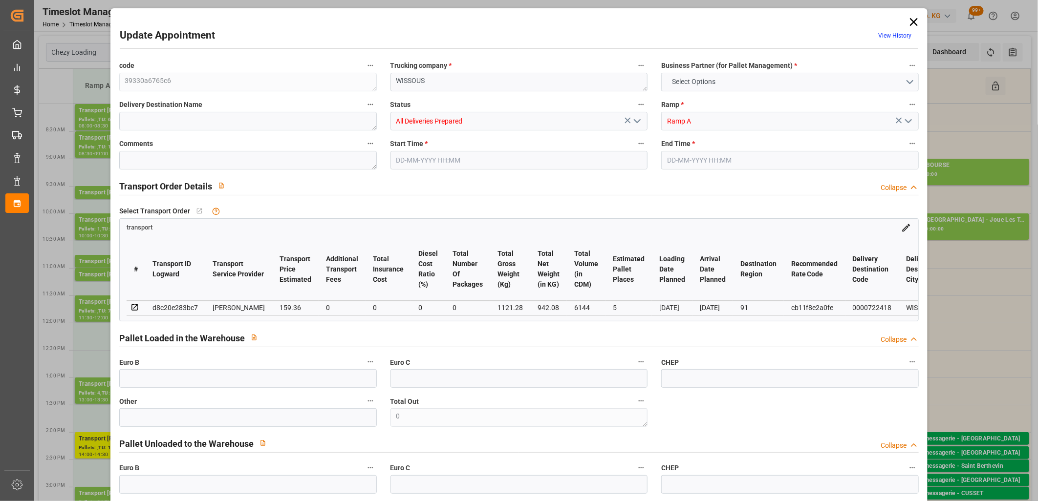
type input "101"
type input "1121.28"
type input "0"
type input "4710.8598"
type input "0"
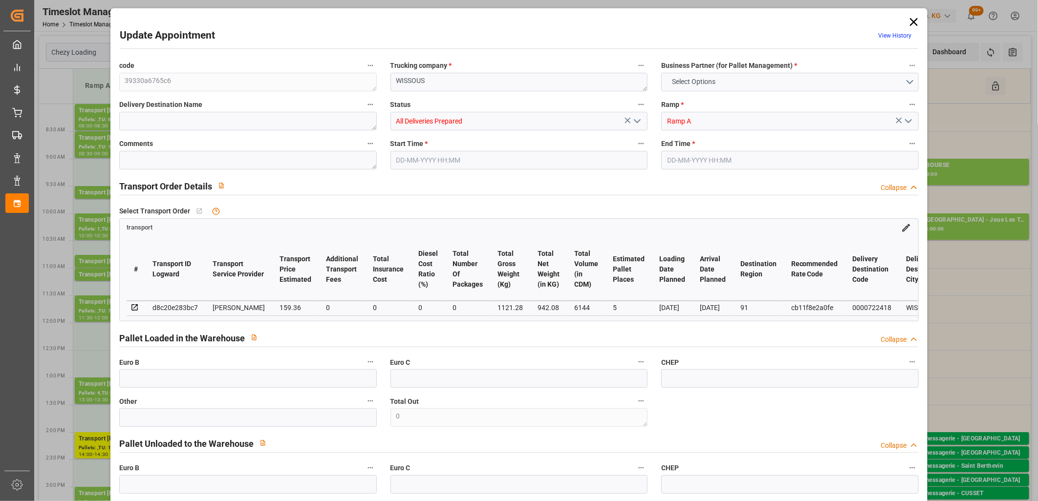
type input "0"
type input "21"
type input "35"
type input "14-10-2025 11:00"
type input "14-10-2025 11:15"
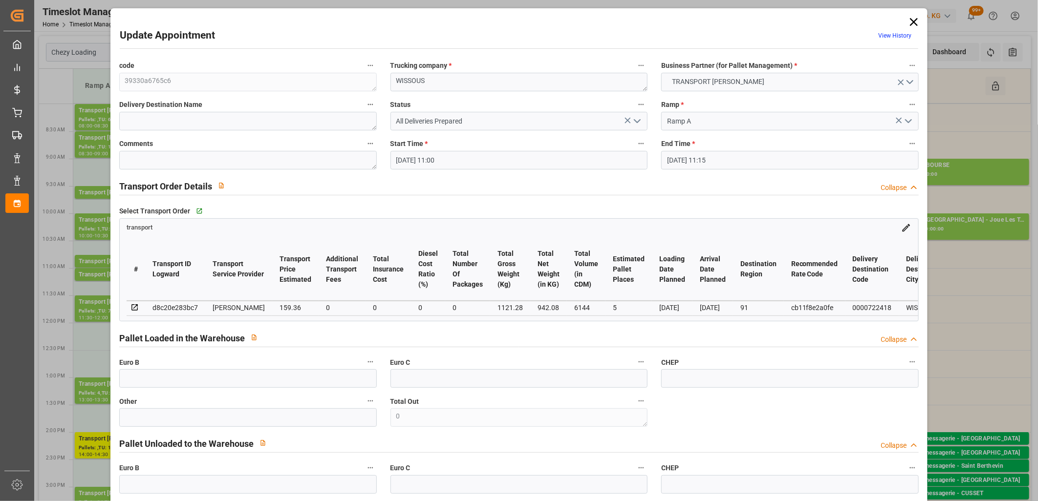
type input "08-10-2025 12:47"
type input "08-10-2025 11:18"
type input "[DATE]"
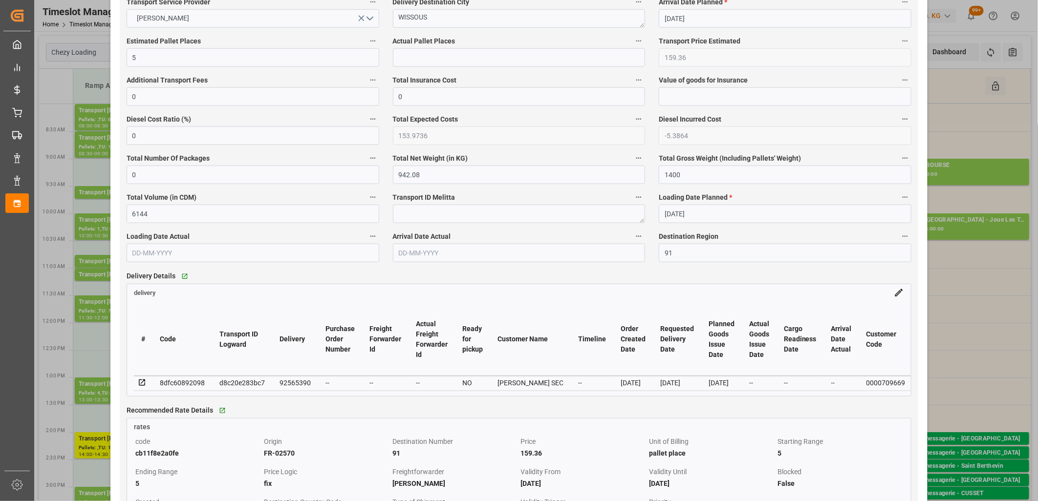
scroll to position [597, 0]
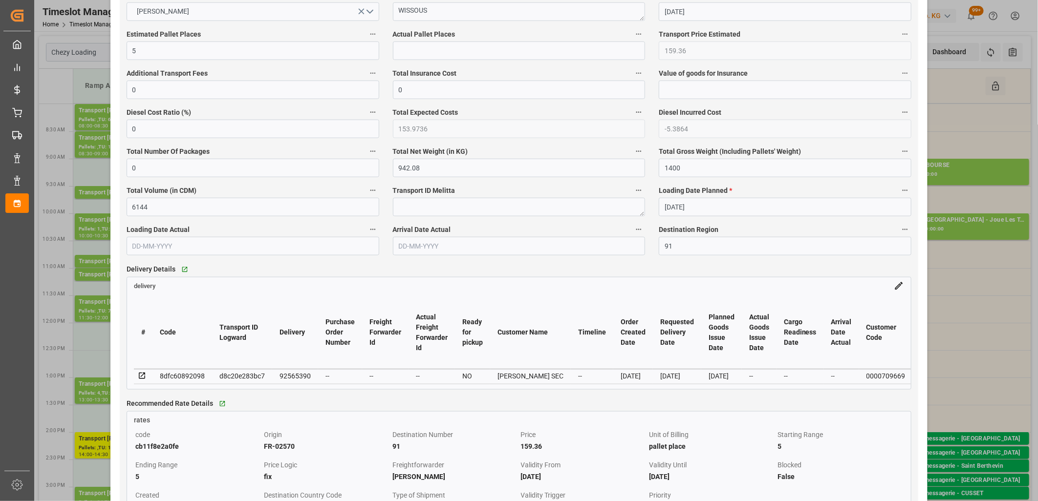
click at [143, 379] on icon at bounding box center [142, 376] width 9 height 9
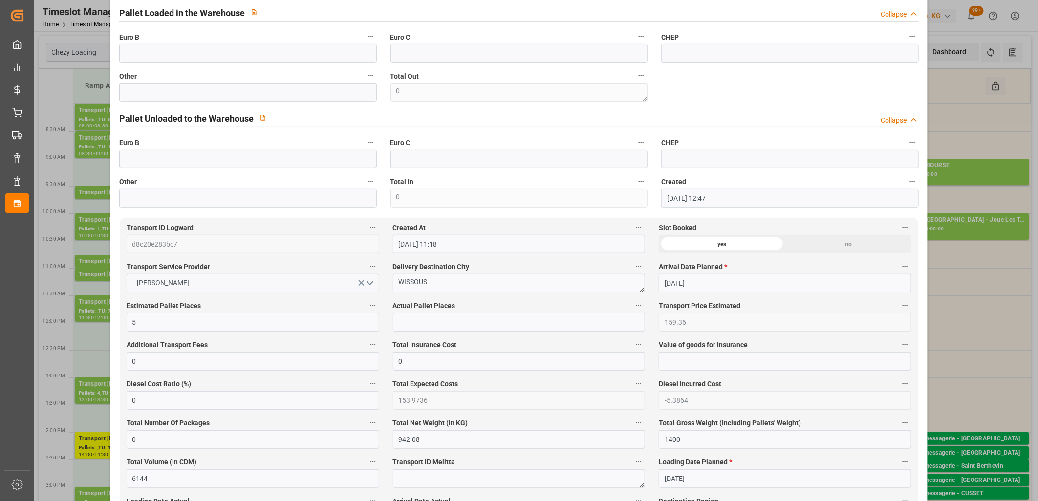
scroll to position [54, 0]
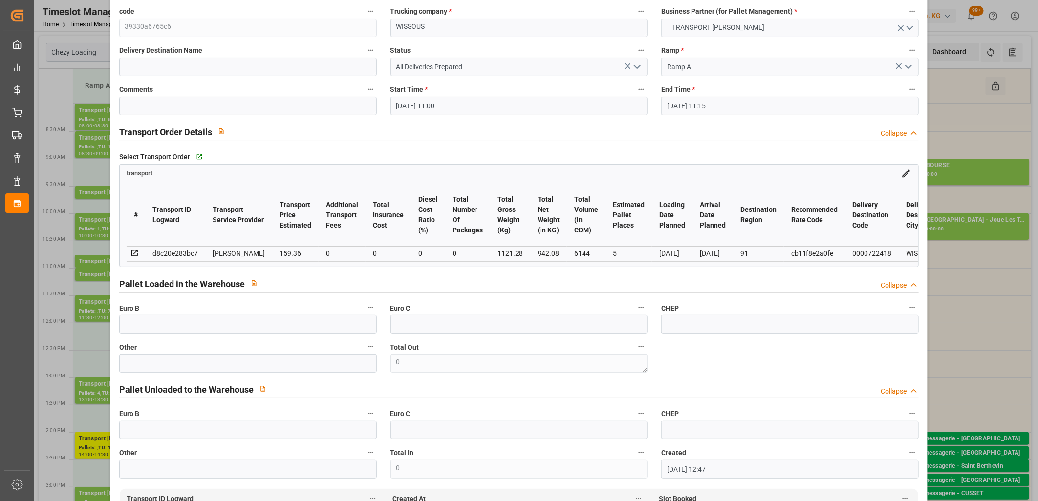
click at [176, 248] on div "d8c20e283bc7" at bounding box center [174, 254] width 45 height 12
copy div "d8c20e283bc7"
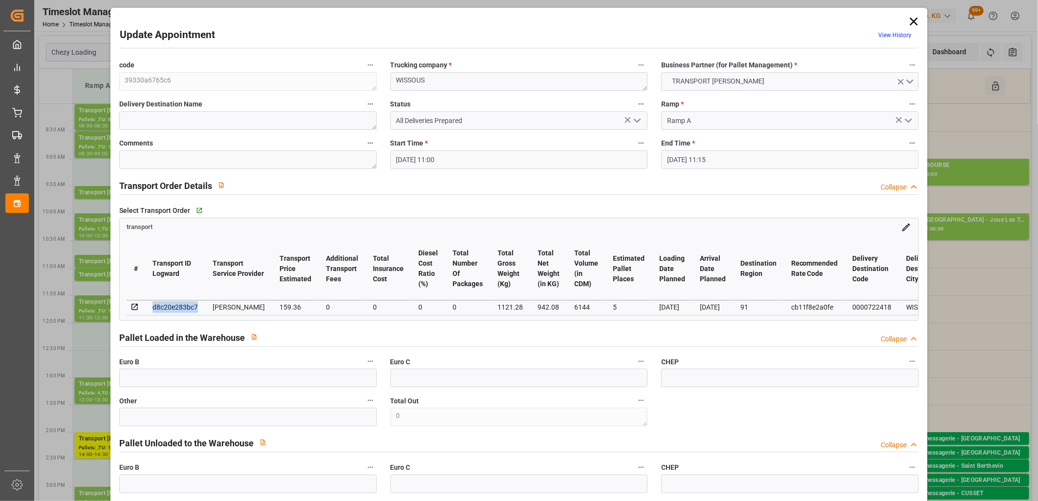
scroll to position [0, 0]
click at [911, 21] on icon at bounding box center [914, 22] width 8 height 8
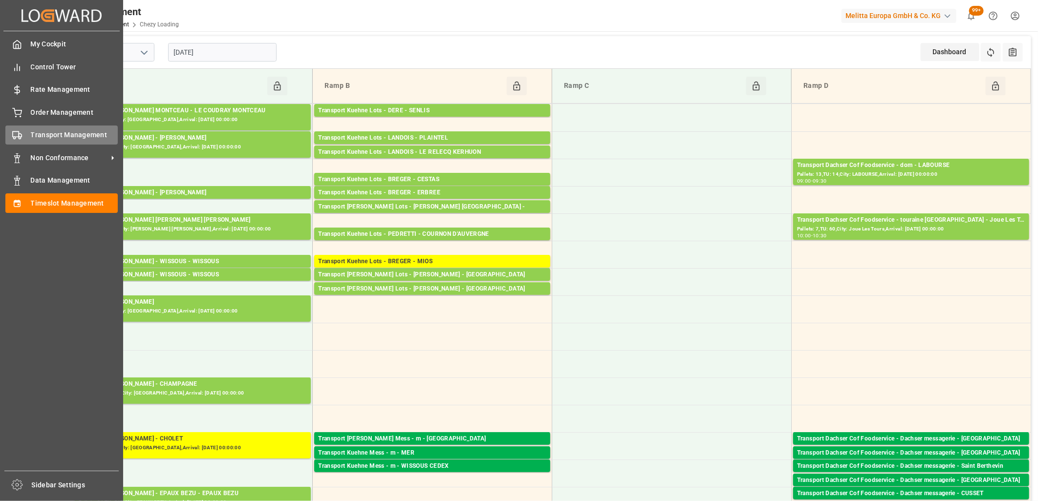
click at [18, 132] on rect at bounding box center [16, 134] width 6 height 5
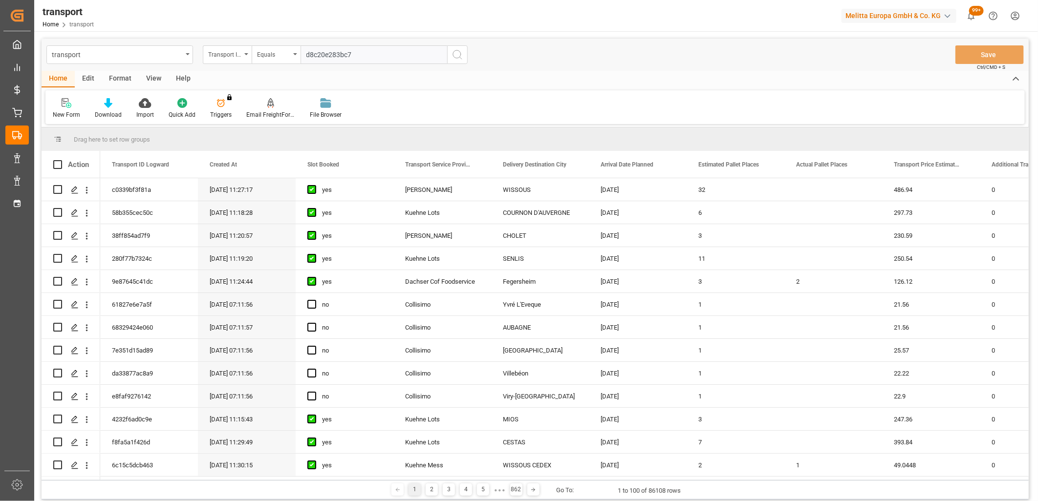
type input "d8c20e283bc7"
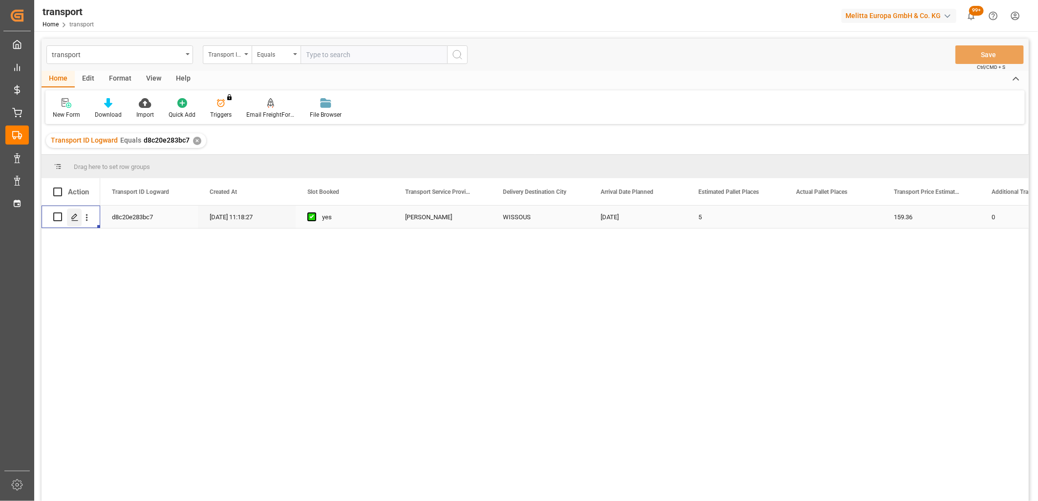
click at [79, 221] on div "Press SPACE to select this row." at bounding box center [74, 218] width 15 height 18
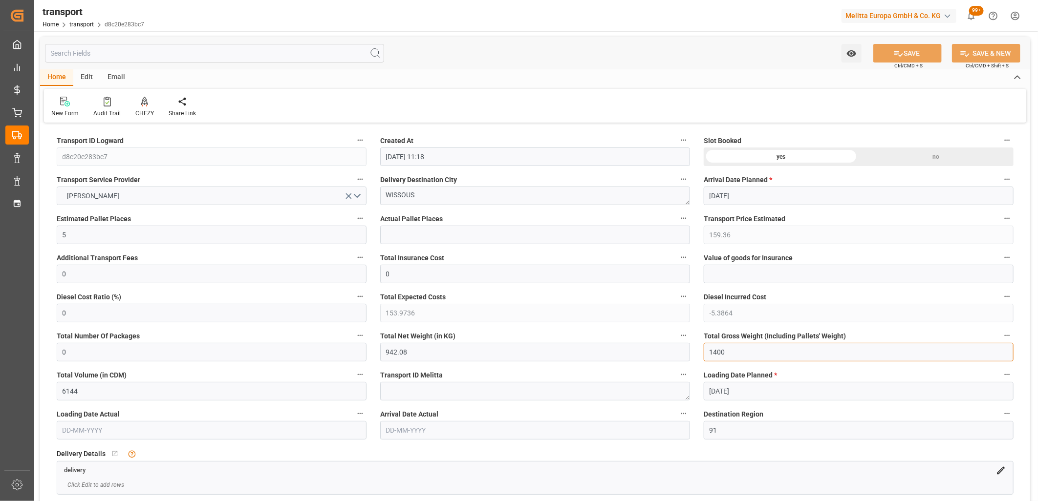
drag, startPoint x: 775, startPoint y: 348, endPoint x: 639, endPoint y: 346, distance: 135.8
type input "0"
drag, startPoint x: 437, startPoint y: 354, endPoint x: 349, endPoint y: 350, distance: 88.0
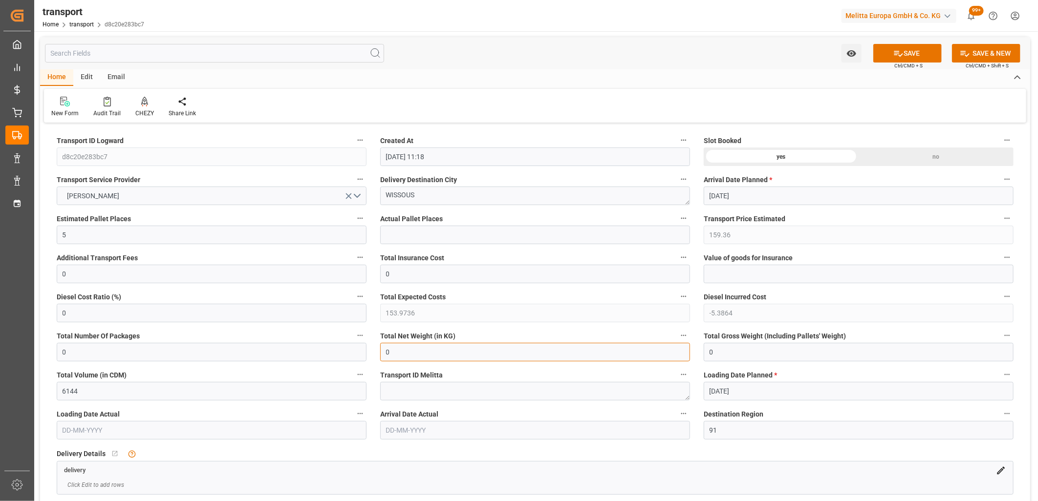
type input "0"
drag, startPoint x: 87, startPoint y: 238, endPoint x: 42, endPoint y: 234, distance: 45.2
type input "0"
click at [348, 197] on icon "open menu" at bounding box center [349, 196] width 6 height 6
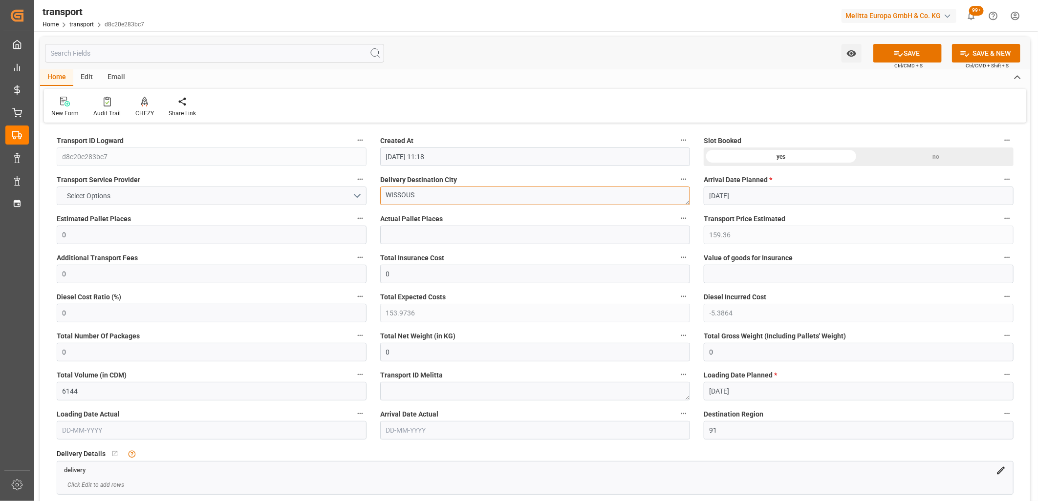
drag, startPoint x: 427, startPoint y: 196, endPoint x: 364, endPoint y: 189, distance: 63.5
click at [898, 158] on div "no" at bounding box center [935, 157] width 155 height 19
click at [900, 56] on icon at bounding box center [898, 53] width 10 height 10
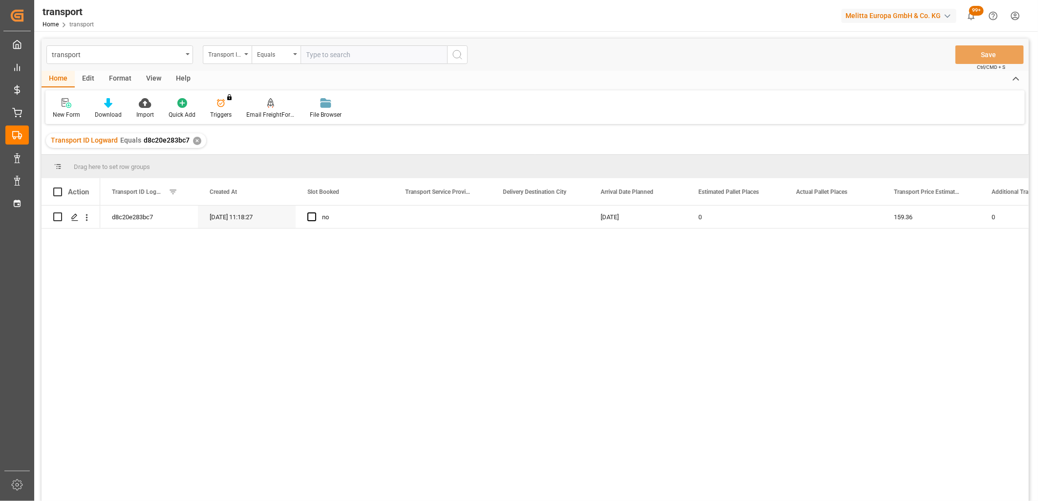
click at [89, 78] on div "Edit" at bounding box center [88, 79] width 27 height 17
click at [54, 220] on input "Press Space to toggle row selection (unchecked)" at bounding box center [57, 217] width 9 height 9
checkbox input "true"
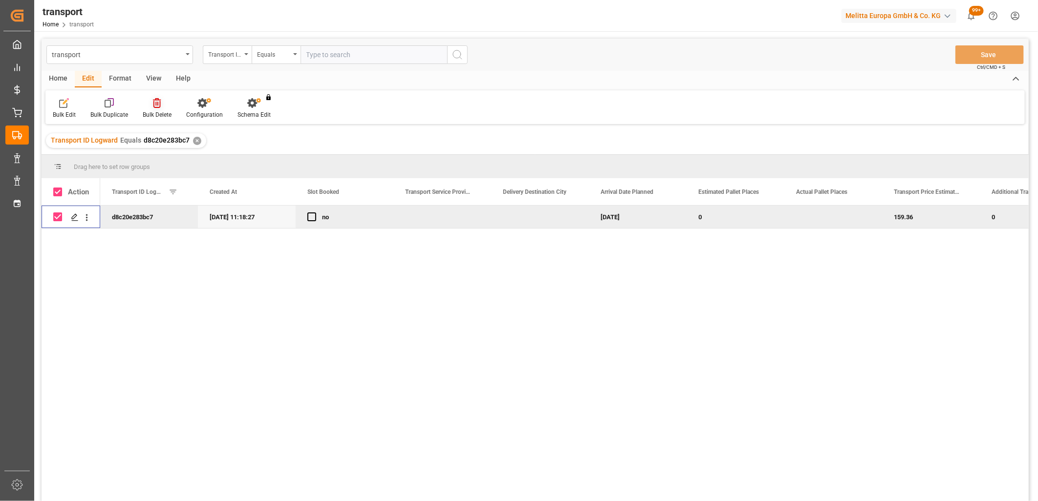
click at [154, 106] on icon at bounding box center [157, 103] width 8 height 10
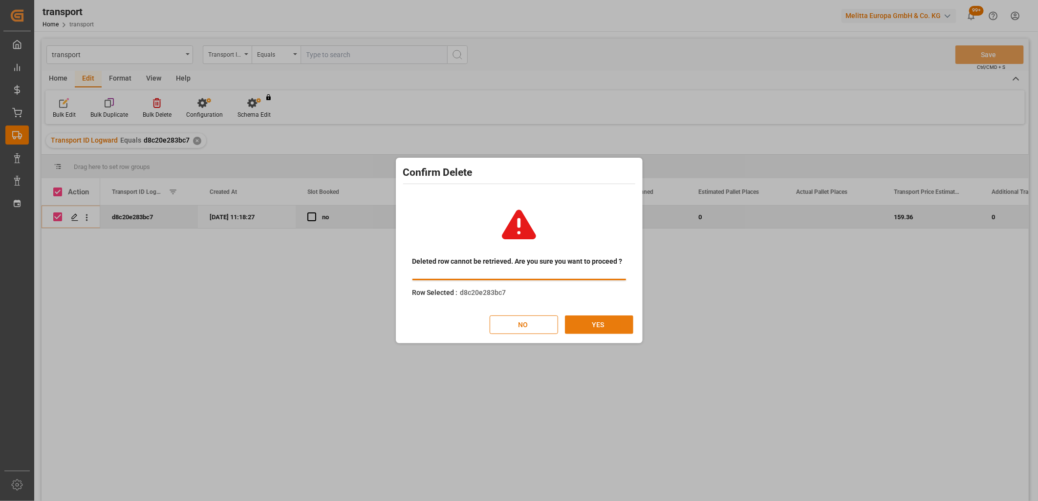
click at [584, 321] on button "YES" at bounding box center [599, 325] width 68 height 19
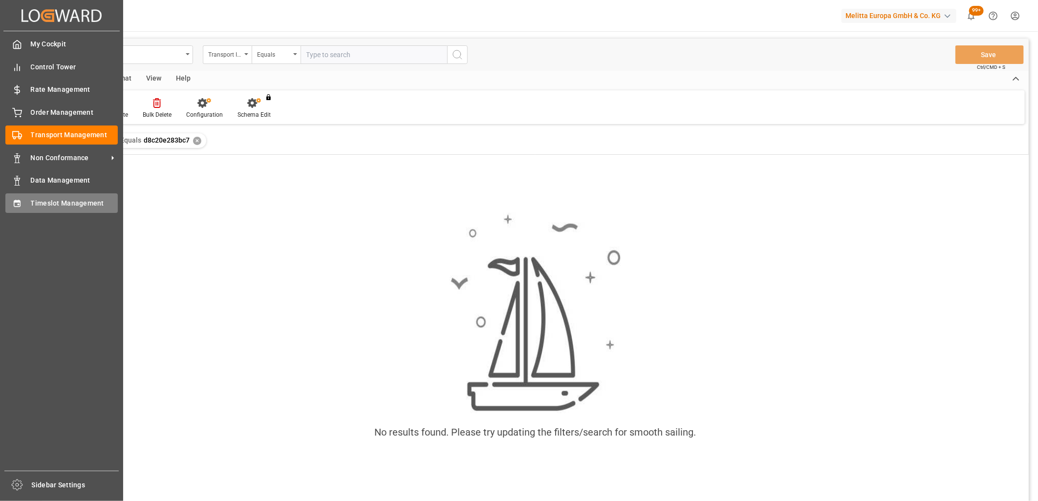
click at [32, 207] on div "Timeslot Management Timeslot Management" at bounding box center [61, 202] width 112 height 19
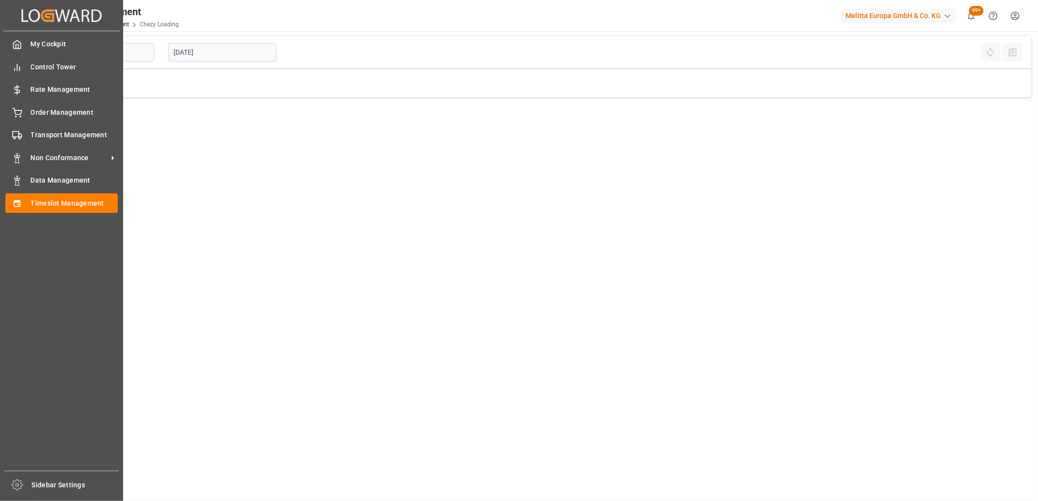
type input "Chezy Loading"
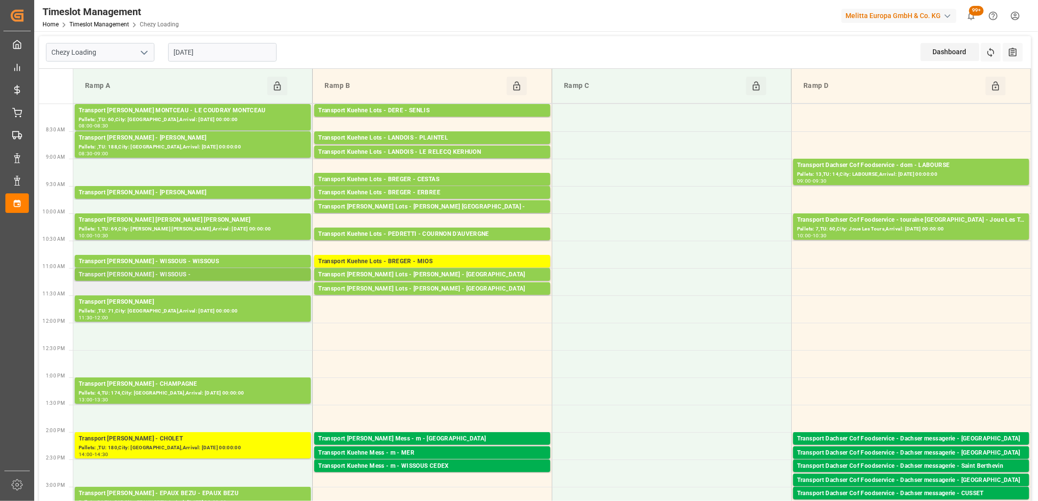
click at [208, 271] on div "Transport Delisle - WISSOUS -" at bounding box center [193, 275] width 228 height 10
click at [144, 276] on div "Transport Delisle - WISSOUS -" at bounding box center [193, 275] width 228 height 10
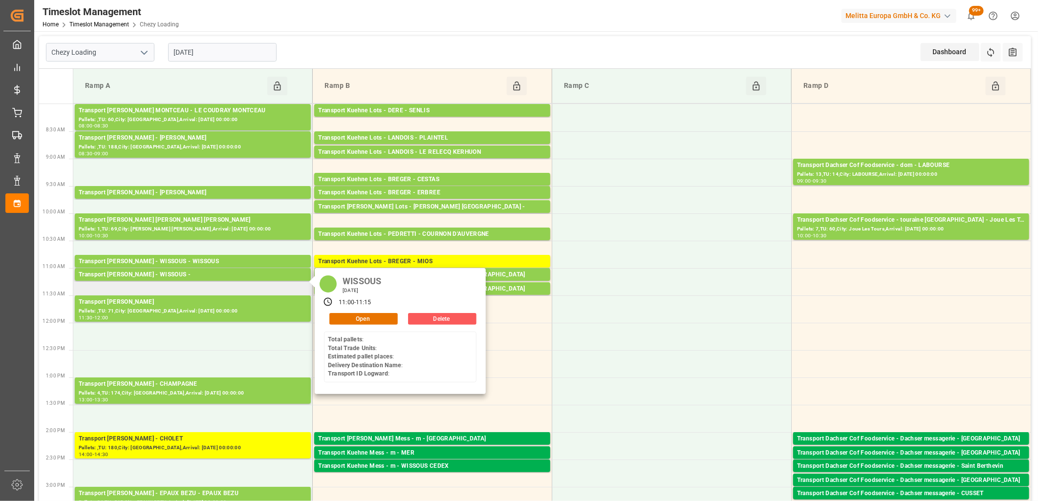
click at [447, 317] on button "Delete" at bounding box center [442, 319] width 68 height 12
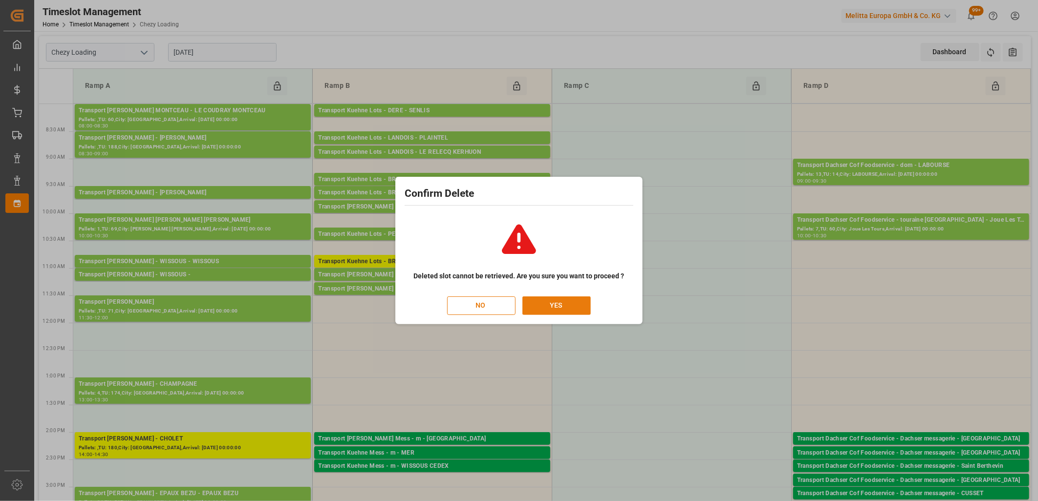
click at [530, 303] on button "YES" at bounding box center [556, 306] width 68 height 19
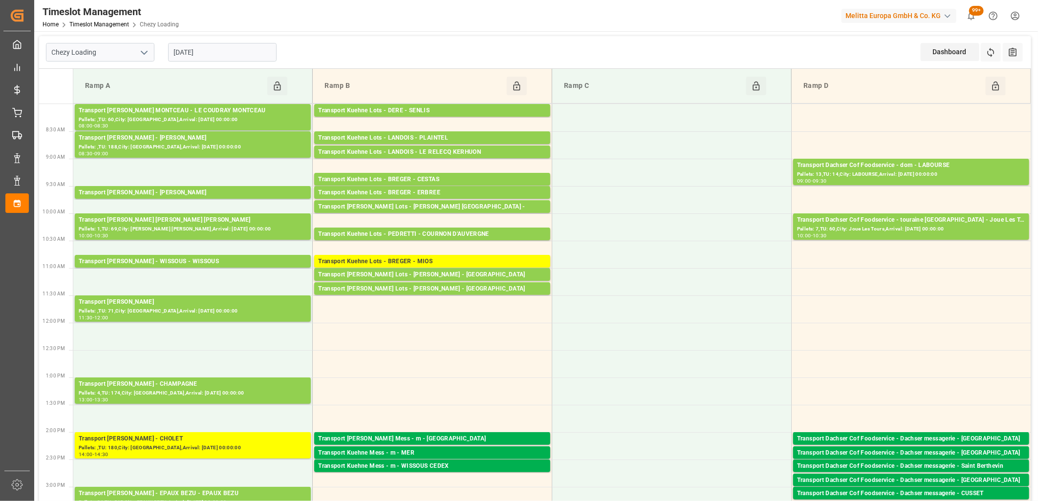
click at [222, 54] on input "[DATE]" at bounding box center [222, 52] width 108 height 19
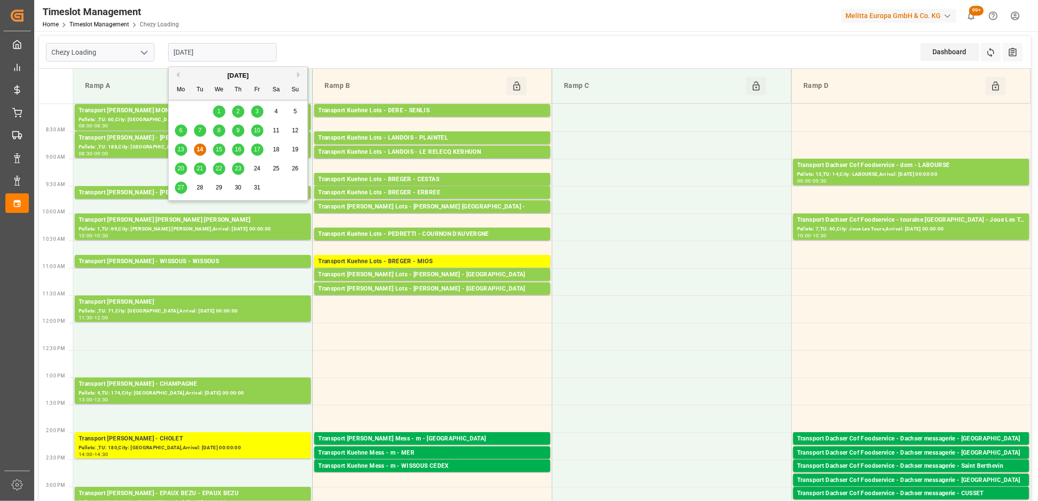
click at [214, 148] on div "15" at bounding box center [219, 150] width 12 height 12
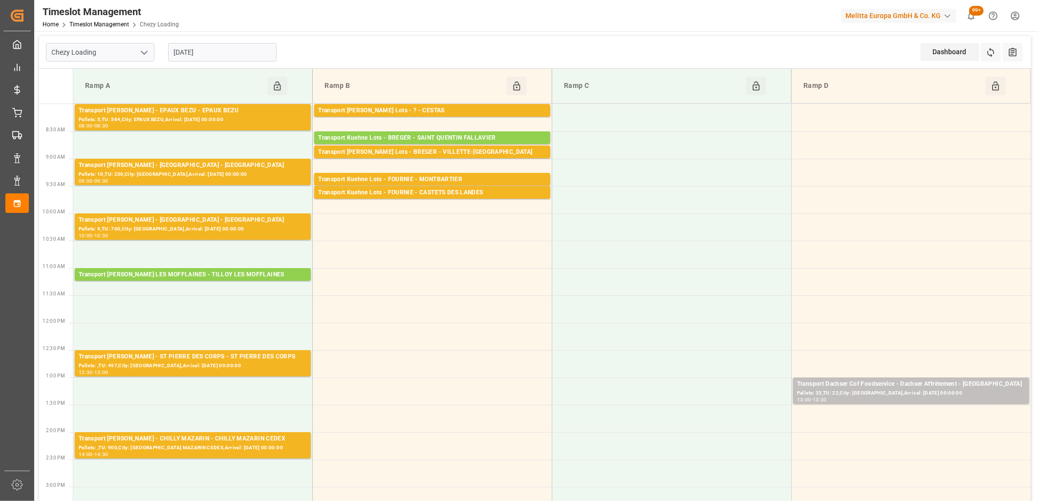
click at [216, 59] on input "[DATE]" at bounding box center [222, 52] width 108 height 19
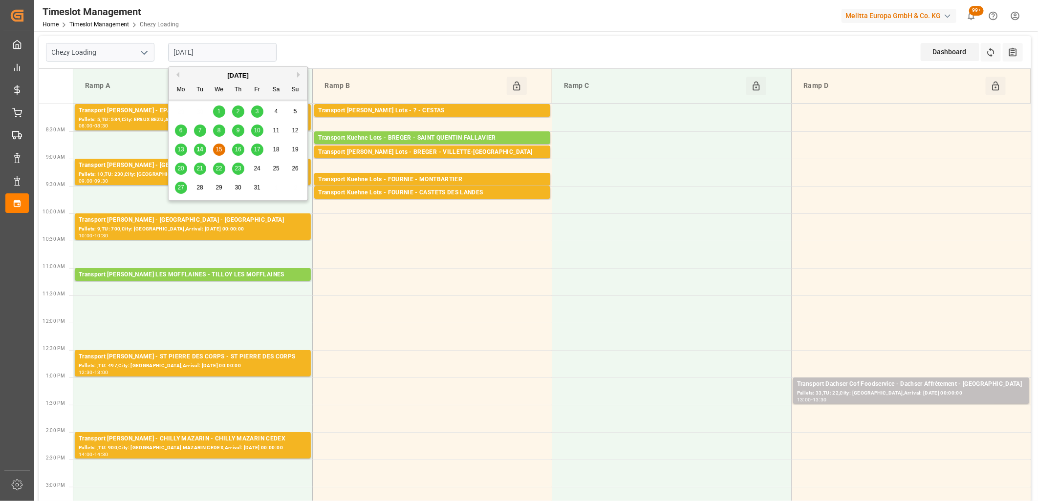
click at [182, 149] on span "13" at bounding box center [180, 149] width 6 height 7
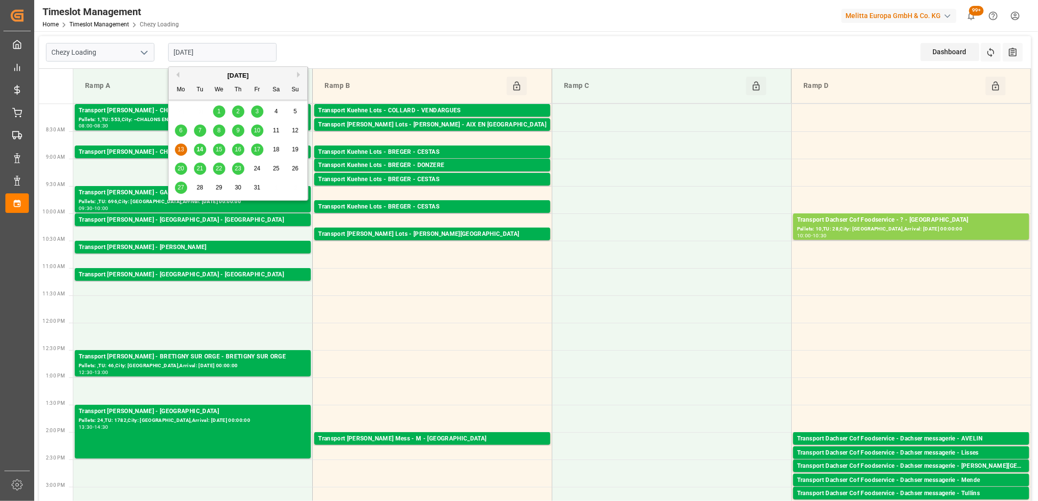
click at [230, 52] on input "[DATE]" at bounding box center [222, 52] width 108 height 19
click at [198, 149] on span "14" at bounding box center [199, 149] width 6 height 7
type input "[DATE]"
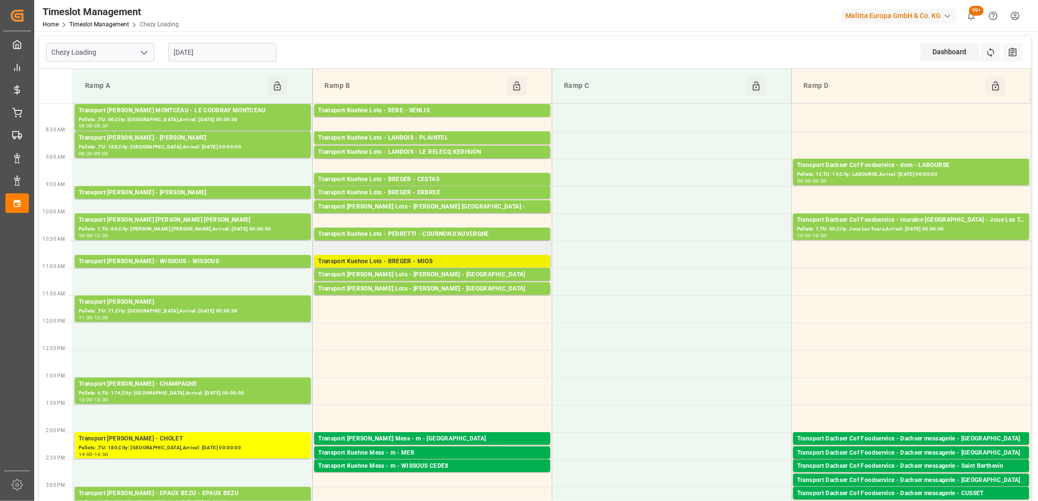
click at [392, 259] on div "Transport Kuehne Lots - BREGER - MIOS" at bounding box center [432, 262] width 228 height 10
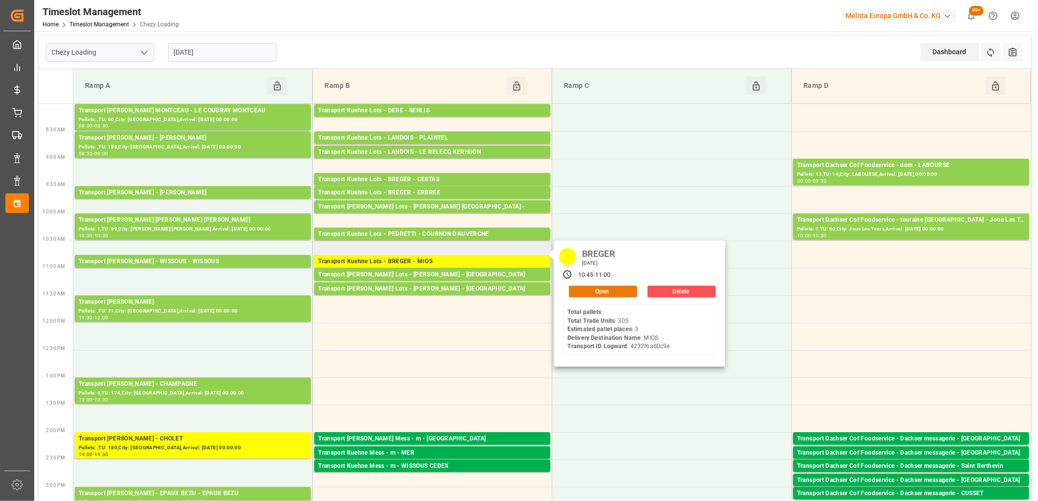
click at [577, 293] on button "Open" at bounding box center [603, 292] width 68 height 12
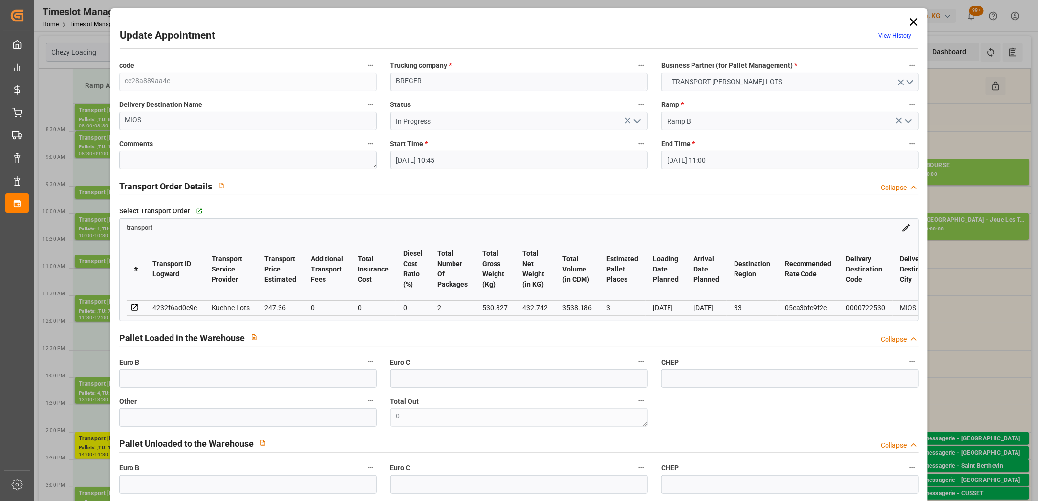
click at [636, 118] on icon "open menu" at bounding box center [637, 121] width 12 height 12
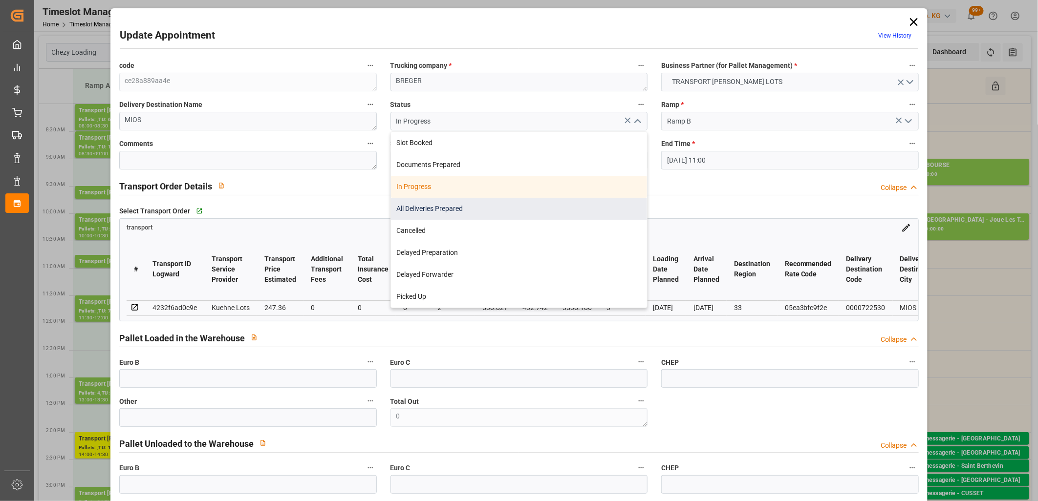
click at [560, 201] on div "All Deliveries Prepared" at bounding box center [519, 209] width 257 height 22
type input "All Deliveries Prepared"
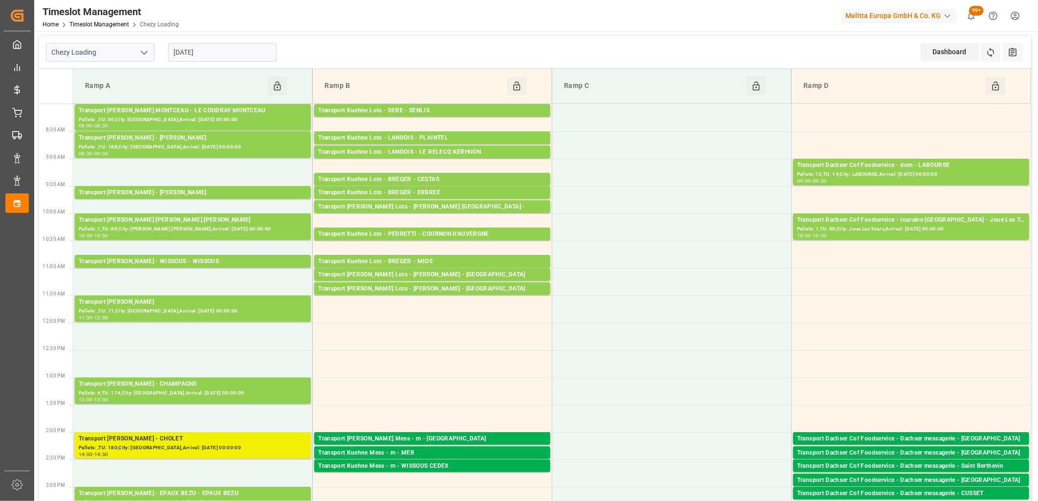
click at [215, 443] on div "Transport [PERSON_NAME] - CHOLET" at bounding box center [193, 439] width 228 height 10
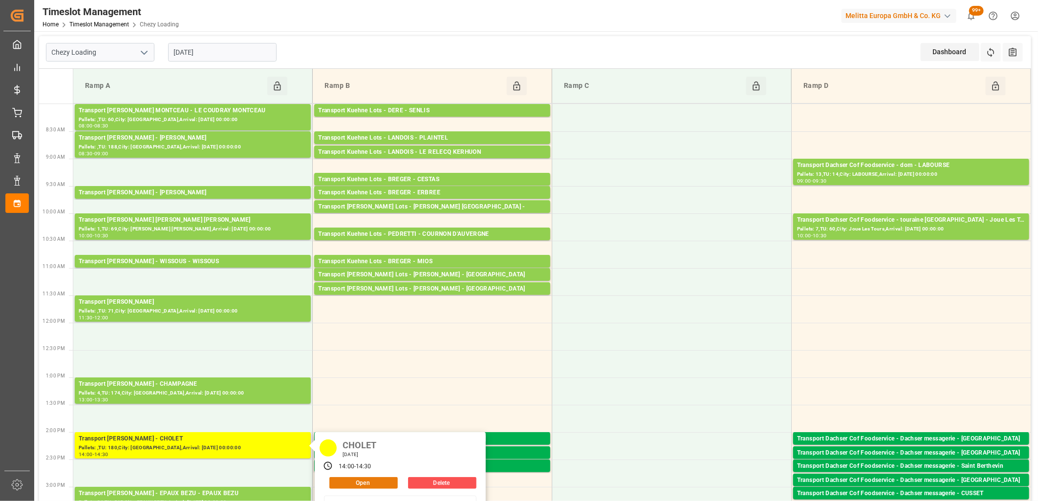
click at [332, 483] on button "Open" at bounding box center [363, 483] width 68 height 12
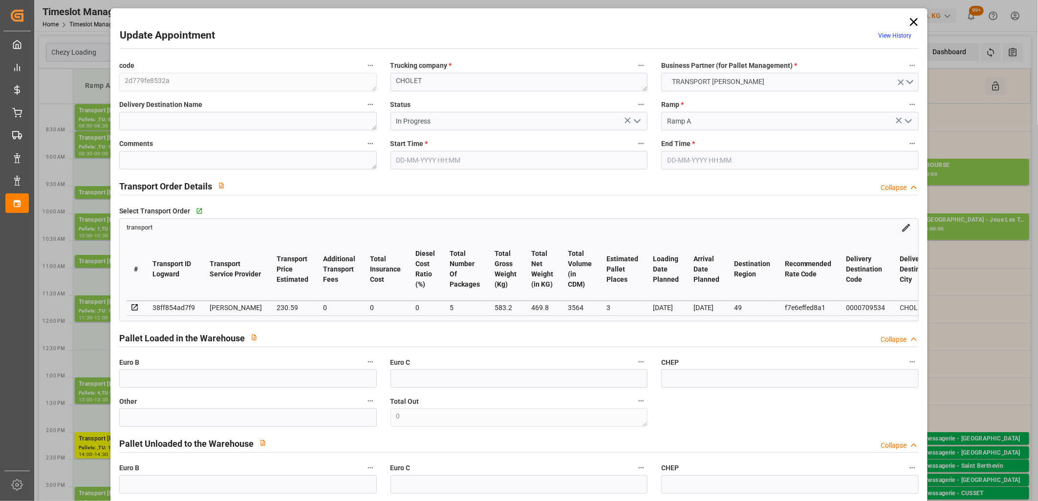
type input "14-10-2025 14:00"
type input "14-10-2025 14:30"
type input "13-10-2025 12:03"
type input "13-10-2025 11:20"
type input "[DATE]"
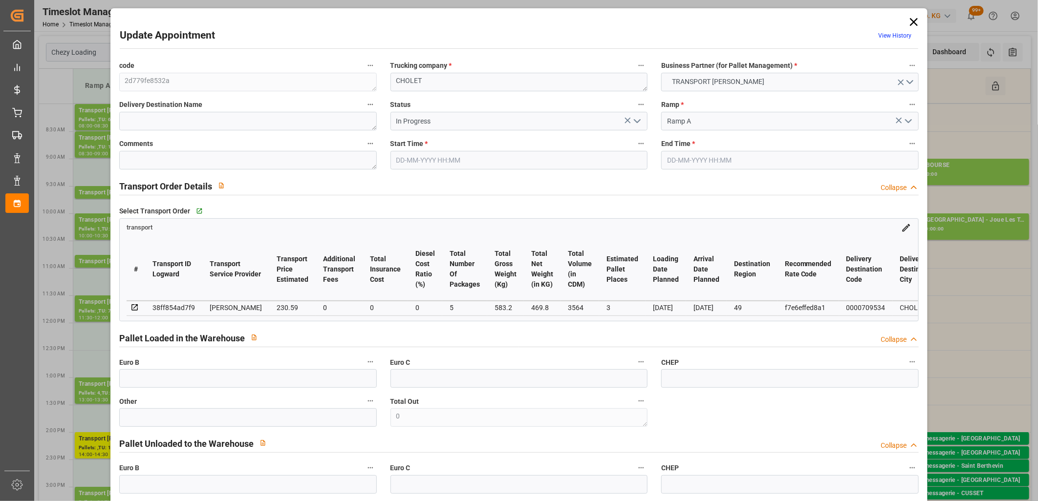
type input "[DATE]"
click at [638, 123] on icon "open menu" at bounding box center [637, 121] width 12 height 12
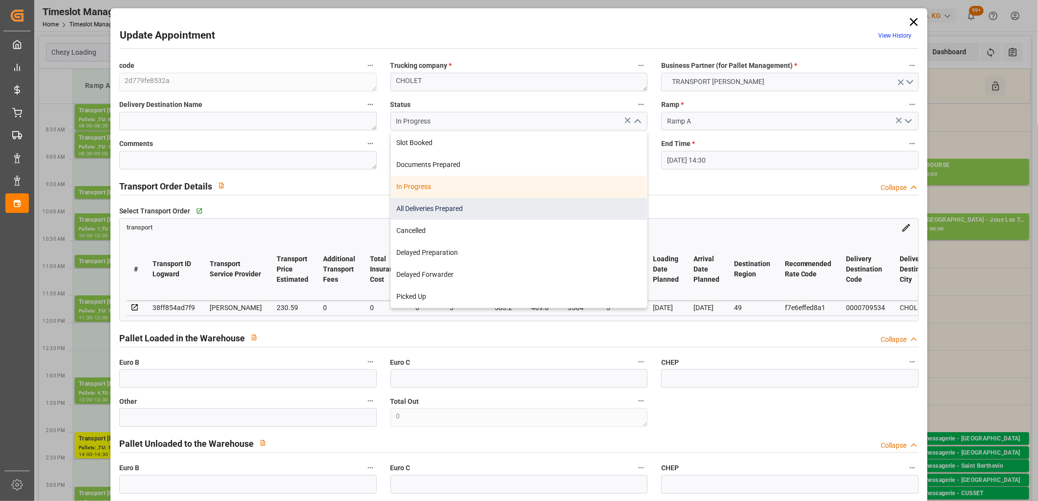
click at [523, 200] on div "All Deliveries Prepared" at bounding box center [519, 209] width 257 height 22
type input "All Deliveries Prepared"
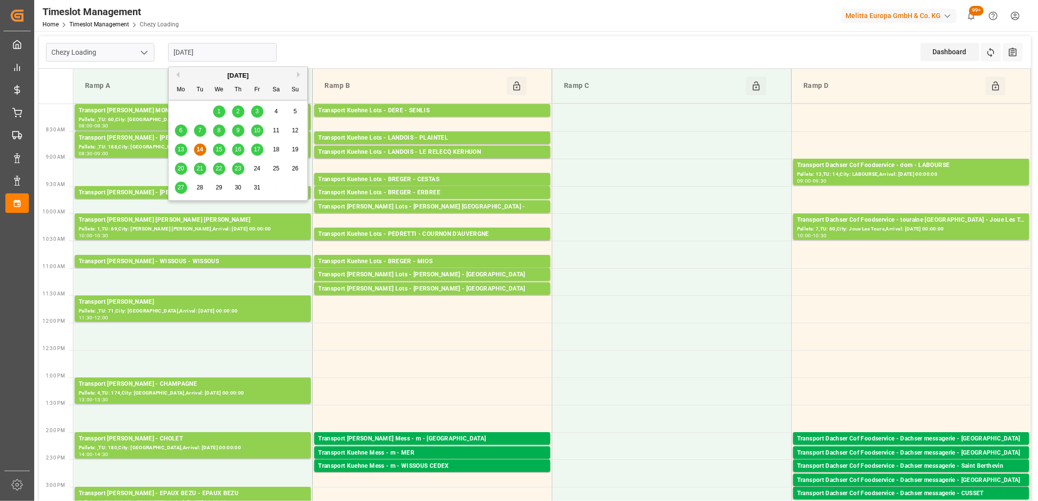
click at [235, 57] on input "[DATE]" at bounding box center [222, 52] width 108 height 19
click at [218, 148] on span "15" at bounding box center [218, 149] width 6 height 7
type input "[DATE]"
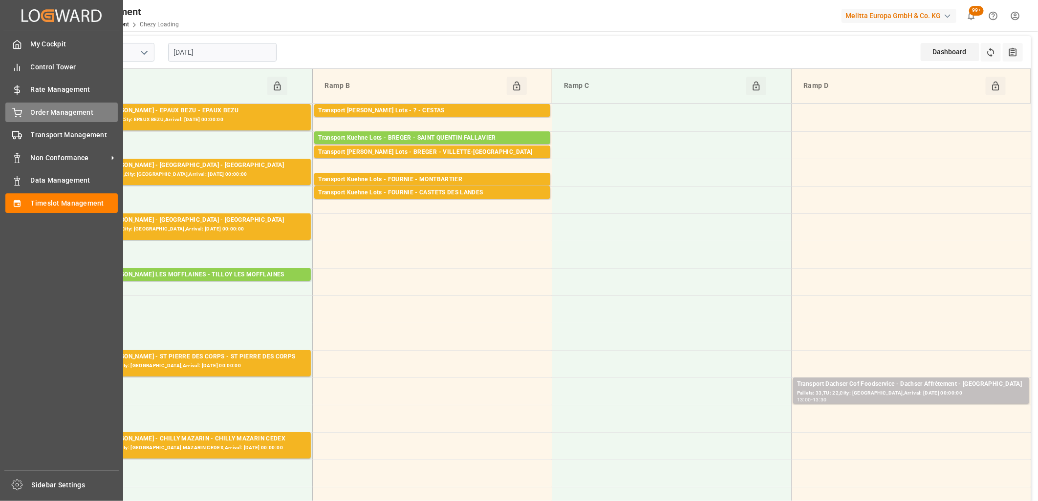
click at [27, 111] on div "Order Management Order Management" at bounding box center [61, 112] width 112 height 19
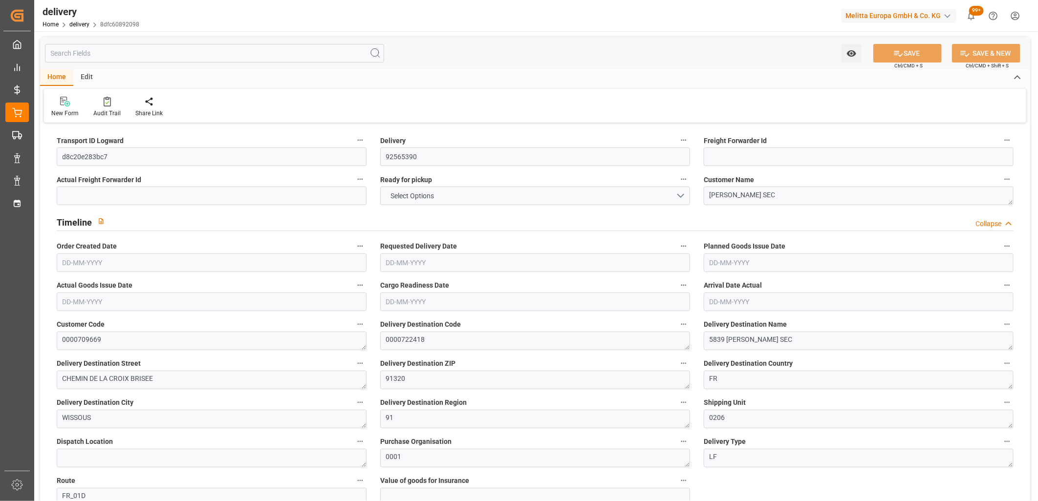
type input "942.08"
type input "1400"
type input "6144"
type input "0"
type input "10"
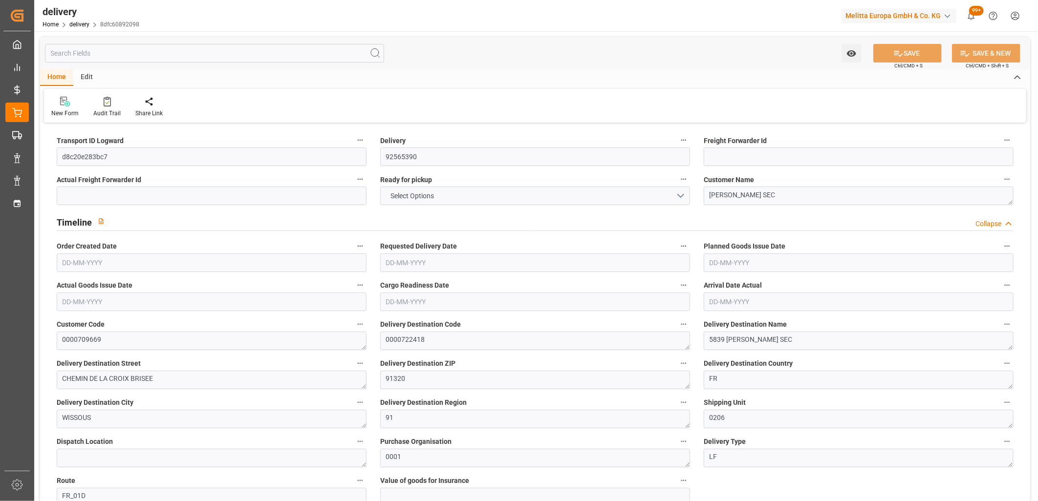
type input "10"
type input "5"
type input "0"
type input "-5.3864"
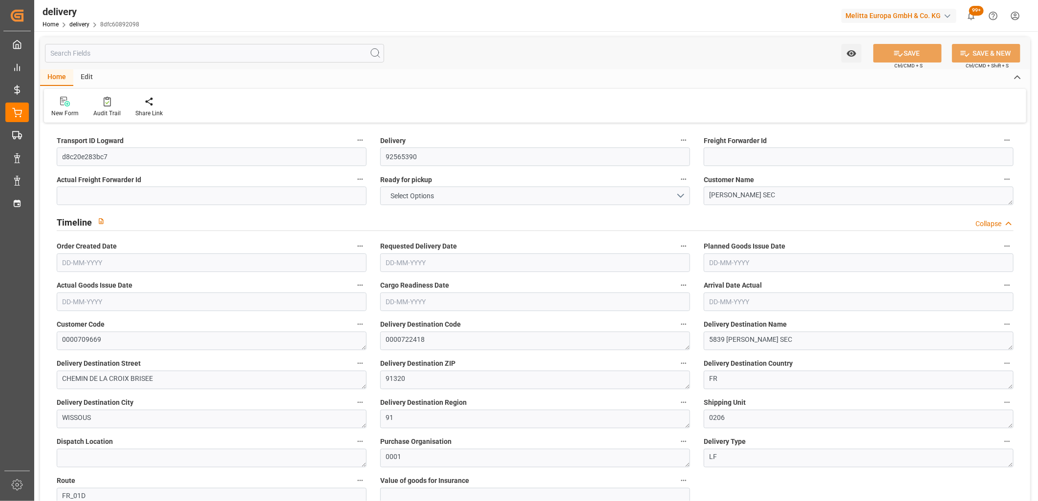
type input "159.36"
type input "153.9736"
type input "24.5"
type input "0"
type input "1.5"
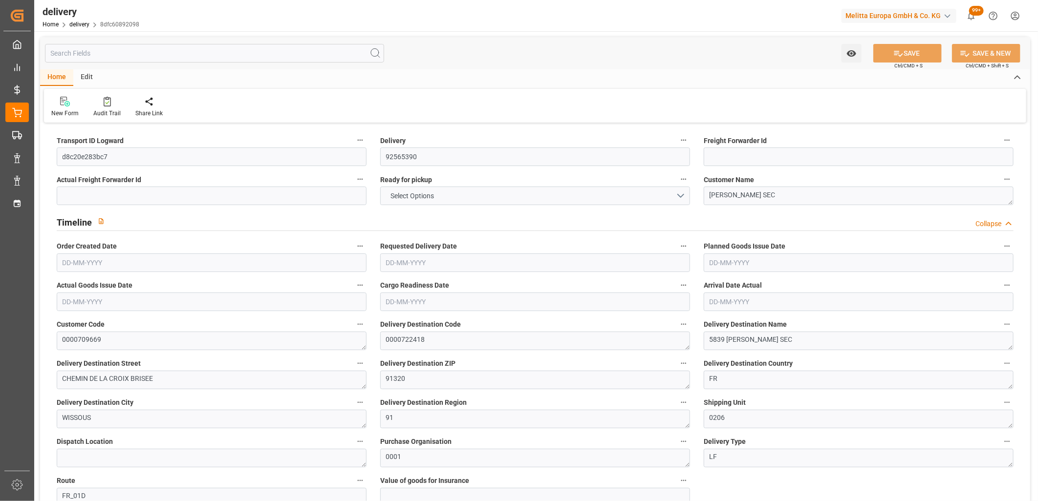
type input "1.3"
type input "0"
type input "15"
type input "1121.28"
type input "101"
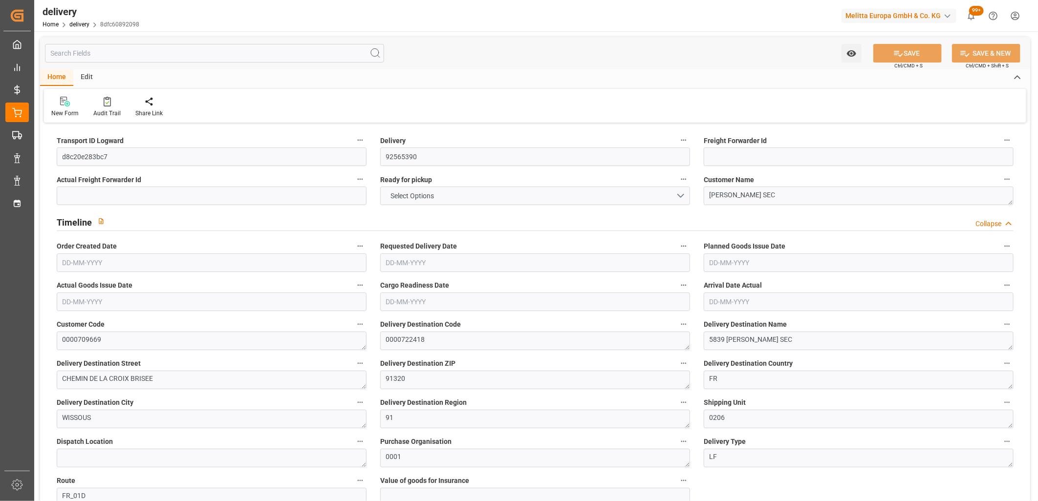
type input "4720.4667"
type input "0.3027"
type input "0"
type input "[DATE]"
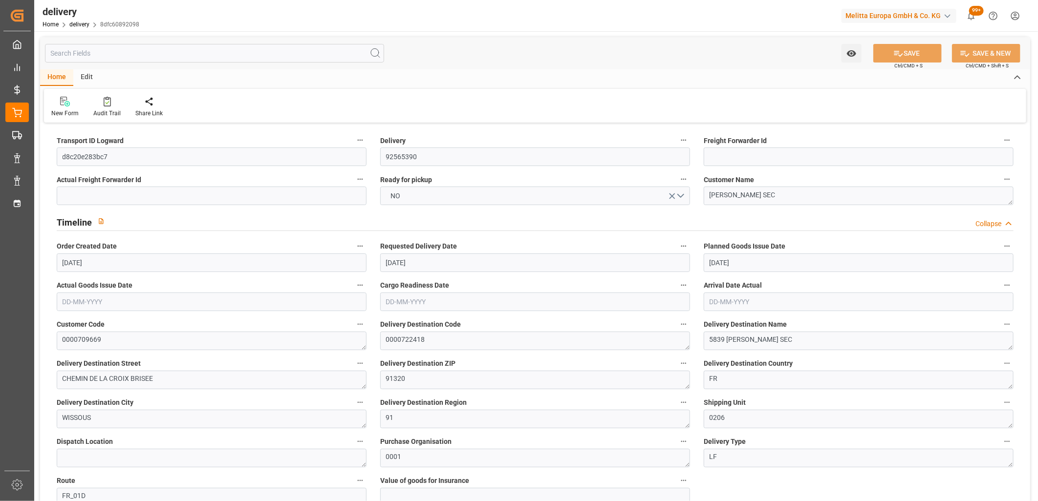
type input "[DATE]"
type input "07-10-2025 11:01"
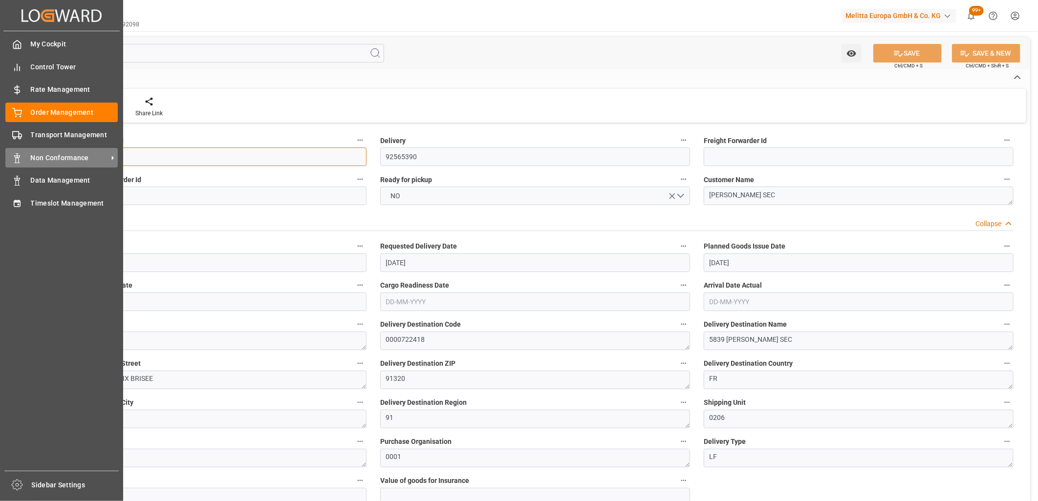
drag, startPoint x: 113, startPoint y: 155, endPoint x: 21, endPoint y: 153, distance: 91.4
click at [21, 153] on div "Created by potrace 1.15, written by Peter Selinger 2001-2017 Created by potrace…" at bounding box center [519, 250] width 1038 height 501
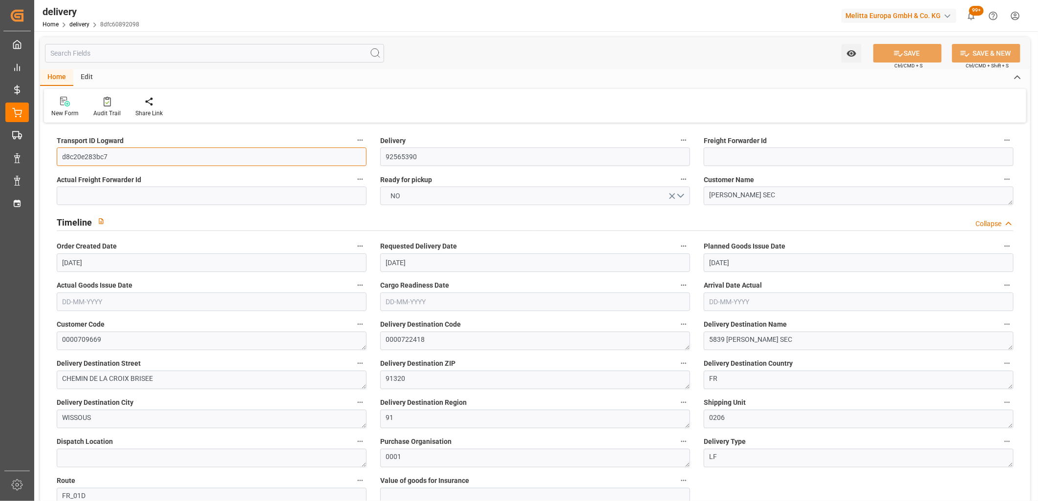
paste input "c0339bf3f81a"
type input "c0339bf3f81a"
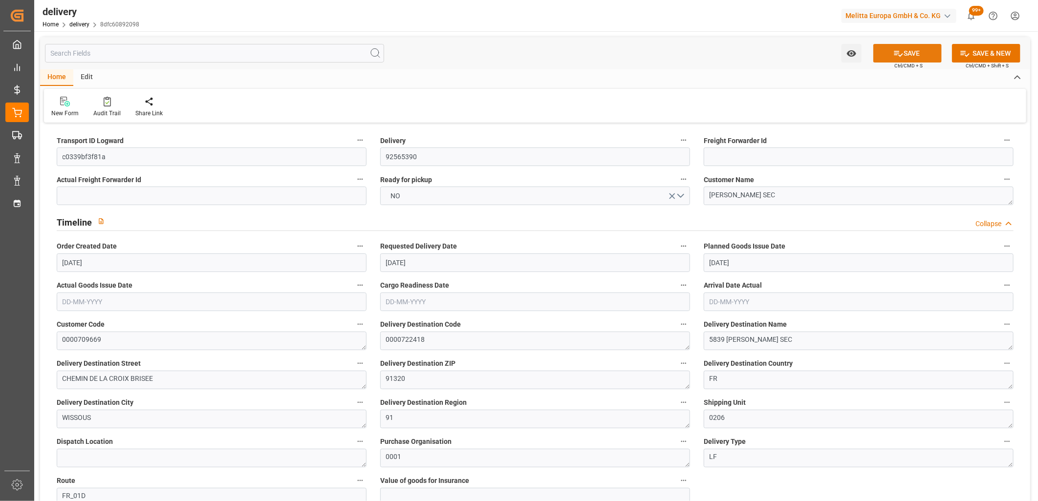
click at [901, 50] on icon at bounding box center [898, 53] width 10 height 10
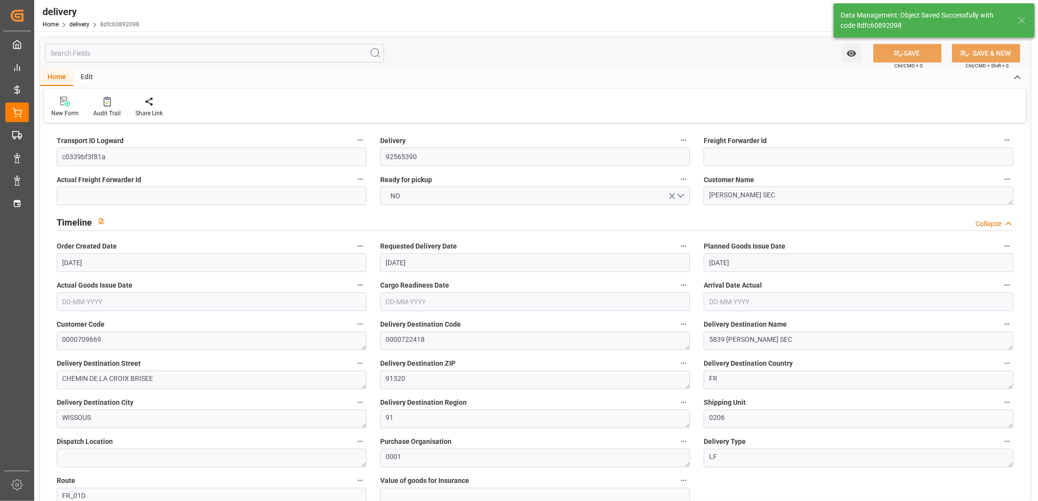
type textarea "c0339bf3f81a ~ Pallet(s) ~ 2025-10-07 00:00:00 ~ FR_01D ~ 2025-10-15 00:00:00~0…"
type input "-2.5717"
type input "76.0844"
type input "73.5127"
type input "1570.4487"
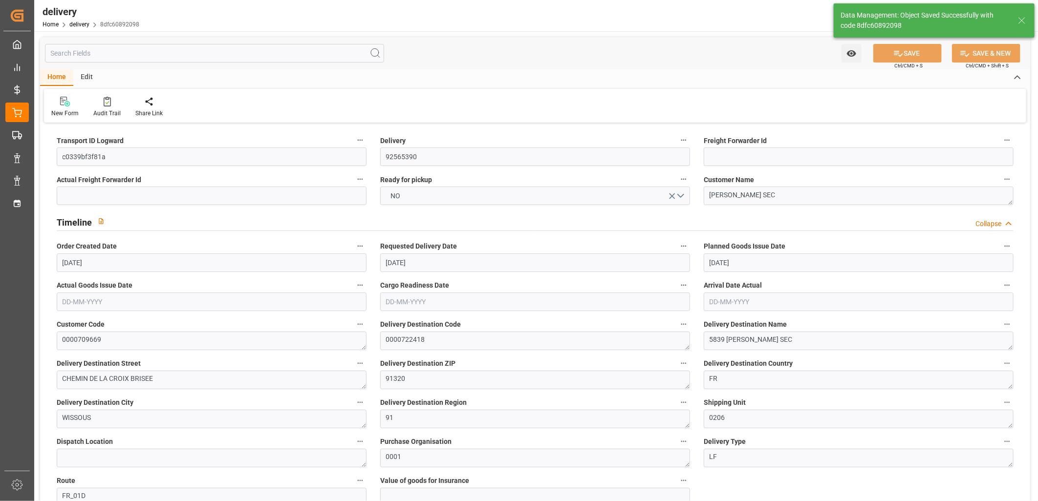
type input "0.1007"
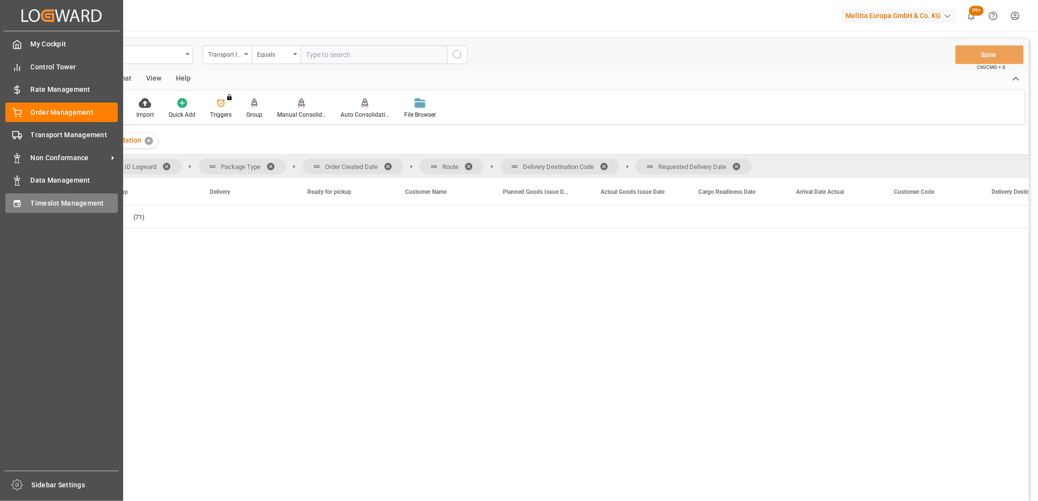
click at [23, 194] on div "Timeslot Management Timeslot Management" at bounding box center [61, 202] width 112 height 19
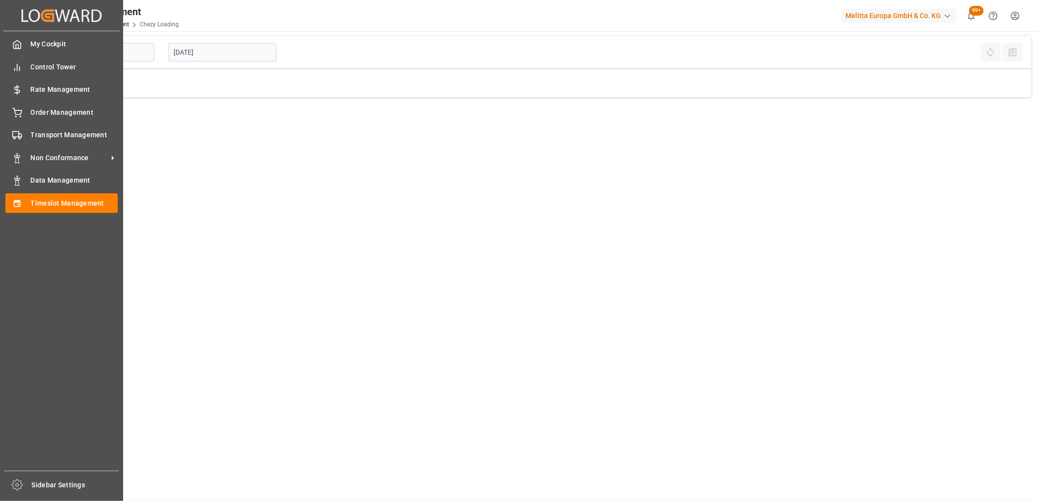
type input "Chezy Loading"
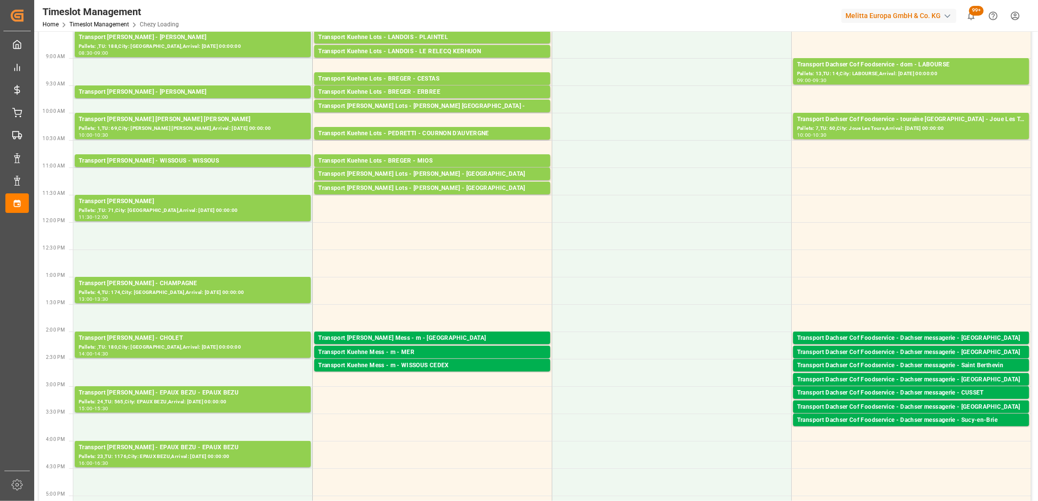
scroll to position [108, 0]
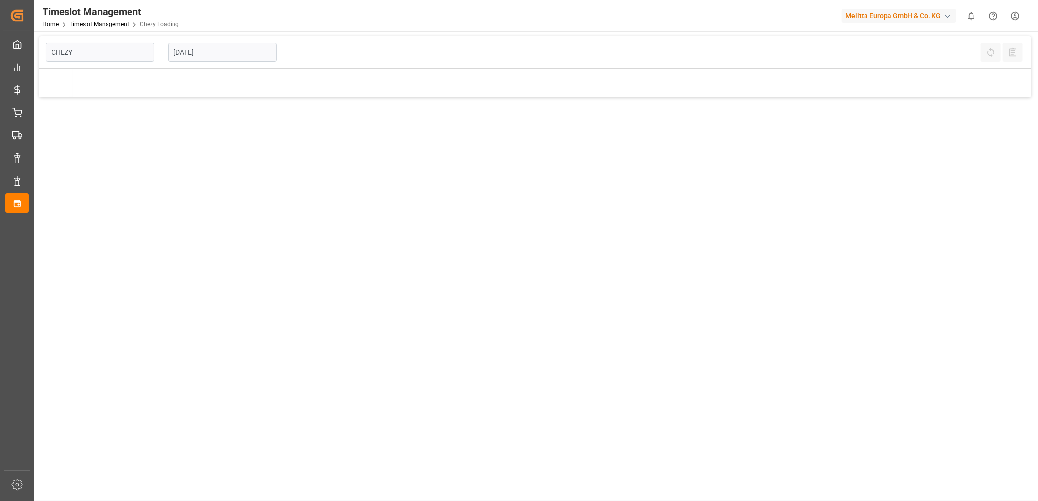
type input "Chezy Loading"
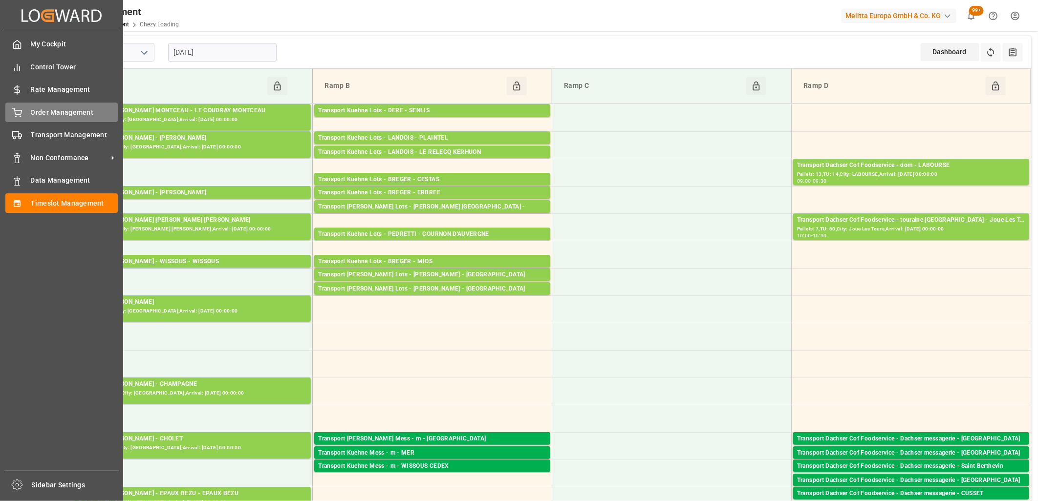
click at [12, 111] on icon at bounding box center [17, 113] width 10 height 10
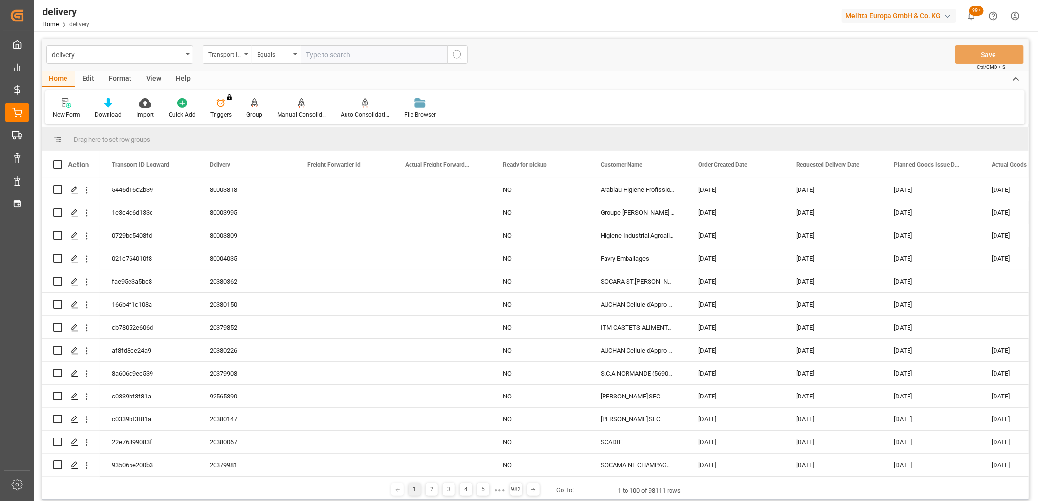
click at [220, 59] on div "Transport ID Logward" at bounding box center [224, 53] width 33 height 11
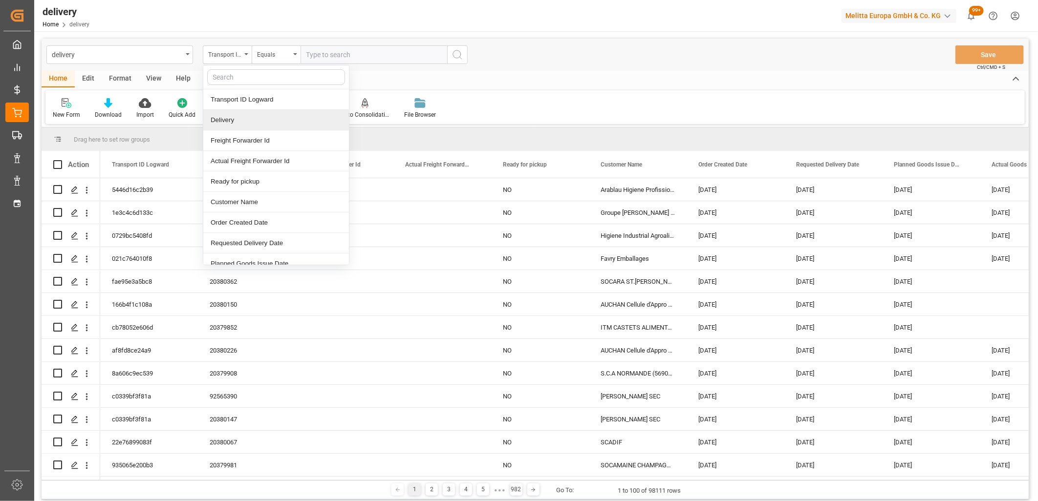
click at [215, 118] on div "Delivery" at bounding box center [276, 120] width 146 height 21
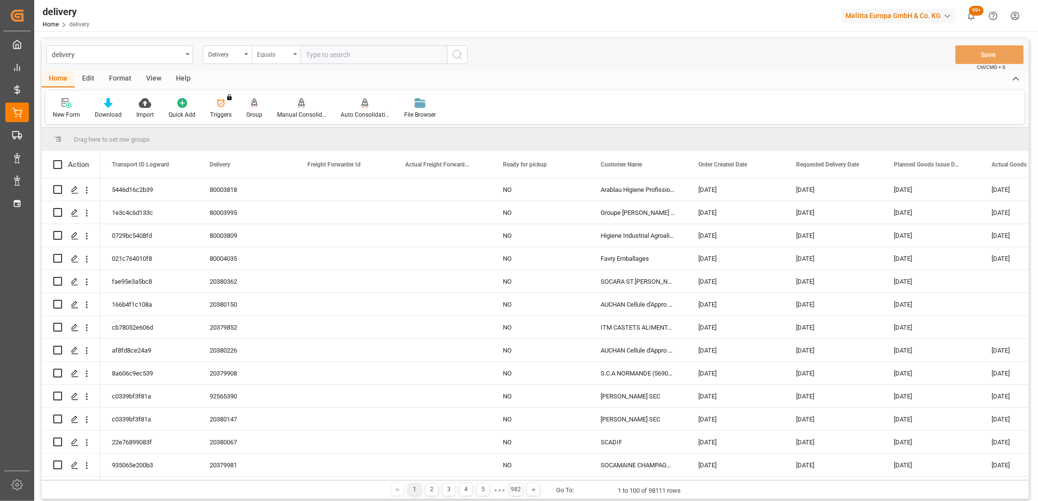
click at [265, 56] on div "Equals" at bounding box center [273, 53] width 33 height 11
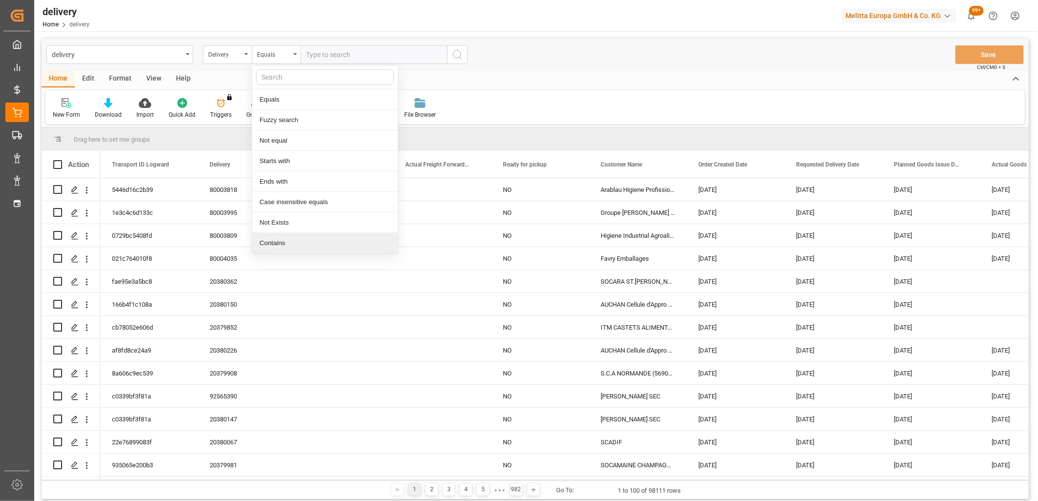
click at [262, 237] on div "Contains" at bounding box center [325, 243] width 146 height 21
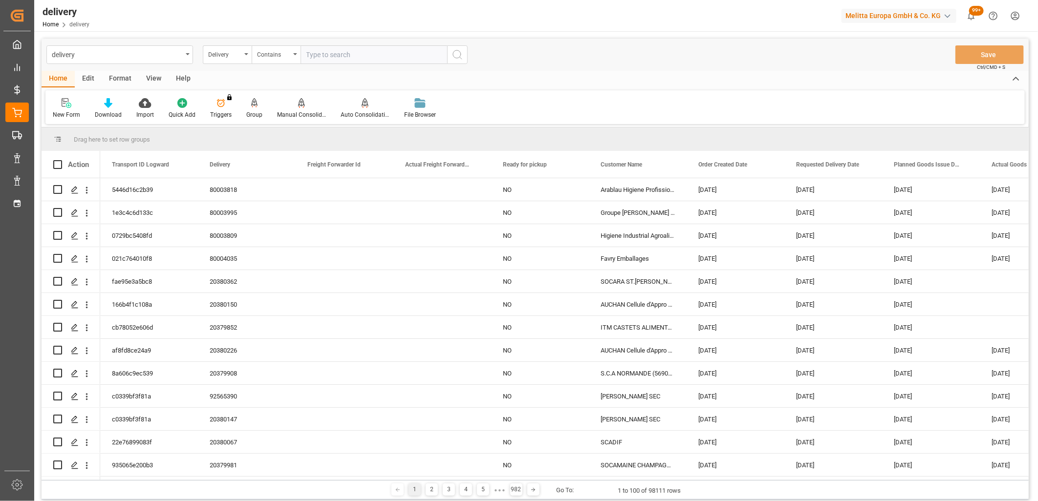
click at [329, 52] on input "text" at bounding box center [373, 54] width 147 height 19
paste input "80003864"
type input "80003864"
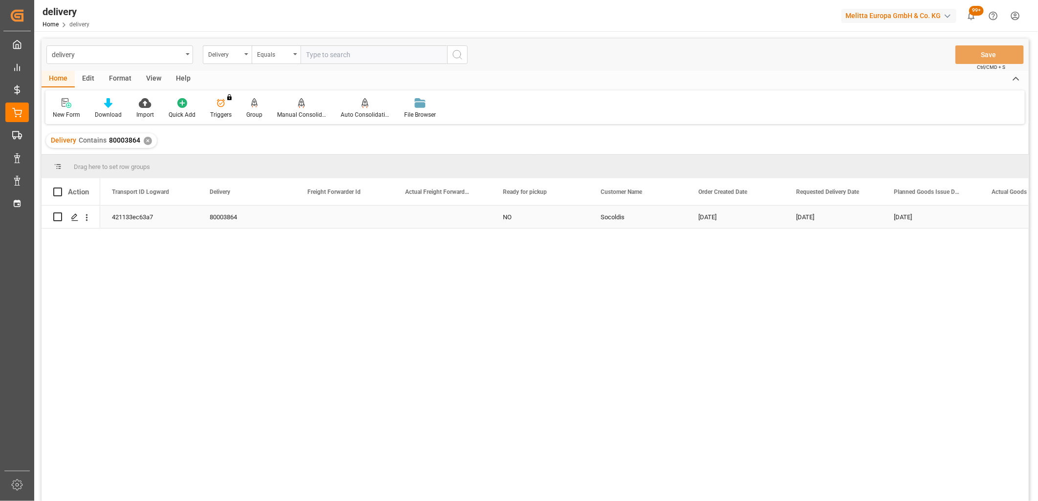
click at [118, 218] on div "421133ec63a7" at bounding box center [149, 217] width 98 height 22
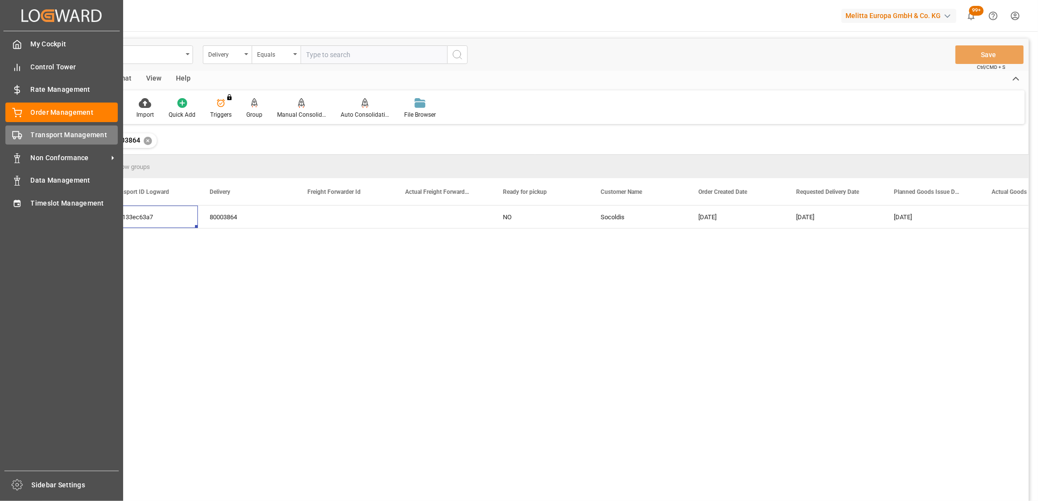
click at [25, 134] on div "Transport Management Transport Management" at bounding box center [61, 135] width 112 height 19
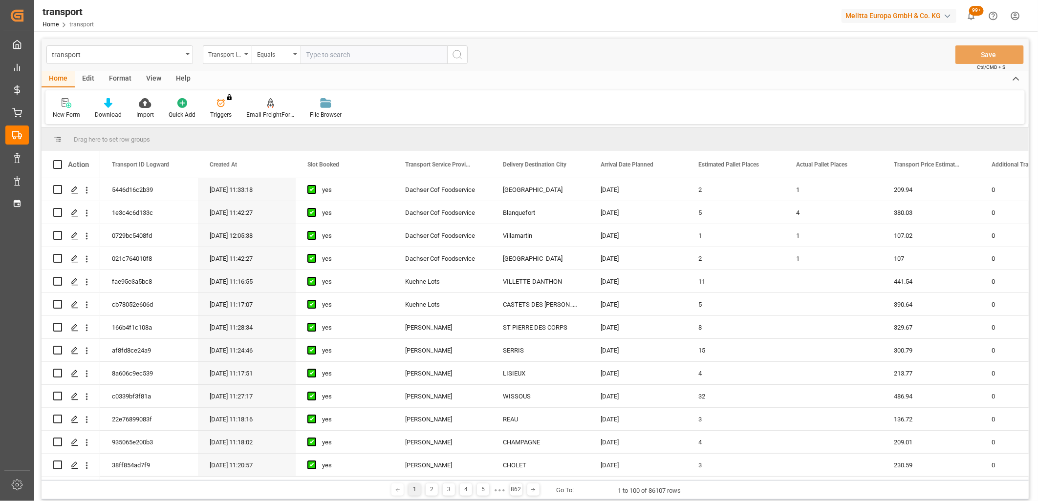
click at [339, 58] on input "text" at bounding box center [373, 54] width 147 height 19
paste input "421133ec63a7"
type input "421133ec63a7"
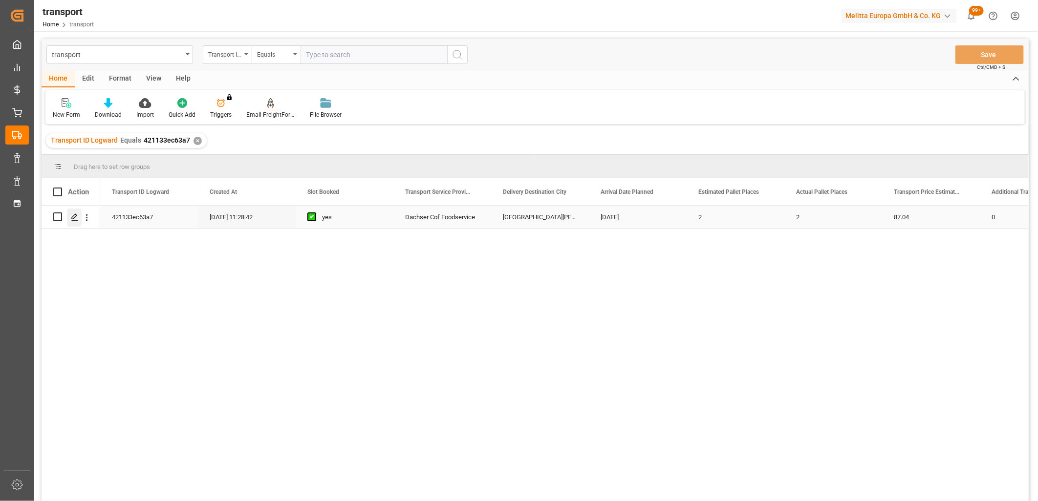
click at [77, 215] on icon "Press SPACE to select this row." at bounding box center [75, 218] width 8 height 8
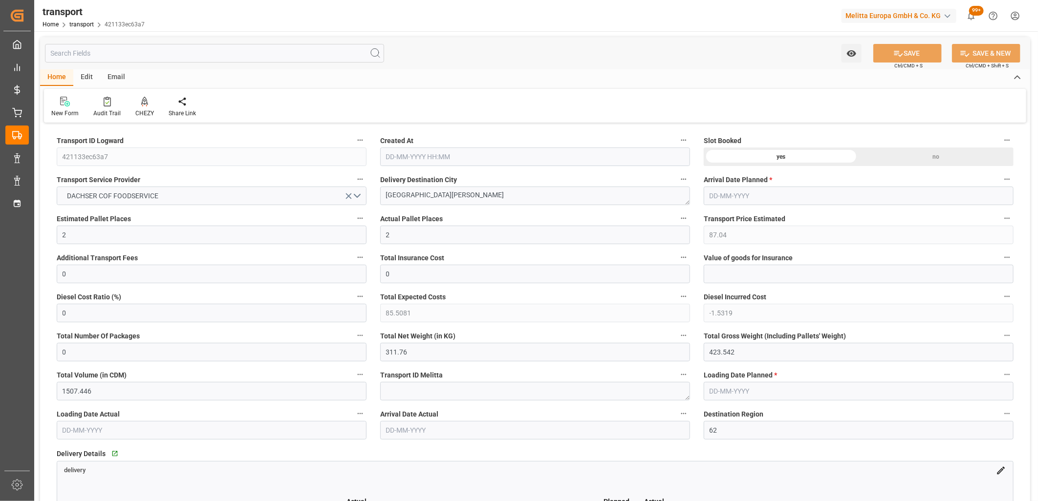
type input "[DATE] 11:28"
type input "[DATE]"
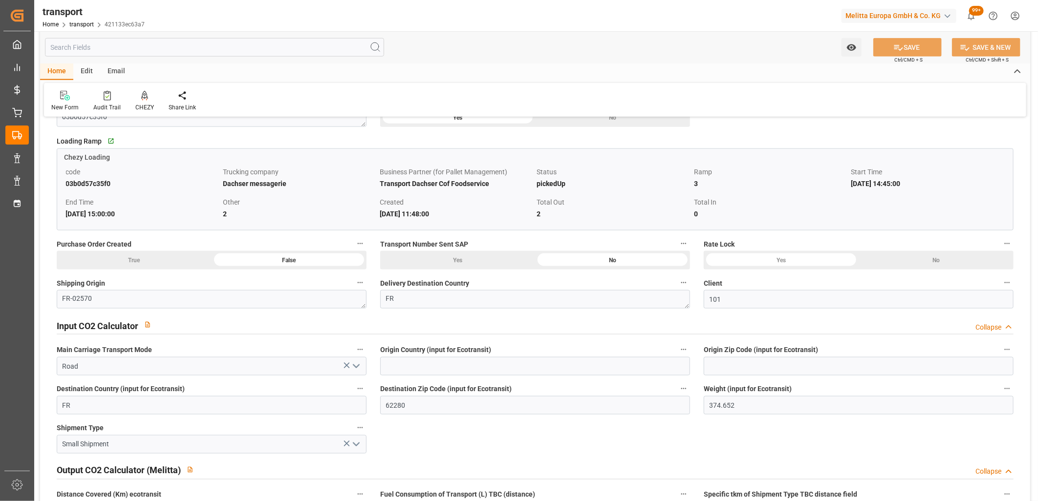
scroll to position [760, 0]
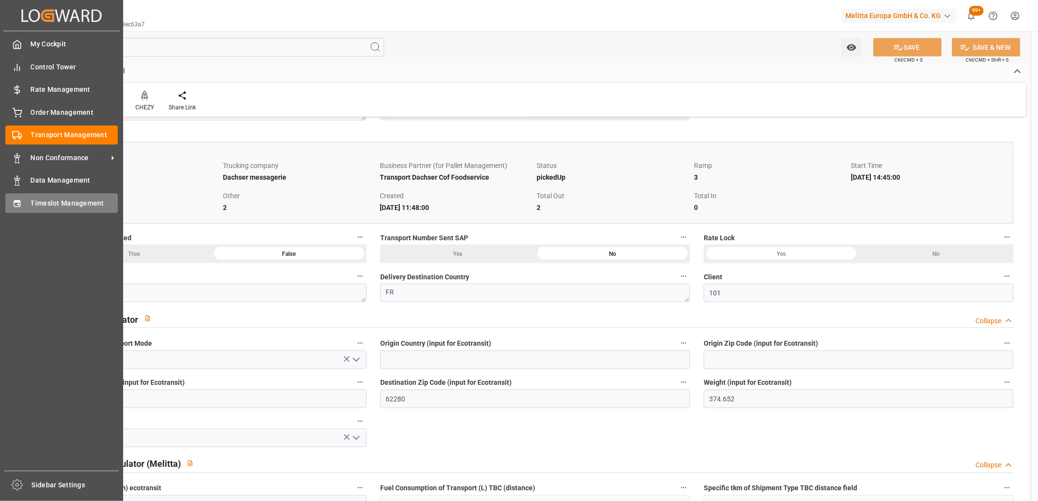
click at [26, 193] on div "Timeslot Management Timeslot Management" at bounding box center [61, 202] width 112 height 19
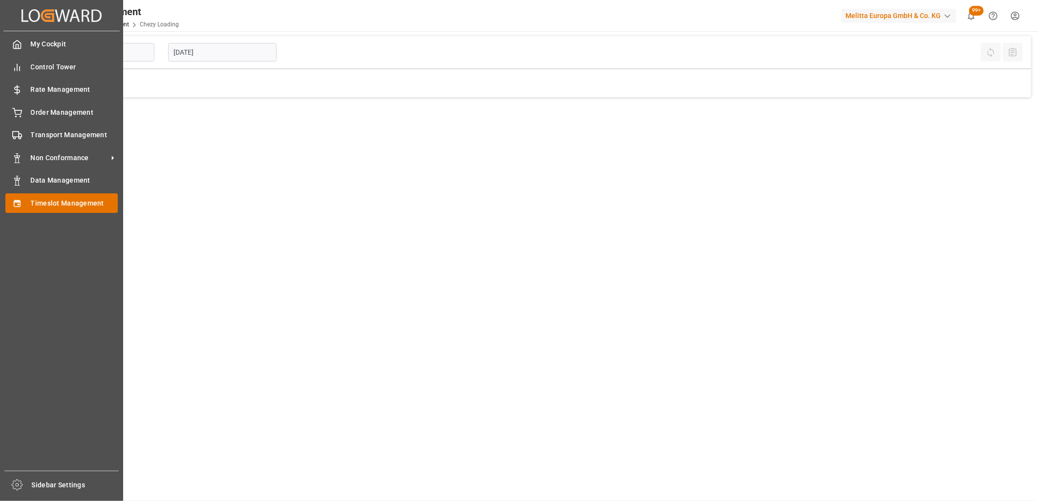
type input "Chezy Loading"
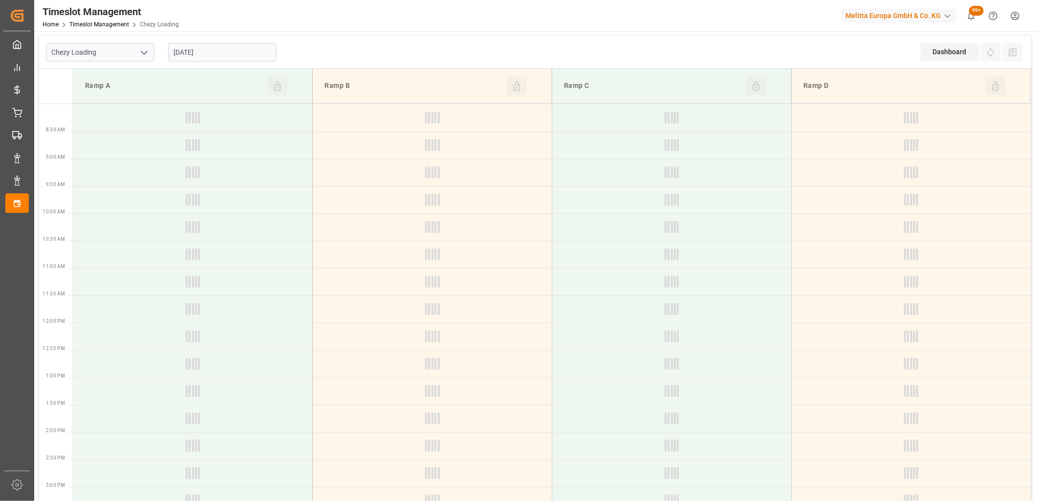
click at [247, 52] on input "[DATE]" at bounding box center [222, 52] width 108 height 19
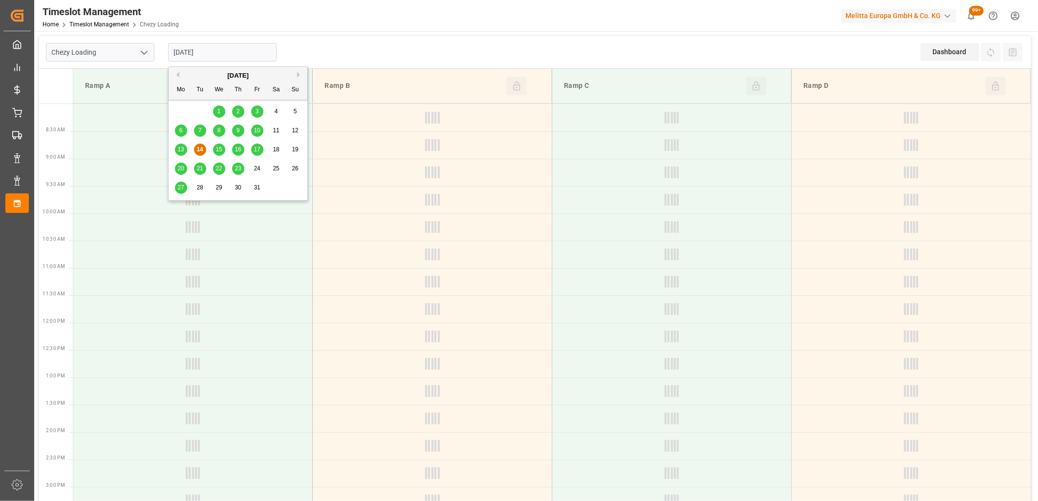
click at [199, 130] on span "7" at bounding box center [199, 130] width 3 height 7
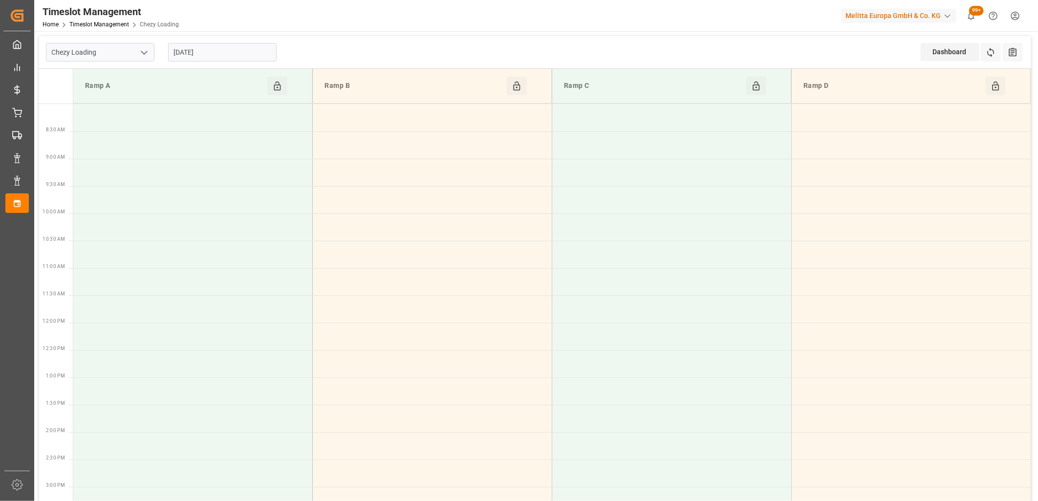
click at [247, 56] on input "[DATE]" at bounding box center [222, 52] width 108 height 19
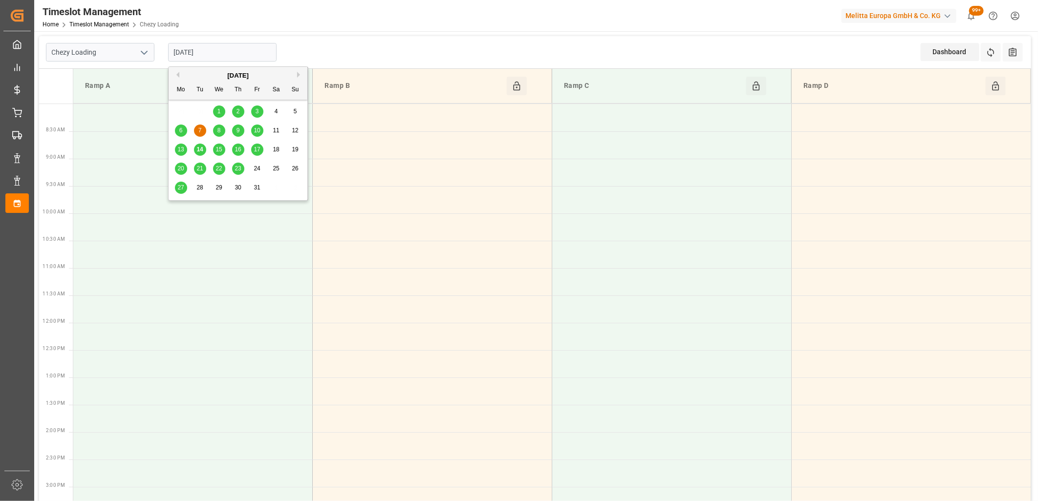
click at [221, 126] on div "8" at bounding box center [219, 131] width 12 height 12
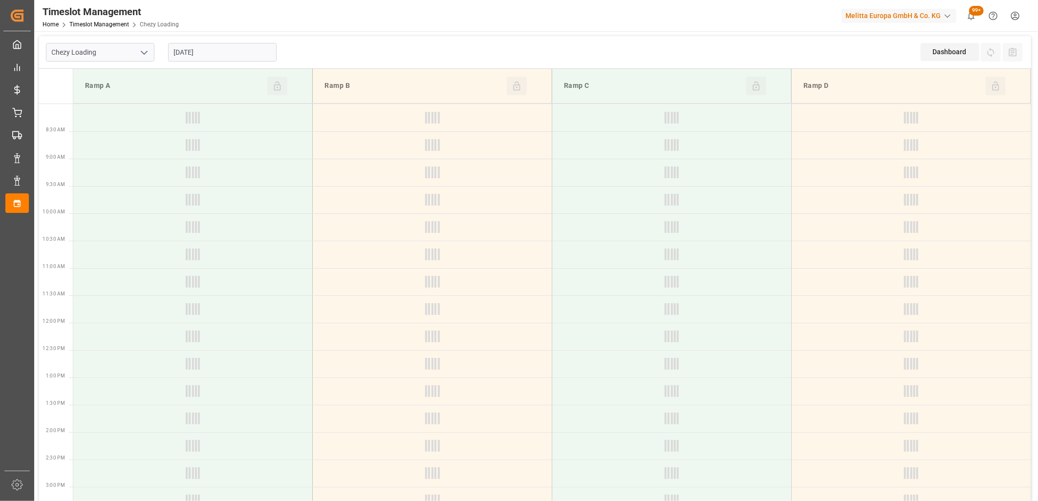
click at [226, 56] on input "[DATE]" at bounding box center [222, 52] width 108 height 19
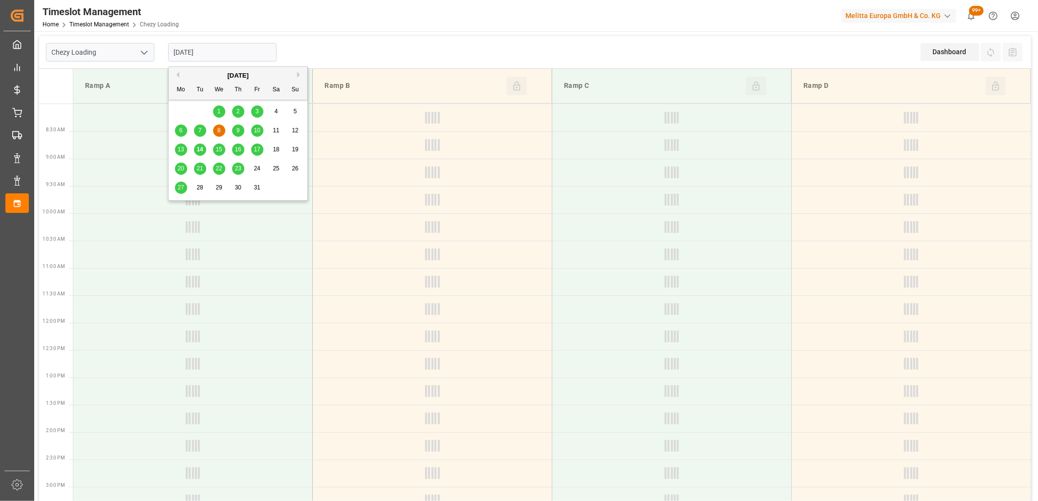
click at [197, 130] on div "7" at bounding box center [200, 131] width 12 height 12
type input "[DATE]"
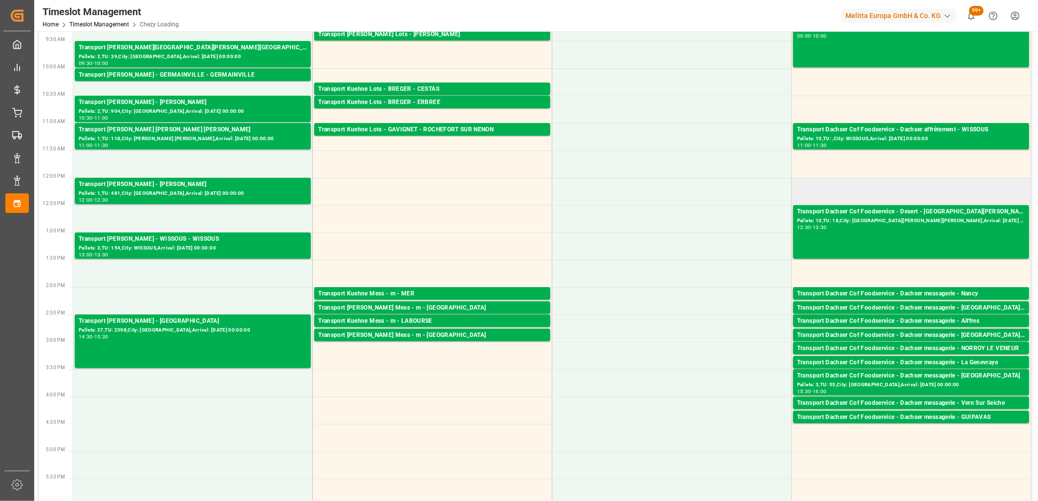
scroll to position [163, 0]
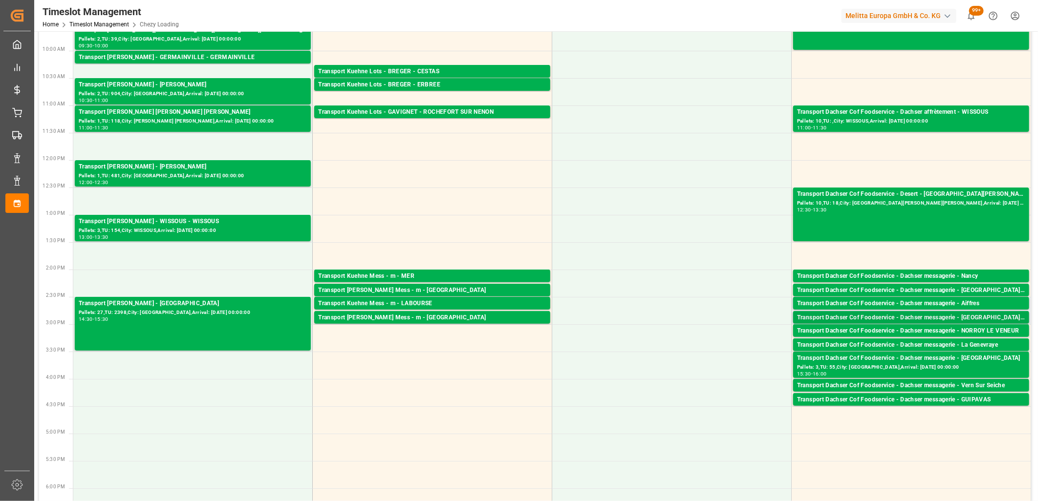
click at [884, 318] on div "Transport Dachser Cof Foodservice - Dachser messagerie - [GEOGRAPHIC_DATA][PERS…" at bounding box center [911, 318] width 228 height 10
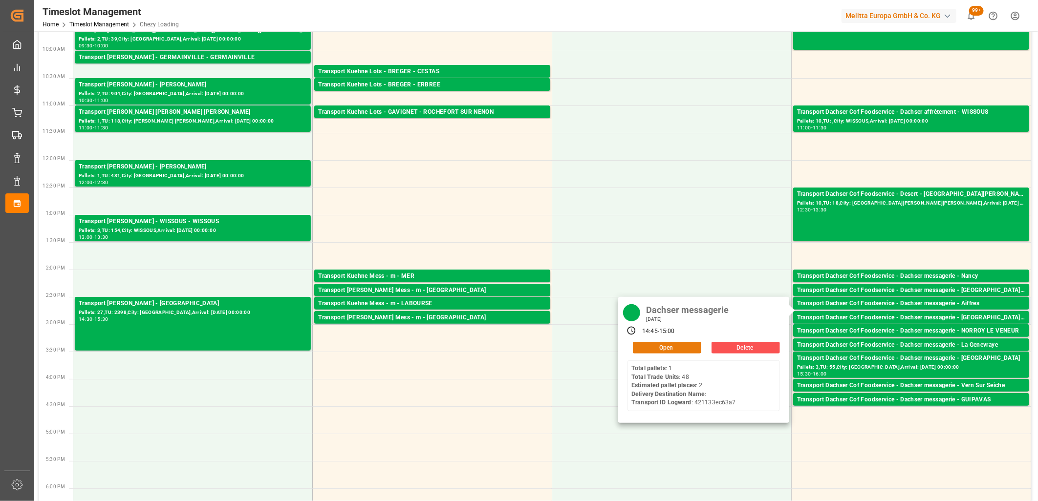
click at [648, 346] on button "Open" at bounding box center [667, 348] width 68 height 12
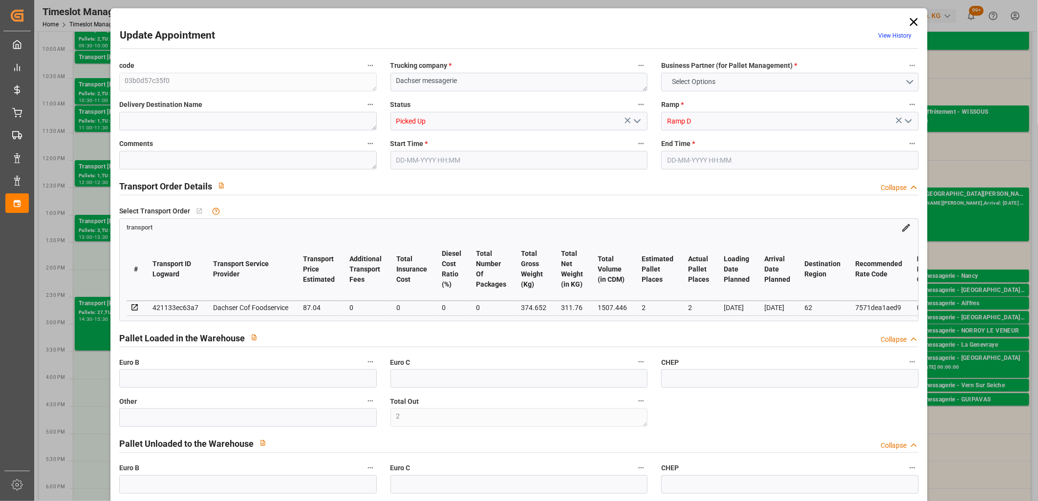
type input "2"
type input "87.04"
type input "0"
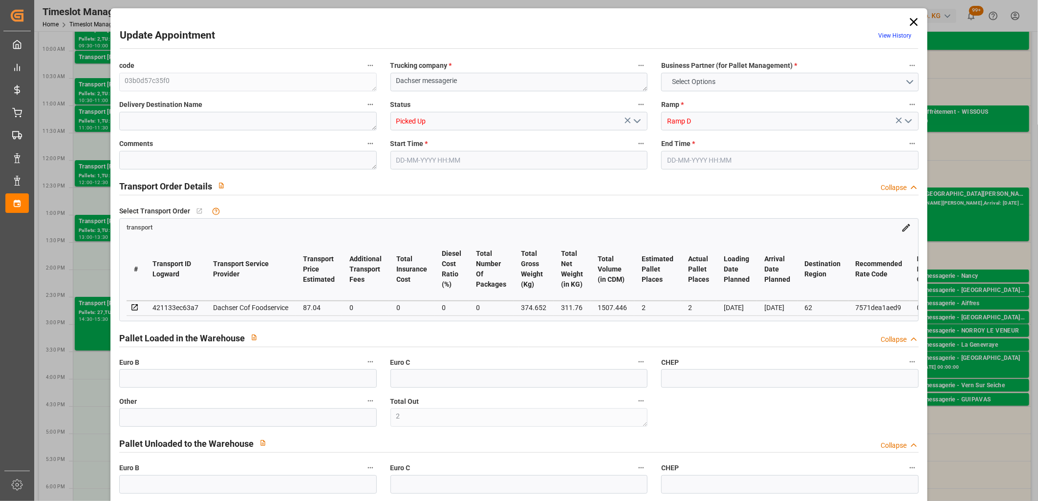
type input "0"
type input "85.5081"
type input "-1.5319"
type input "0"
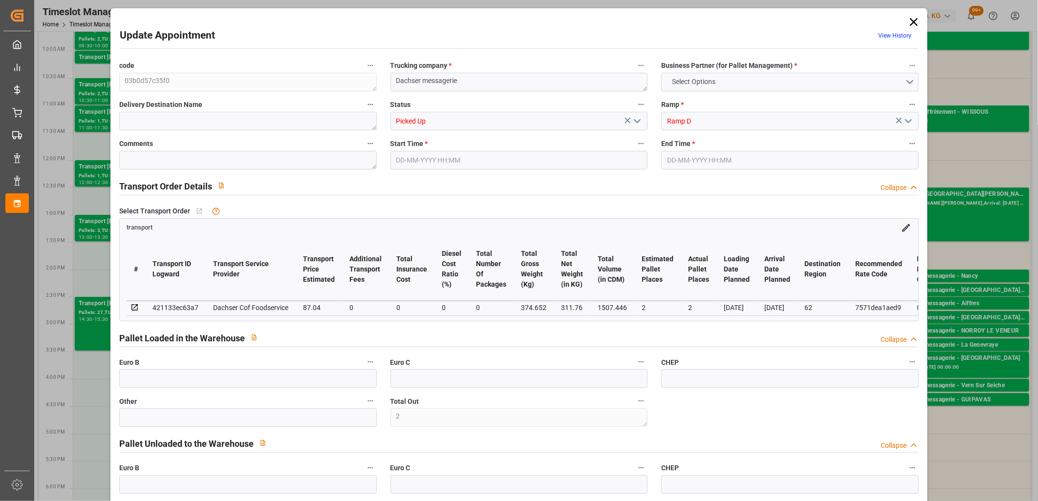
type input "311.76"
type input "423.542"
type input "1507.446"
type input "62"
type input "1"
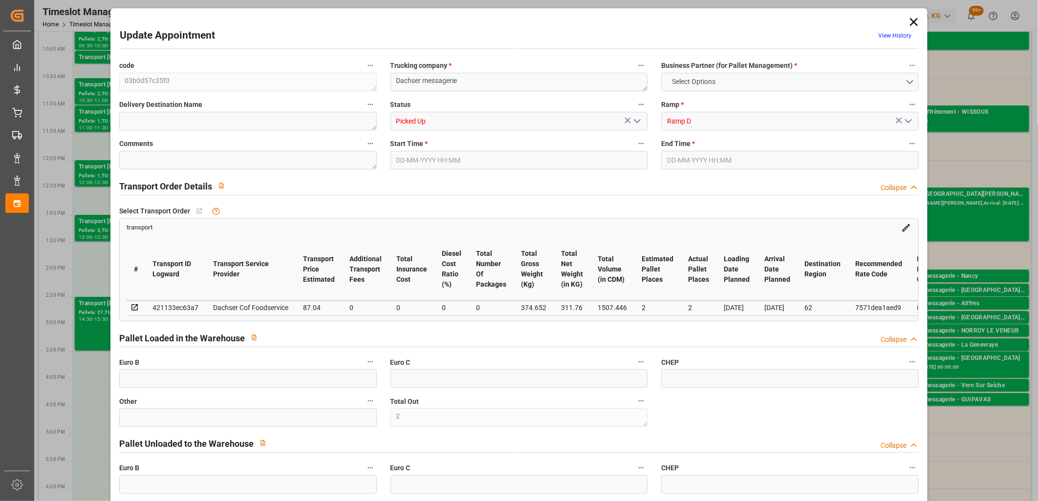
type input "48"
type input "2"
type input "101"
type input "374.652"
type input "0"
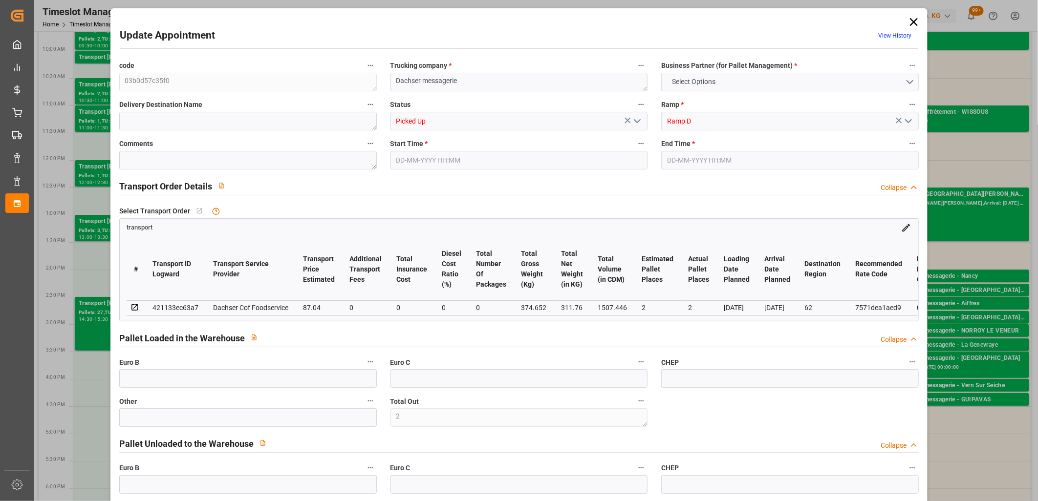
type input "4710.8598"
type input "0"
type input "21"
type input "35"
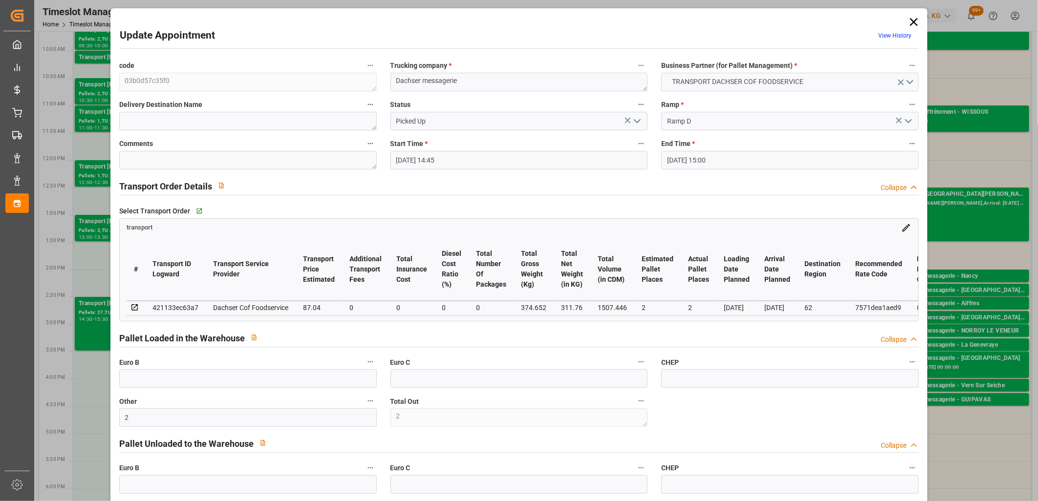
type input "[DATE] 14:45"
type input "[DATE] 15:00"
type input "[DATE] 11:48"
type input "[DATE] 11:28"
type input "[DATE]"
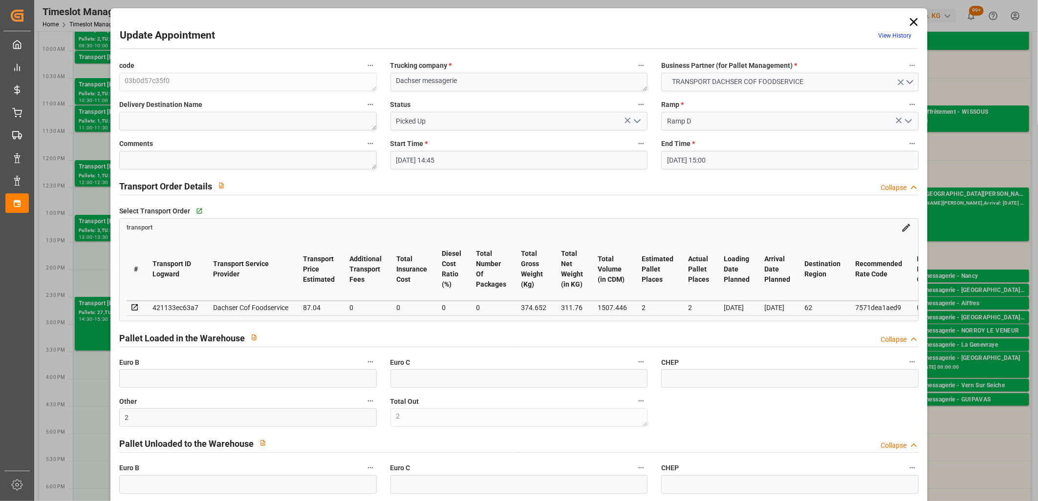
type input "[DATE]"
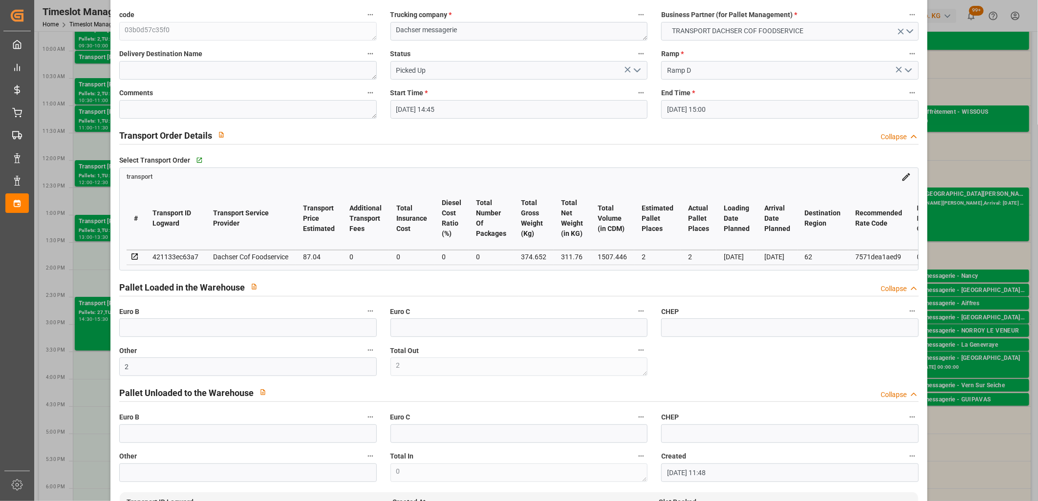
scroll to position [0, 0]
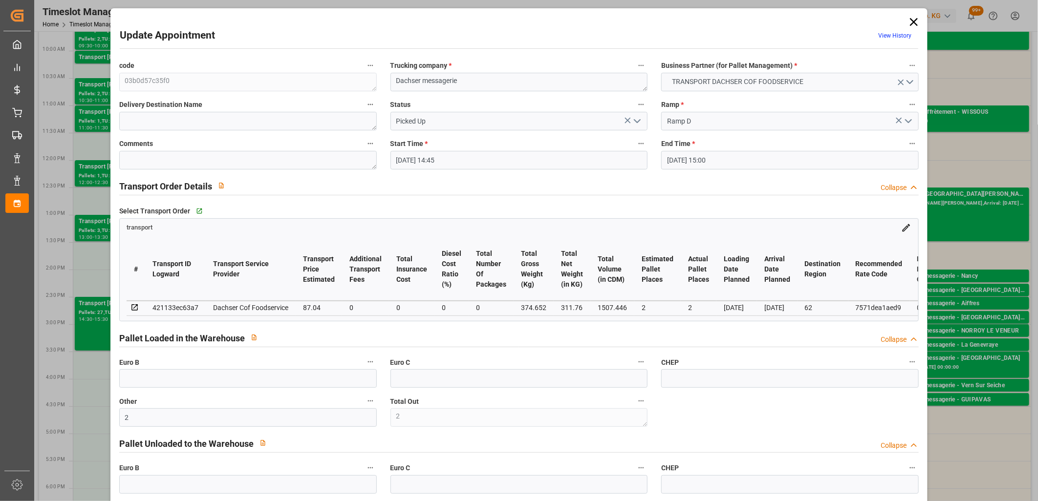
click at [911, 23] on icon at bounding box center [914, 22] width 14 height 14
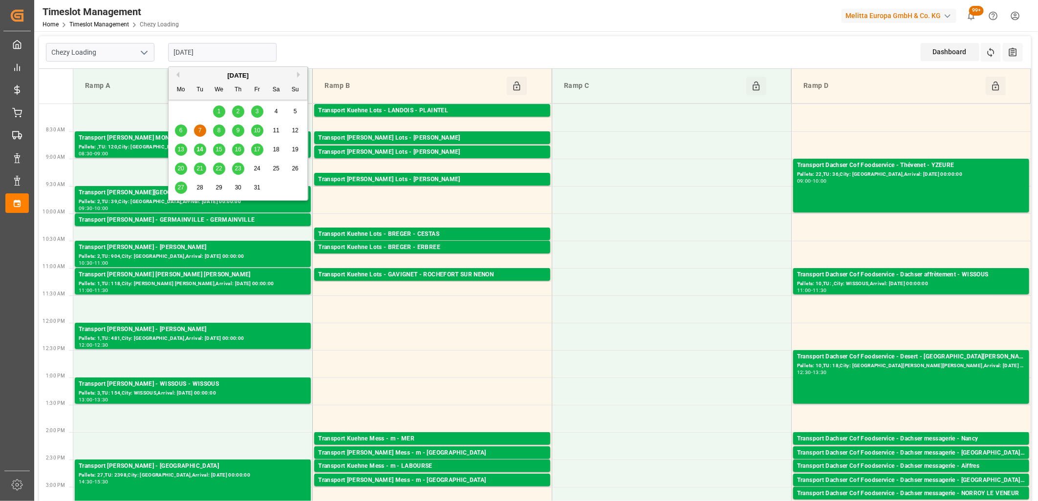
click at [225, 55] on input "[DATE]" at bounding box center [222, 52] width 108 height 19
click at [197, 149] on span "14" at bounding box center [199, 149] width 6 height 7
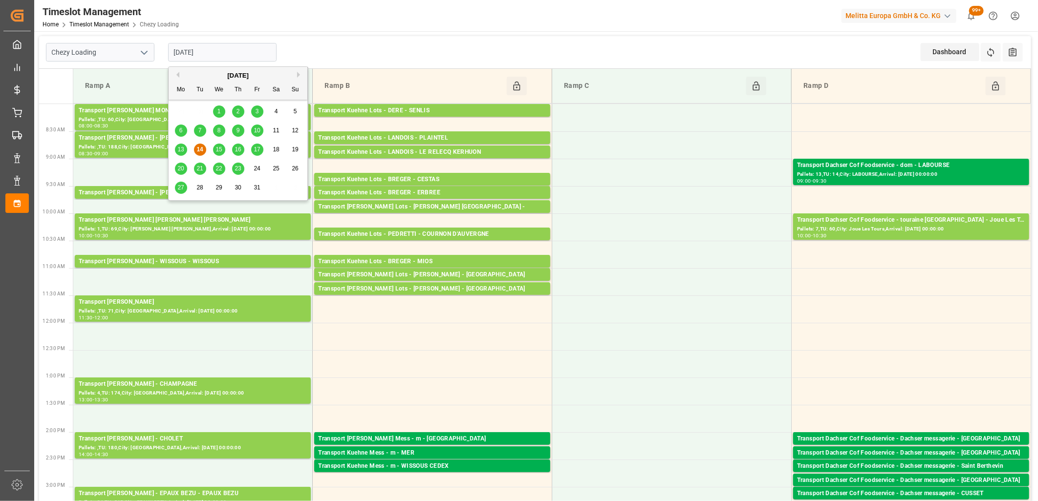
click at [222, 56] on input "[DATE]" at bounding box center [222, 52] width 108 height 19
click at [218, 151] on span "15" at bounding box center [218, 149] width 6 height 7
type input "[DATE]"
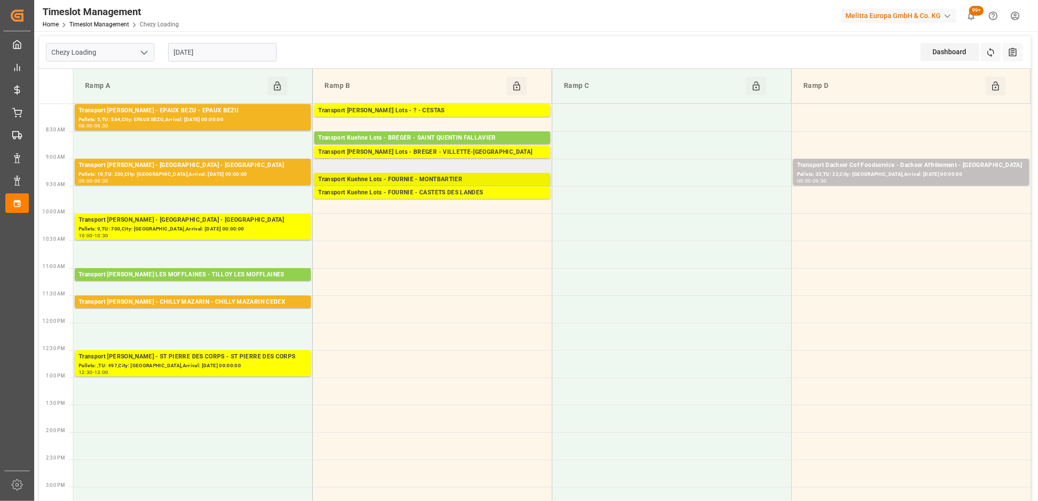
click at [412, 177] on div "Transport Kuehne Lots - FOURNIE - MONTBARTIER" at bounding box center [432, 180] width 228 height 10
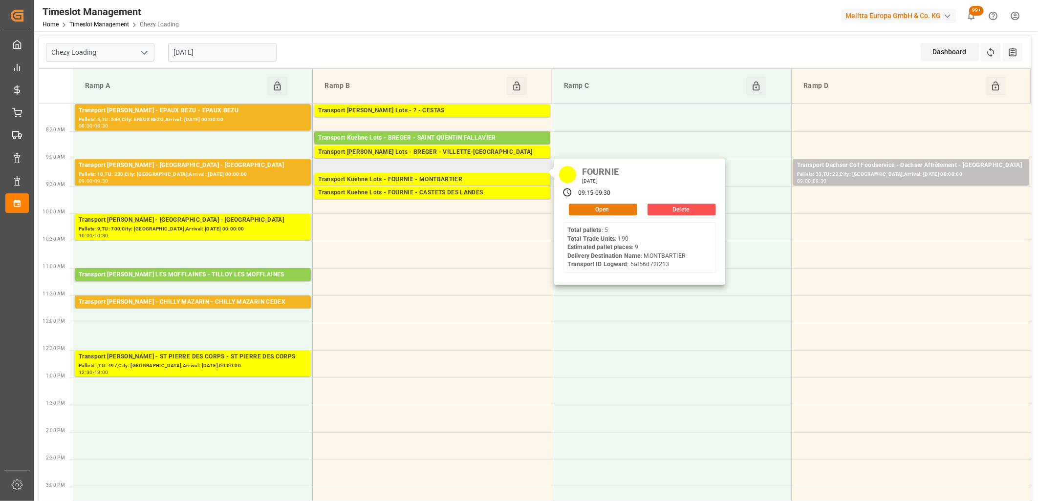
click at [598, 213] on button "Open" at bounding box center [603, 210] width 68 height 12
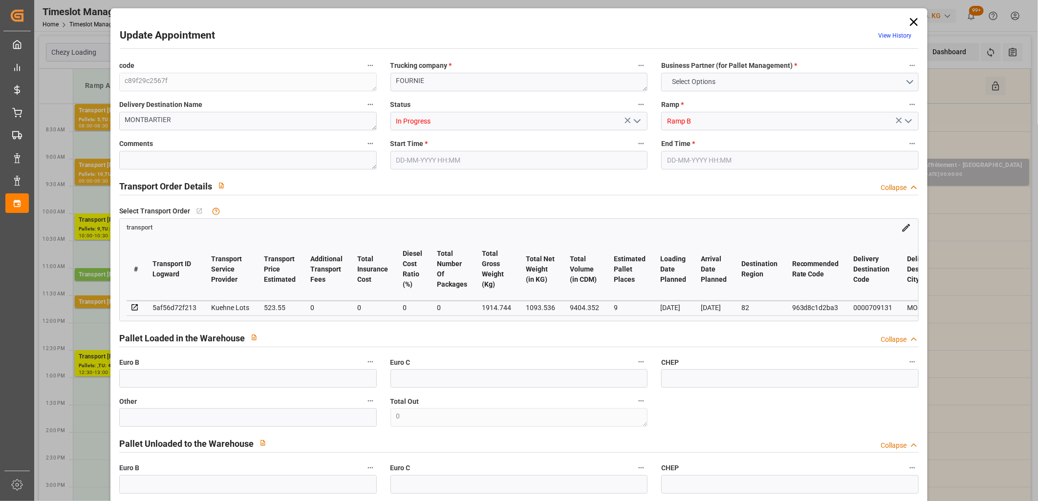
type input "9"
type input "523.55"
type input "0"
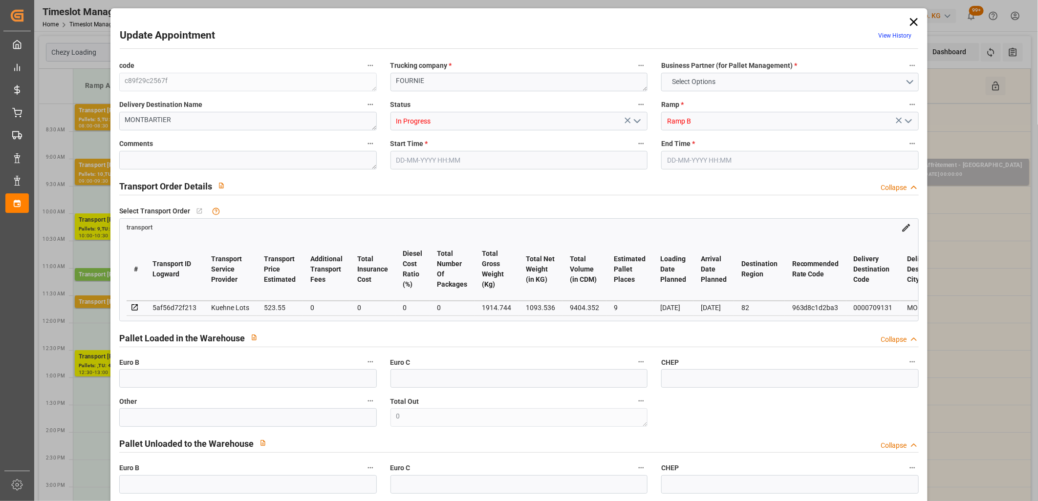
type input "523.55"
type input "0"
type input "1093.536"
type input "2256"
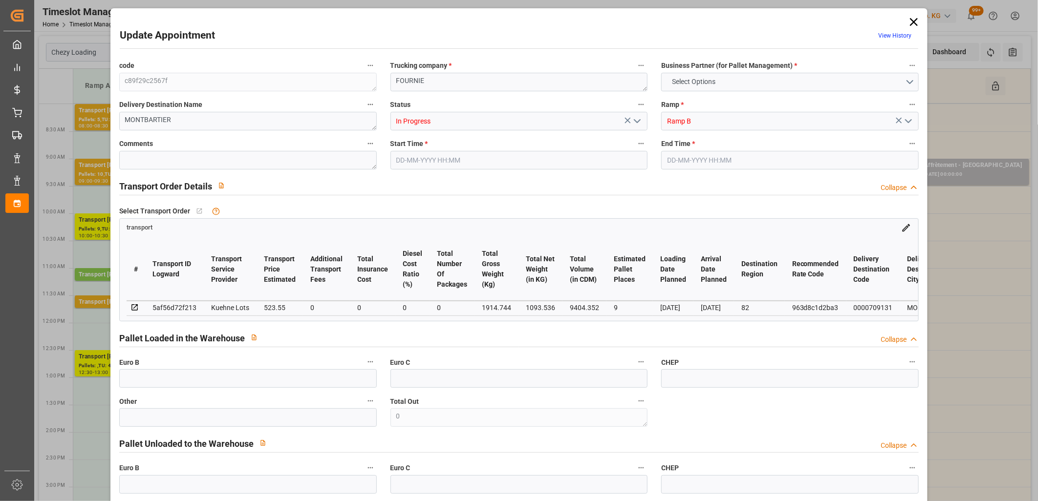
type input "9404.352"
type input "82"
type input "5"
type input "190"
type input "9"
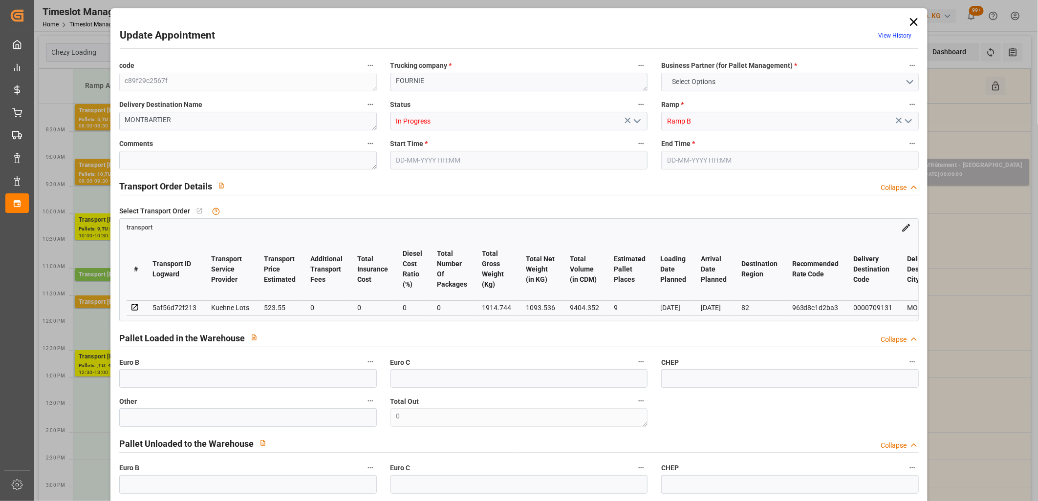
type input "101"
type input "1914.744"
type input "0"
type input "4710.8598"
type input "0"
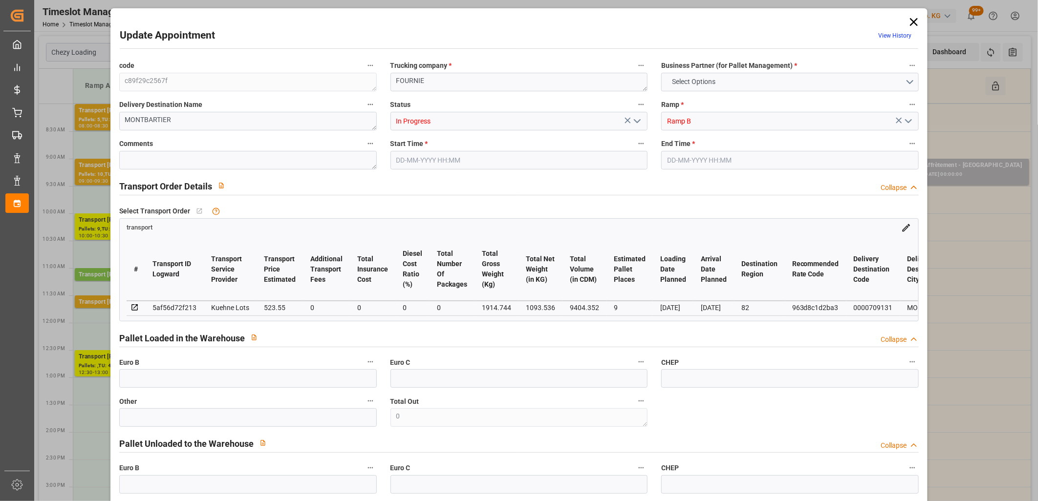
type input "0"
type input "21"
type input "35"
type input "[DATE] 09:15"
type input "[DATE] 09:30"
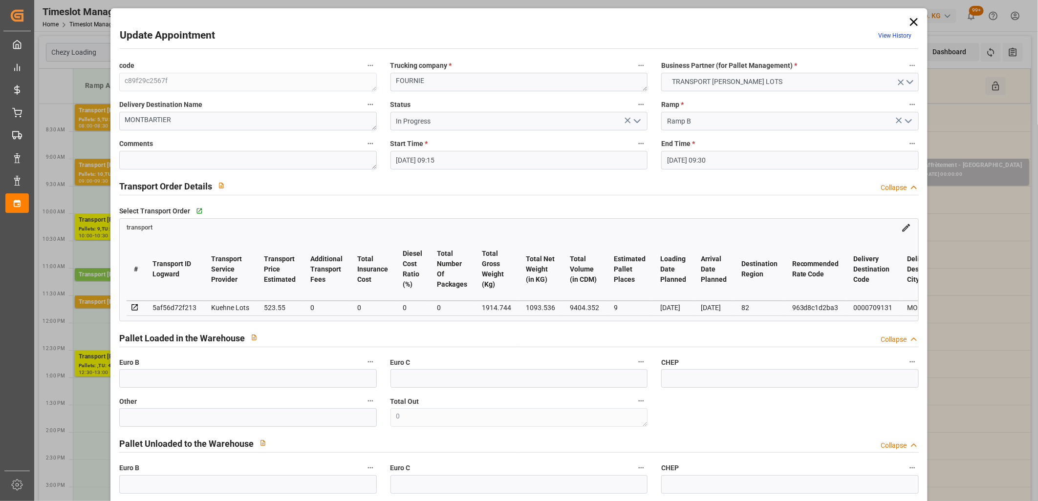
type input "[DATE] 14:08"
type input "[DATE] 11:19"
type input "[DATE]"
drag, startPoint x: 636, startPoint y: 117, endPoint x: 624, endPoint y: 130, distance: 17.3
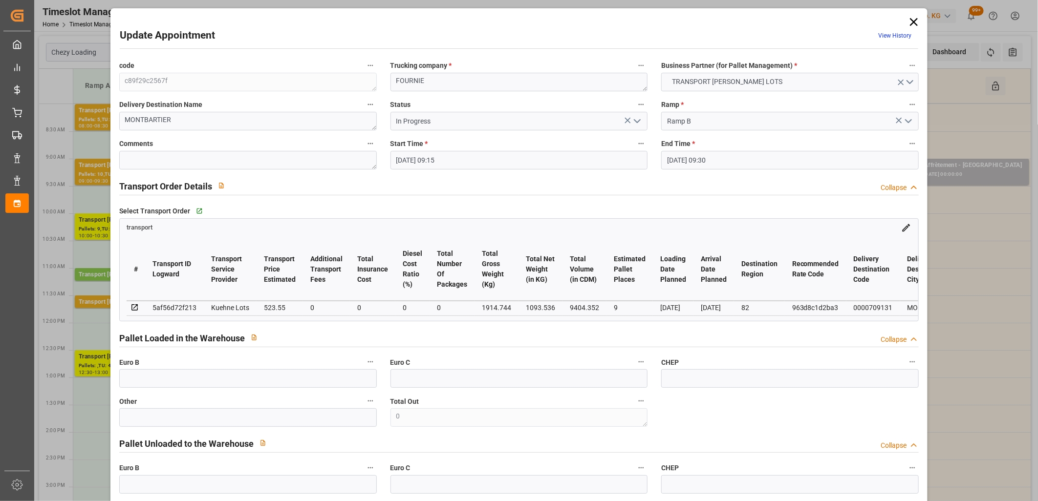
click at [635, 118] on icon "open menu" at bounding box center [637, 121] width 12 height 12
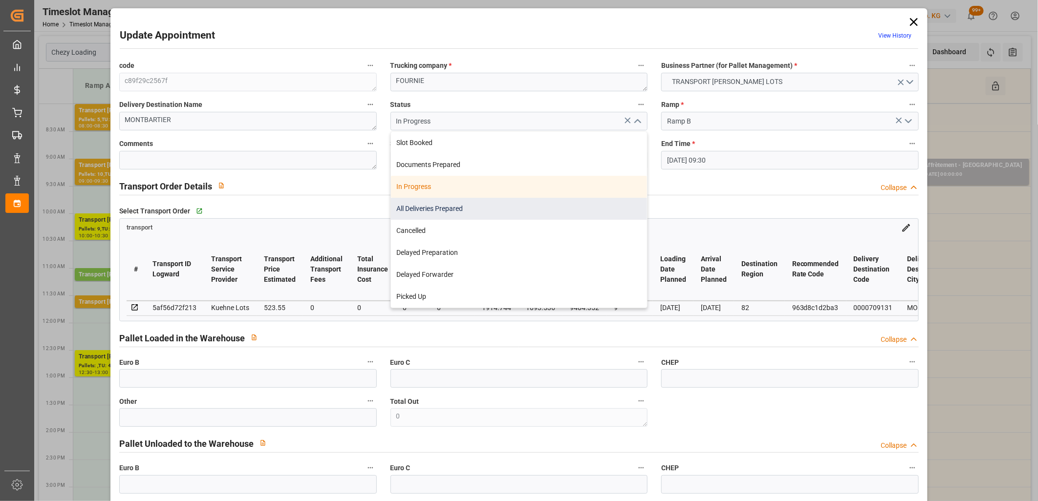
click at [575, 199] on div "All Deliveries Prepared" at bounding box center [519, 209] width 257 height 22
type input "All Deliveries Prepared"
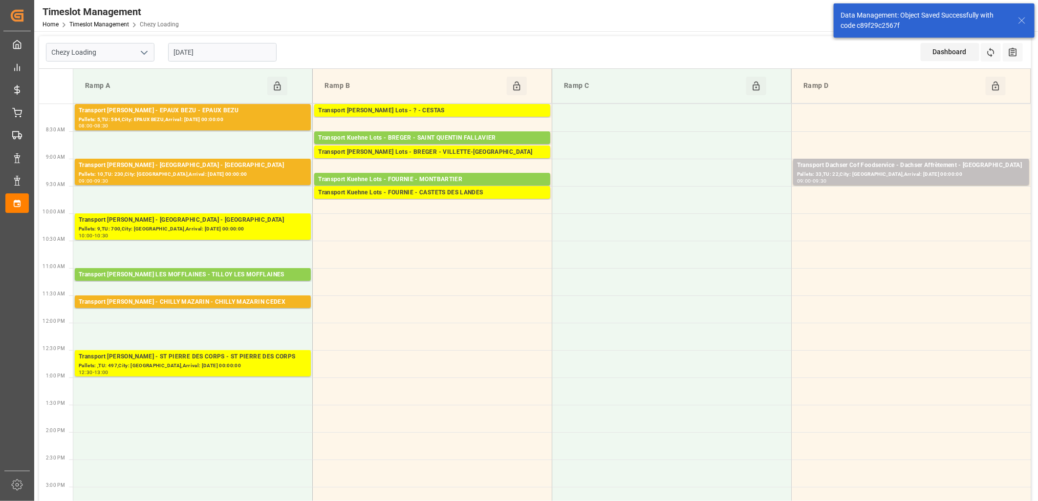
click at [434, 194] on div "Transport Kuehne Lots - FOURNIE - CASTETS DES LANDES" at bounding box center [432, 193] width 228 height 10
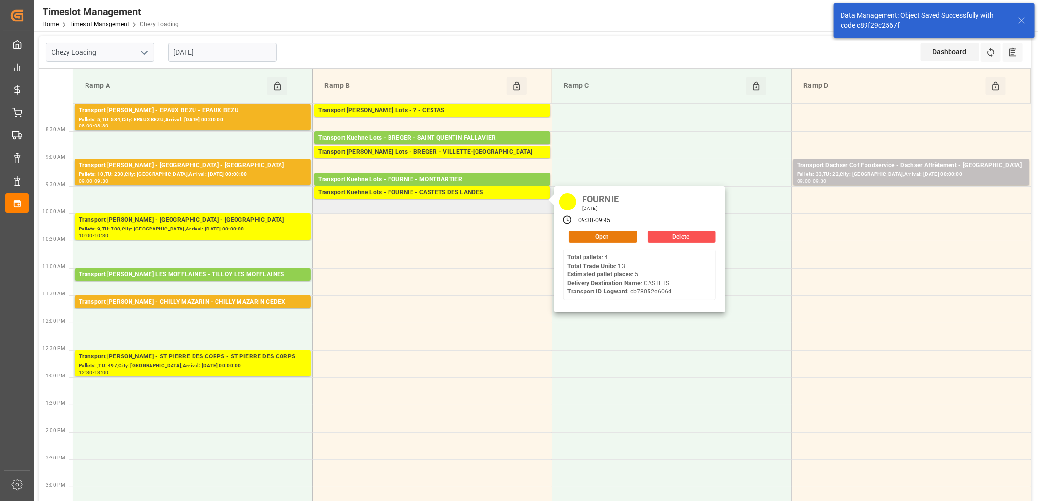
click at [572, 231] on button "Open" at bounding box center [603, 237] width 68 height 12
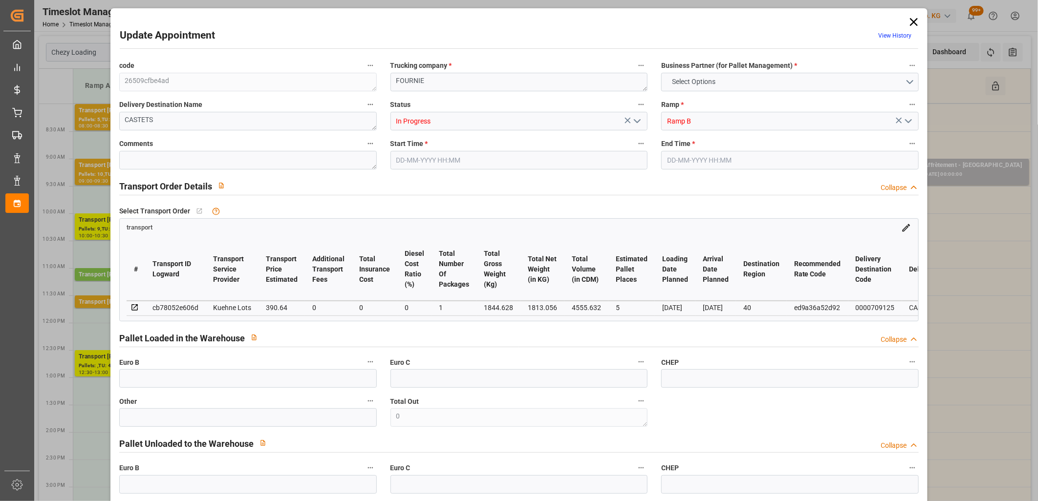
type input "5"
type input "390.64"
type input "0"
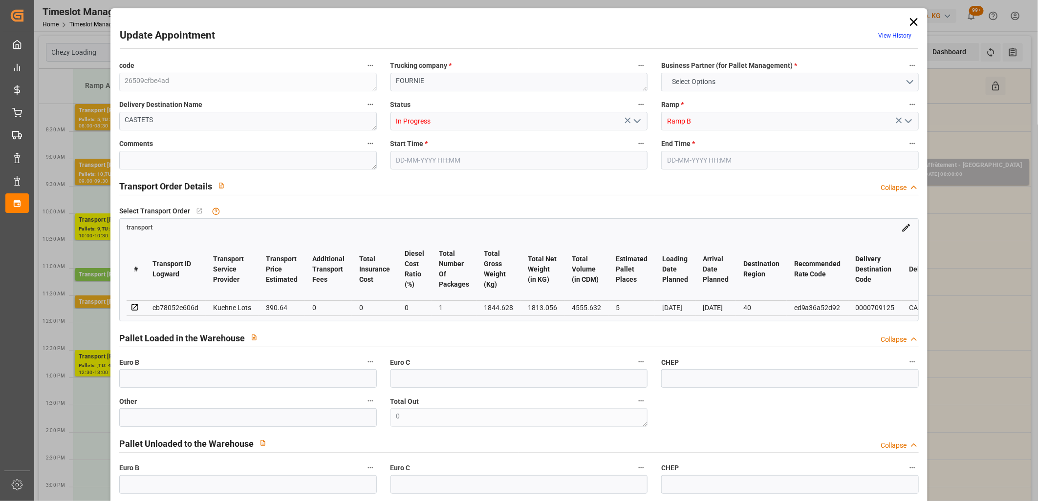
type input "390.64"
type input "0"
type input "1"
type input "1813.056"
type input "2064.62"
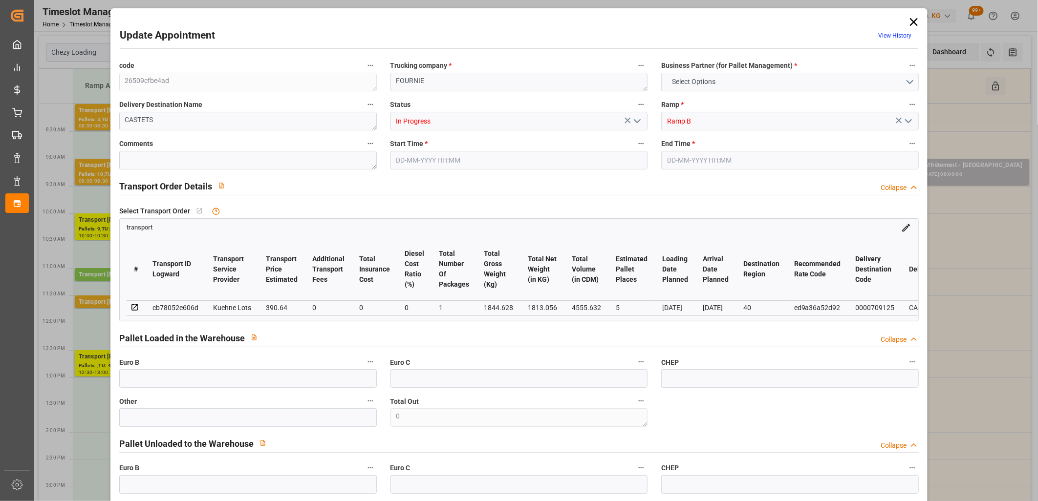
type input "4555.632"
type input "40"
type input "4"
type input "13"
type input "5"
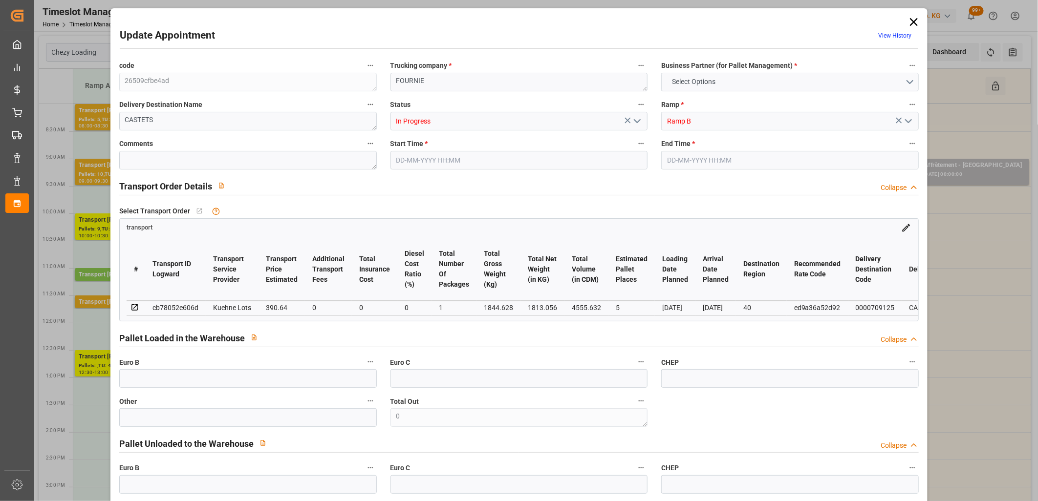
type input "101"
type input "1844.628"
type input "0"
type input "4710.8598"
type input "0"
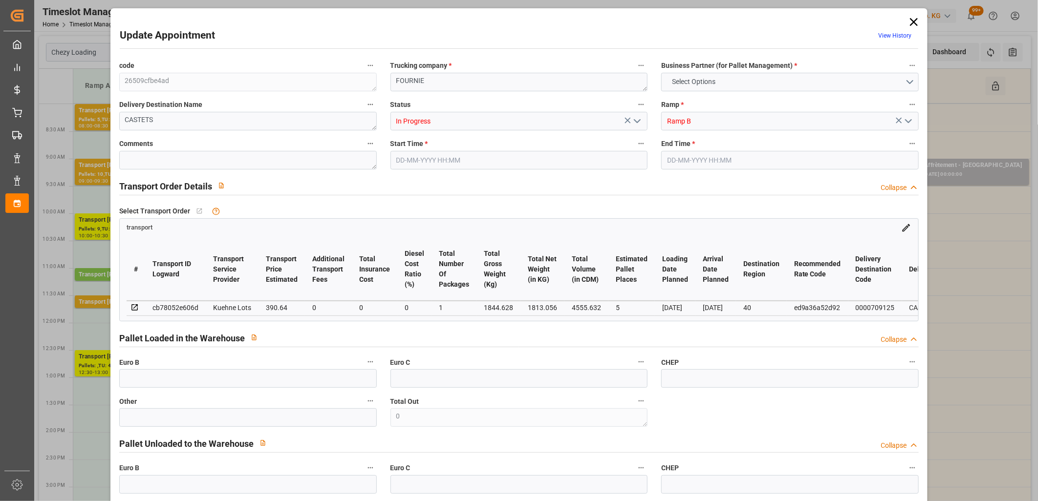
type input "0"
type input "21"
type input "35"
type input "[DATE] 09:30"
type input "[DATE] 09:45"
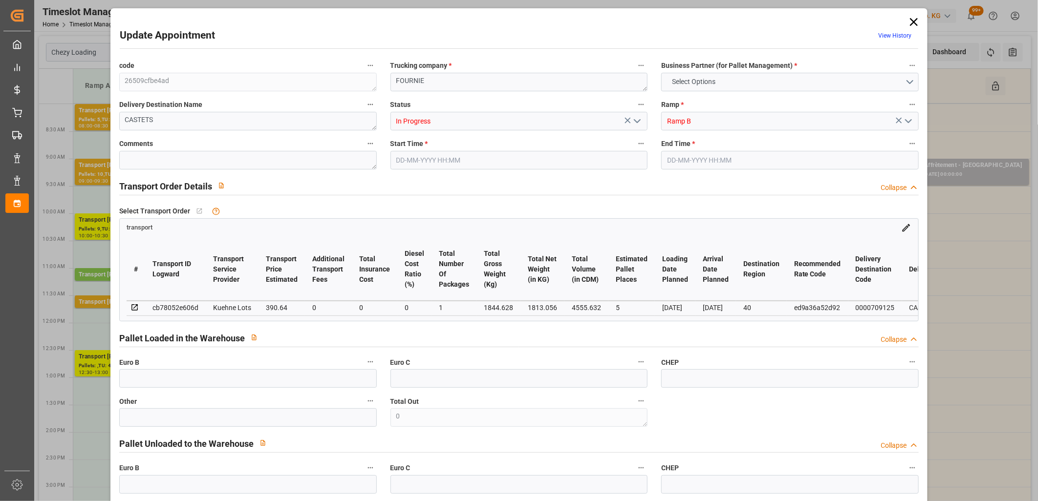
type input "[DATE] 14:10"
type input "[DATE] 11:17"
type input "[DATE]"
click at [636, 123] on icon "open menu" at bounding box center [637, 121] width 12 height 12
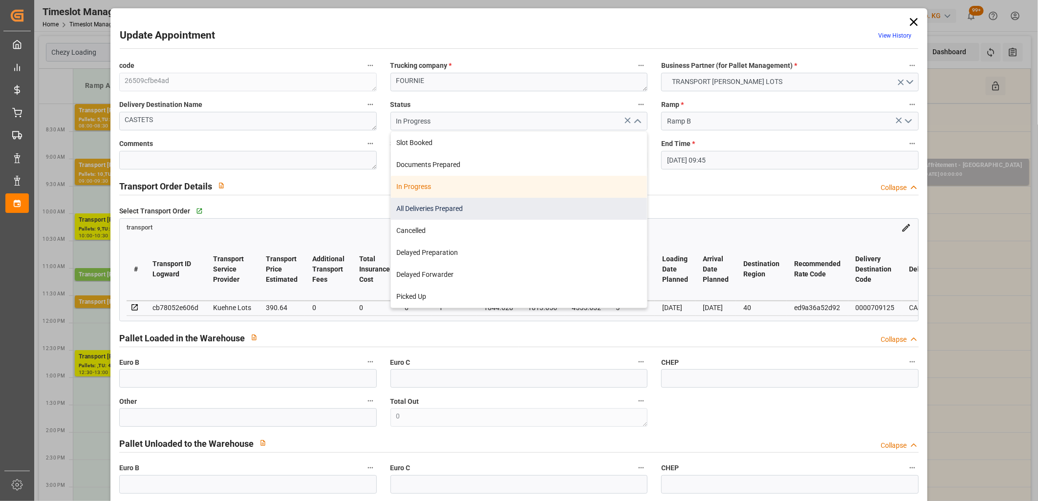
click at [533, 211] on div "All Deliveries Prepared" at bounding box center [519, 209] width 257 height 22
type input "All Deliveries Prepared"
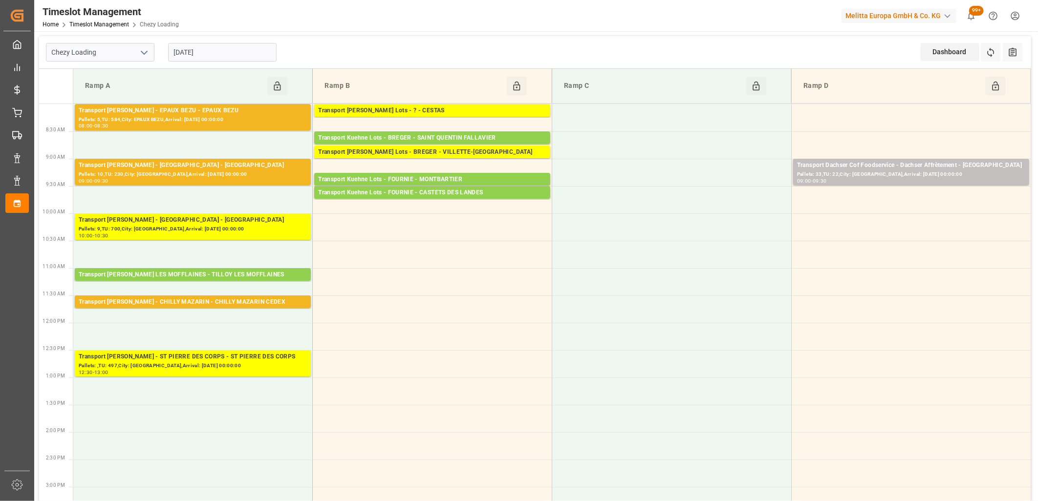
click at [248, 45] on input "[DATE]" at bounding box center [222, 52] width 108 height 19
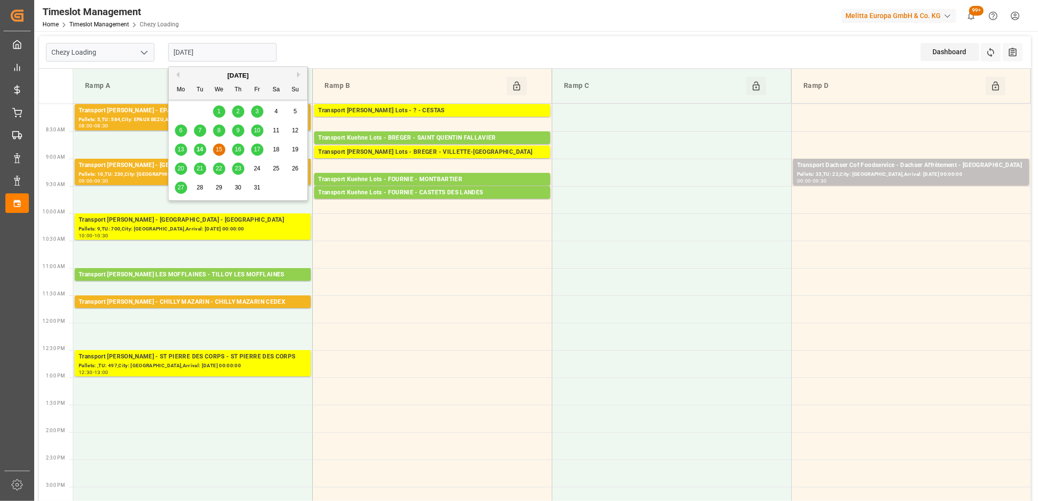
click at [201, 153] on div "14" at bounding box center [200, 150] width 12 height 12
type input "[DATE]"
